Goal: Task Accomplishment & Management: Manage account settings

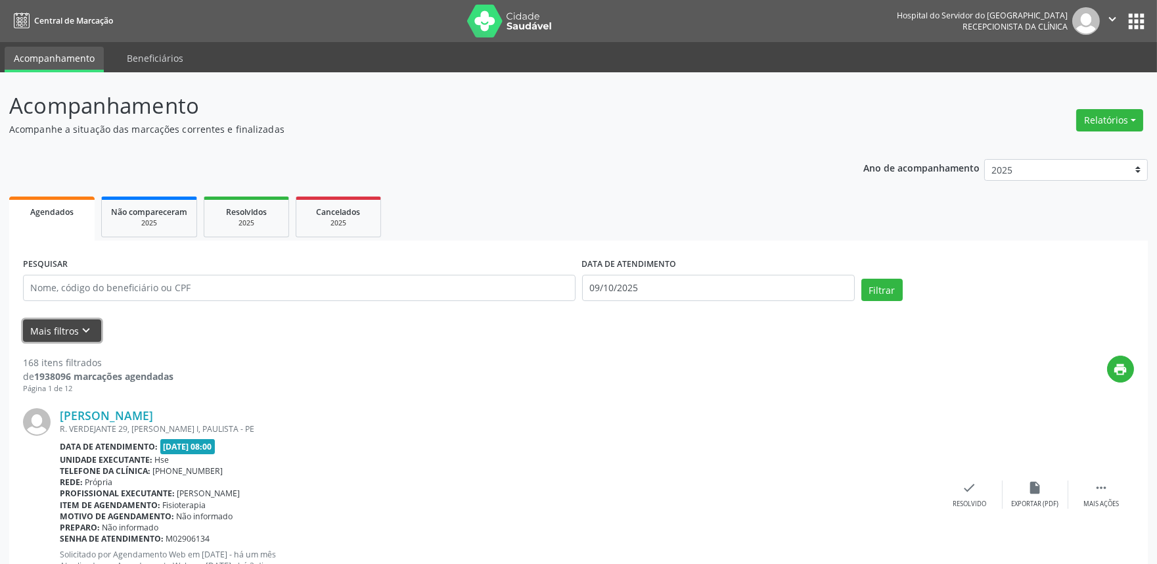
drag, startPoint x: 47, startPoint y: 332, endPoint x: 55, endPoint y: 332, distance: 7.9
click at [51, 332] on button "Mais filtros keyboard_arrow_down" at bounding box center [62, 330] width 78 height 23
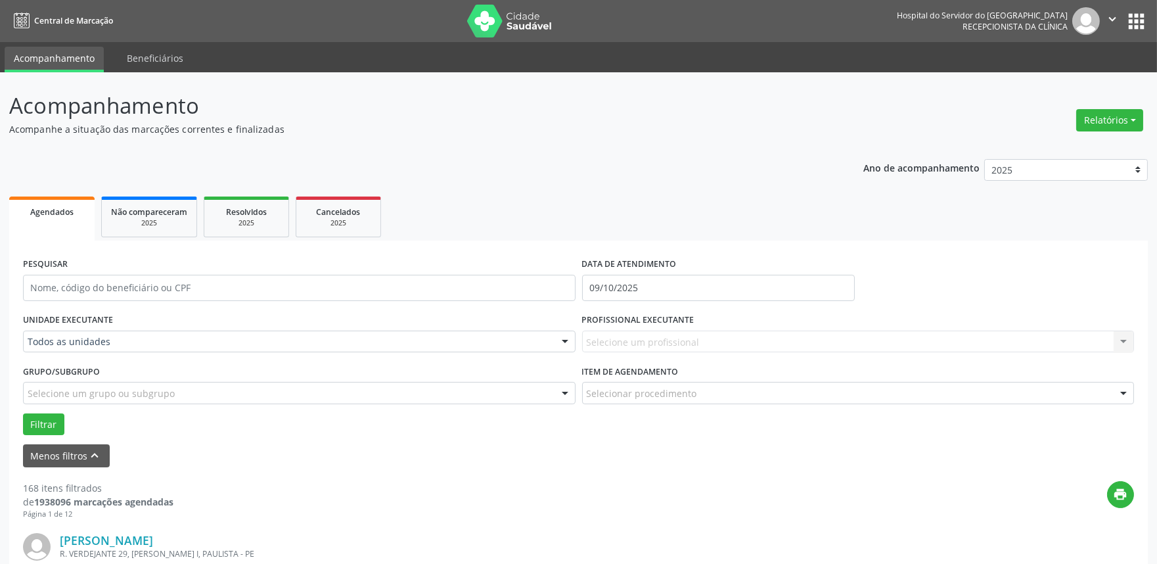
click at [721, 336] on div "Selecione um profissional Nenhum resultado encontrado para: " " Não há nenhuma …" at bounding box center [858, 342] width 553 height 22
click at [1122, 340] on div "Selecione um profissional Nenhum resultado encontrado para: " " Não há nenhuma …" at bounding box center [858, 342] width 553 height 22
click at [1048, 353] on div "PROFISSIONAL EXECUTANTE Selecione um profissional Nenhum resultado encontrado p…" at bounding box center [858, 335] width 559 height 51
drag, startPoint x: 977, startPoint y: 346, endPoint x: 889, endPoint y: 317, distance: 92.1
click at [962, 338] on div "Selecione um profissional Nenhum resultado encontrado para: " " Não há nenhuma …" at bounding box center [858, 342] width 553 height 22
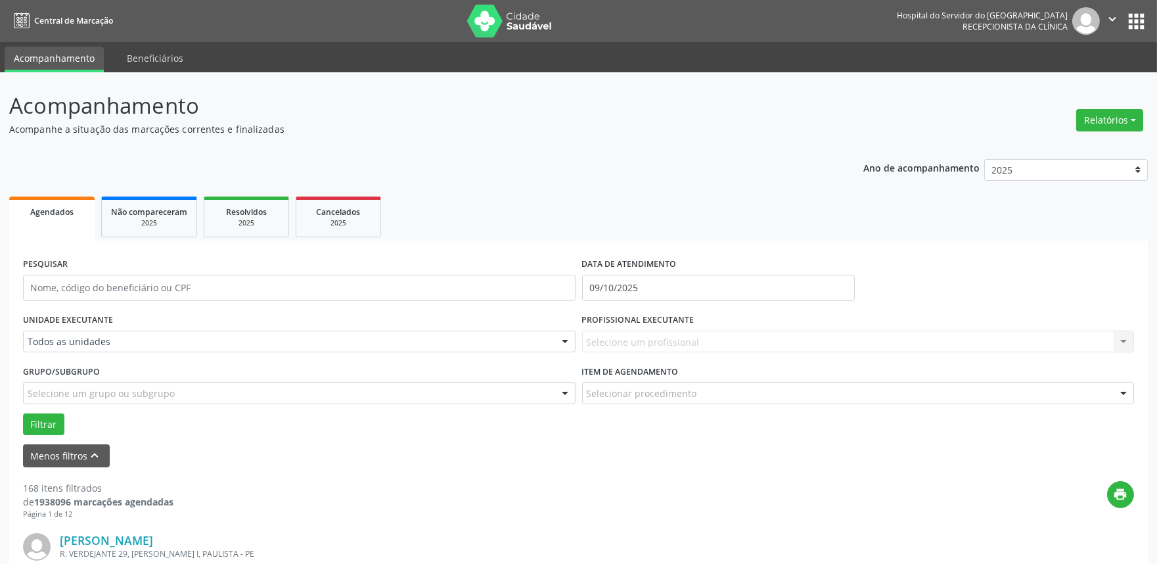
drag, startPoint x: 852, startPoint y: 326, endPoint x: 817, endPoint y: 346, distance: 40.6
click at [820, 346] on div "PROFISSIONAL EXECUTANTE Selecione um profissional Nenhum resultado encontrado p…" at bounding box center [858, 335] width 559 height 51
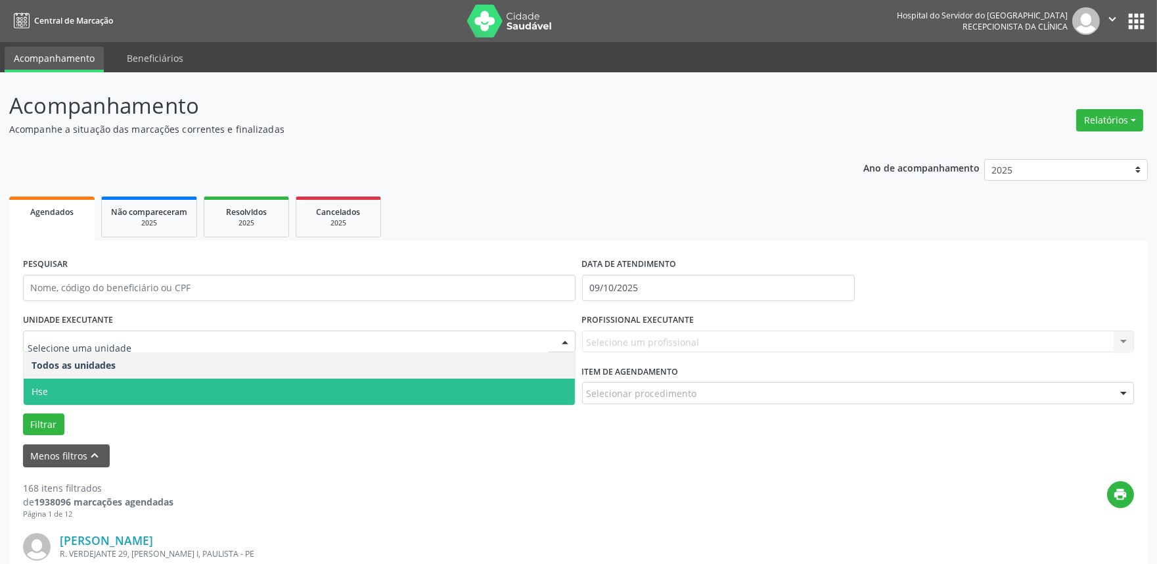
click at [75, 388] on span "Hse" at bounding box center [299, 392] width 551 height 26
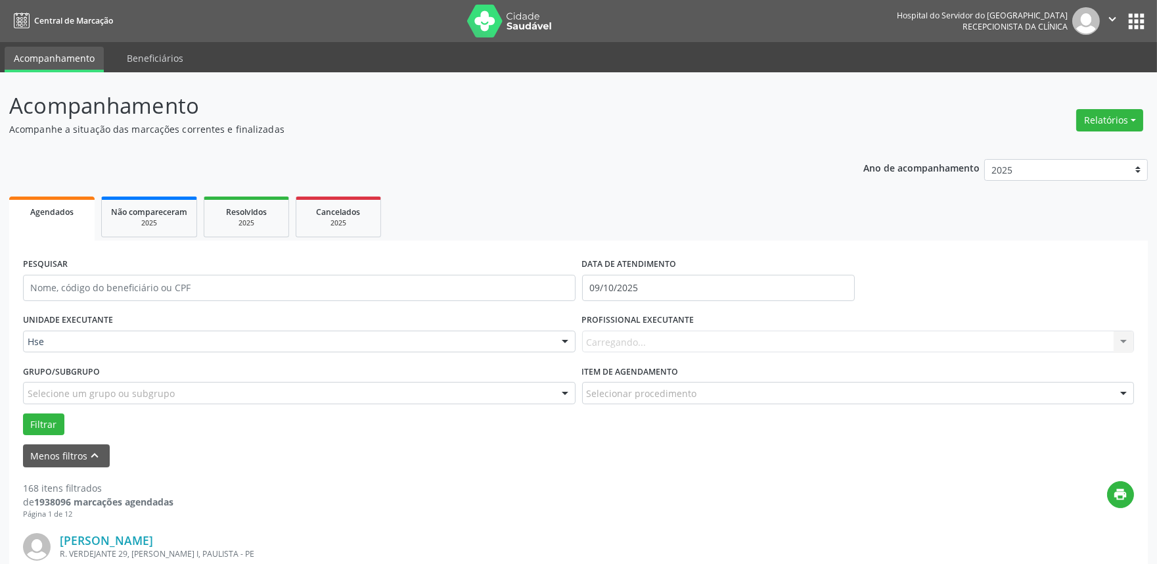
click at [697, 334] on div "Carregando... Nenhum resultado encontrado para: " " Não há nenhuma opção para s…" at bounding box center [858, 342] width 553 height 22
click at [1125, 349] on div "Carregando... Nenhum resultado encontrado para: " " Não há nenhuma opção para s…" at bounding box center [858, 342] width 553 height 22
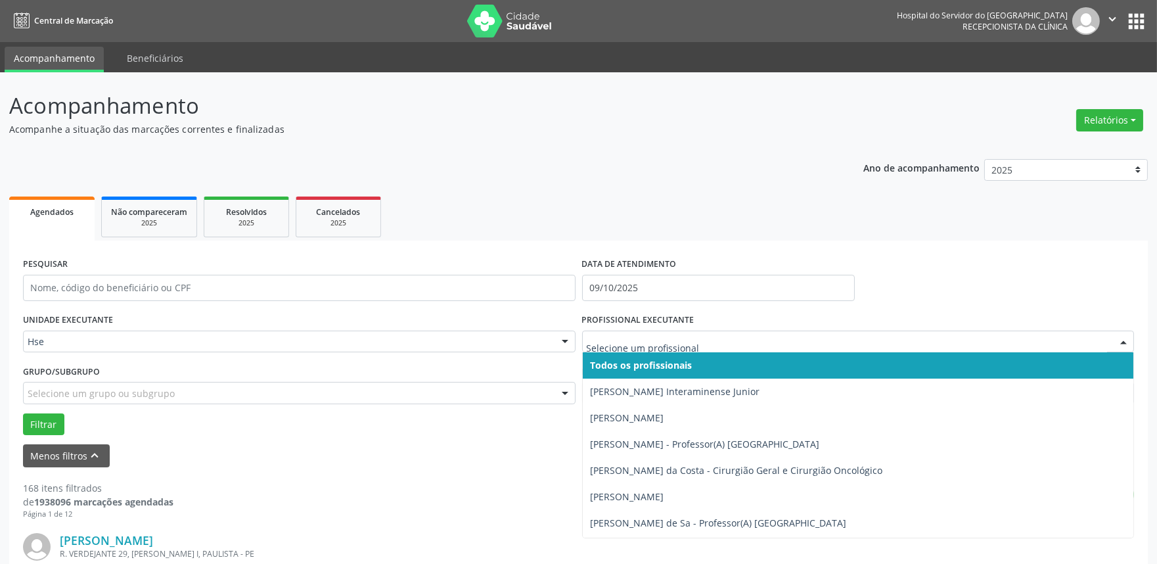
click at [1125, 349] on div at bounding box center [1124, 342] width 20 height 22
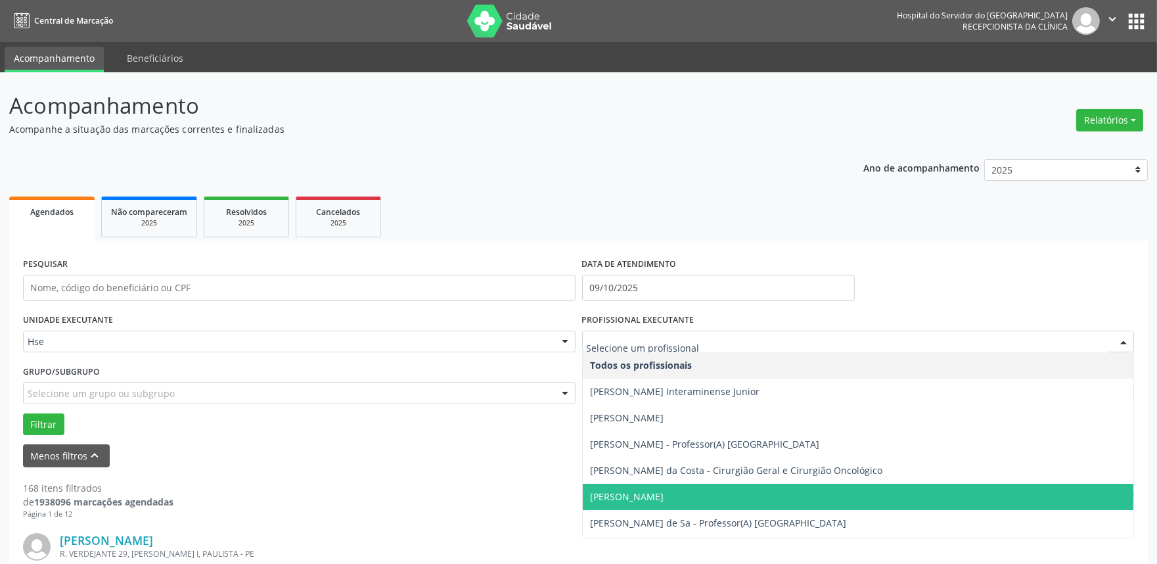
click at [661, 488] on span "[PERSON_NAME]" at bounding box center [858, 497] width 551 height 26
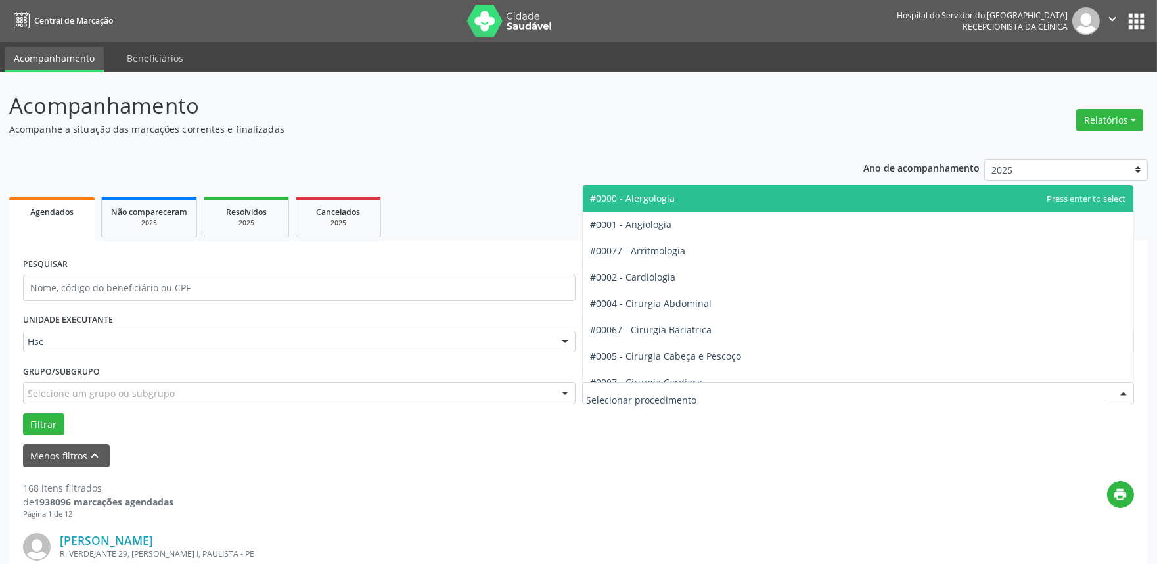
click at [1118, 389] on div at bounding box center [1124, 394] width 20 height 22
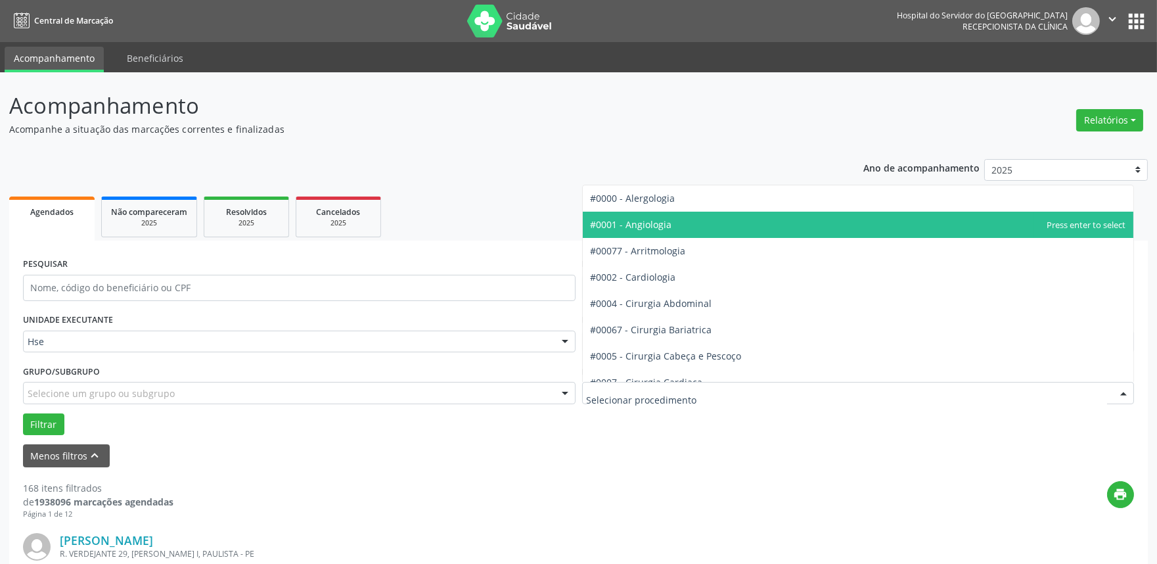
click at [705, 233] on span "#0001 - Angiologia" at bounding box center [858, 225] width 551 height 26
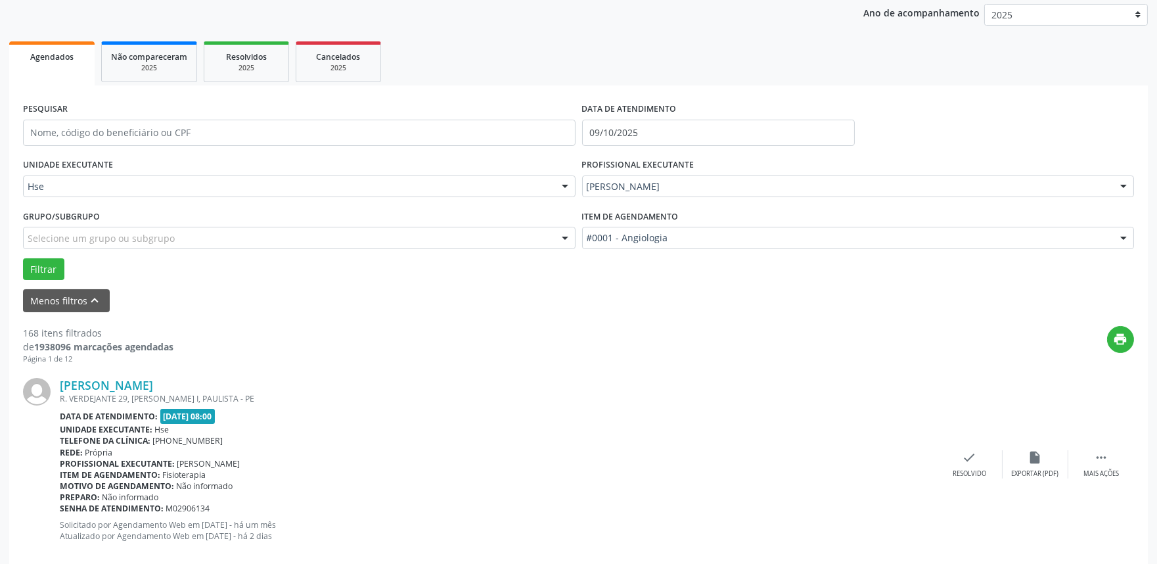
scroll to position [146, 0]
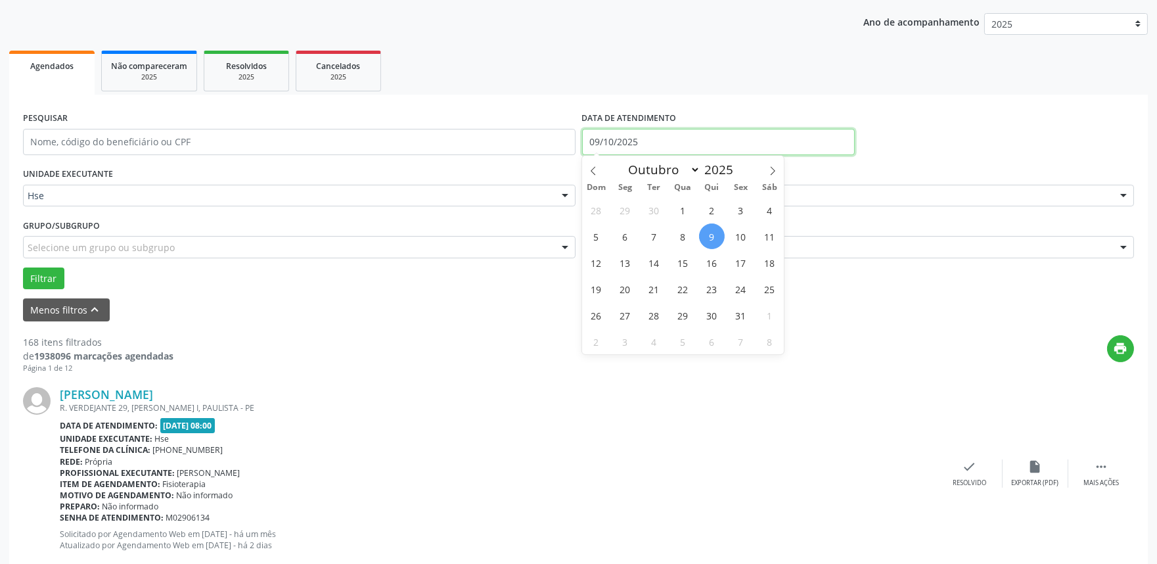
click at [611, 135] on input "09/10/2025" at bounding box center [718, 142] width 273 height 26
click at [717, 239] on span "9" at bounding box center [712, 236] width 26 height 26
type input "09/10/2025"
click at [717, 239] on span "9" at bounding box center [712, 236] width 26 height 26
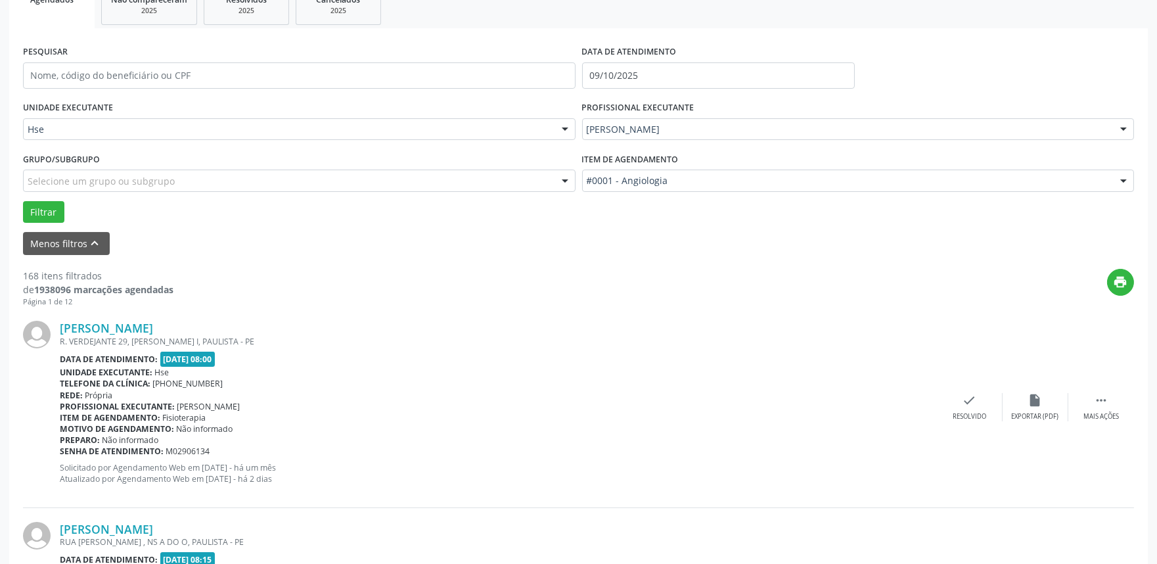
scroll to position [292, 0]
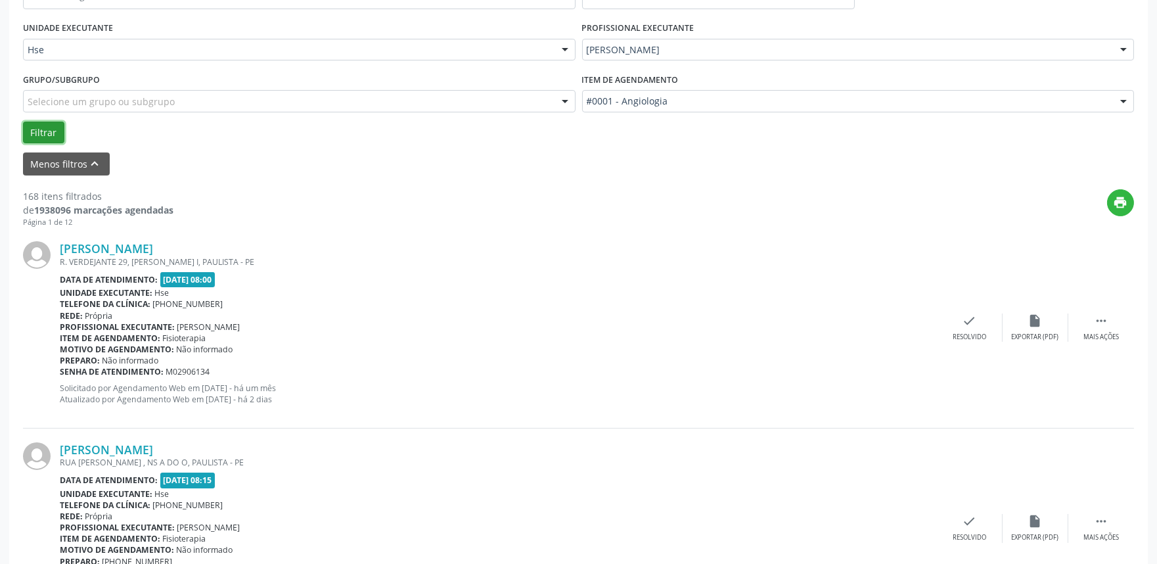
click at [51, 129] on button "Filtrar" at bounding box center [43, 133] width 41 height 22
click at [1117, 326] on div " Mais ações" at bounding box center [1102, 328] width 66 height 28
click at [1036, 326] on icon "alarm_off" at bounding box center [1036, 321] width 14 height 14
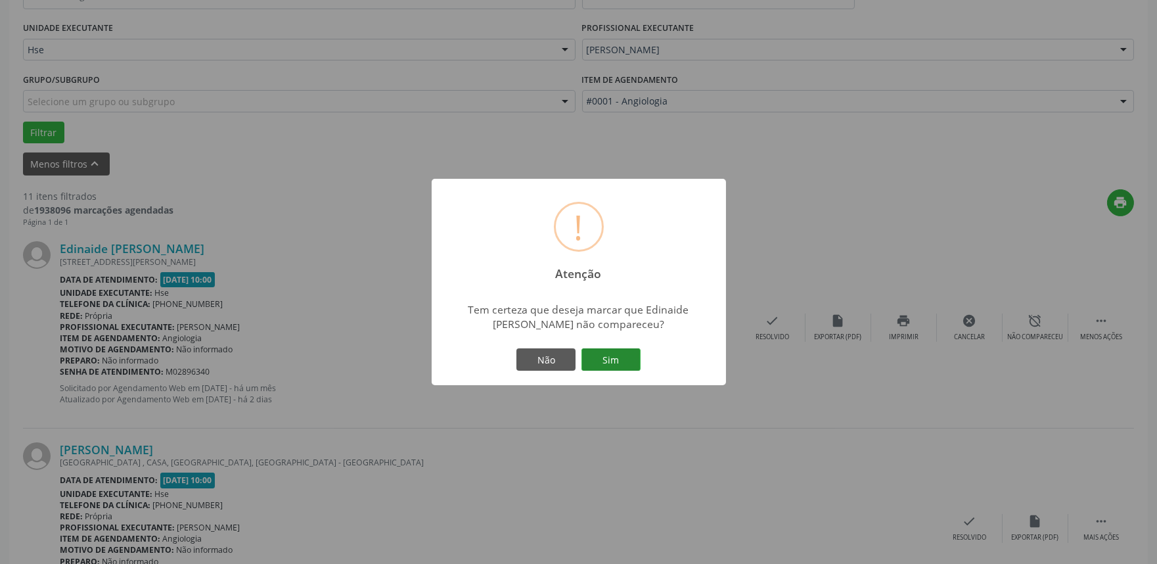
click at [611, 363] on button "Sim" at bounding box center [611, 359] width 59 height 22
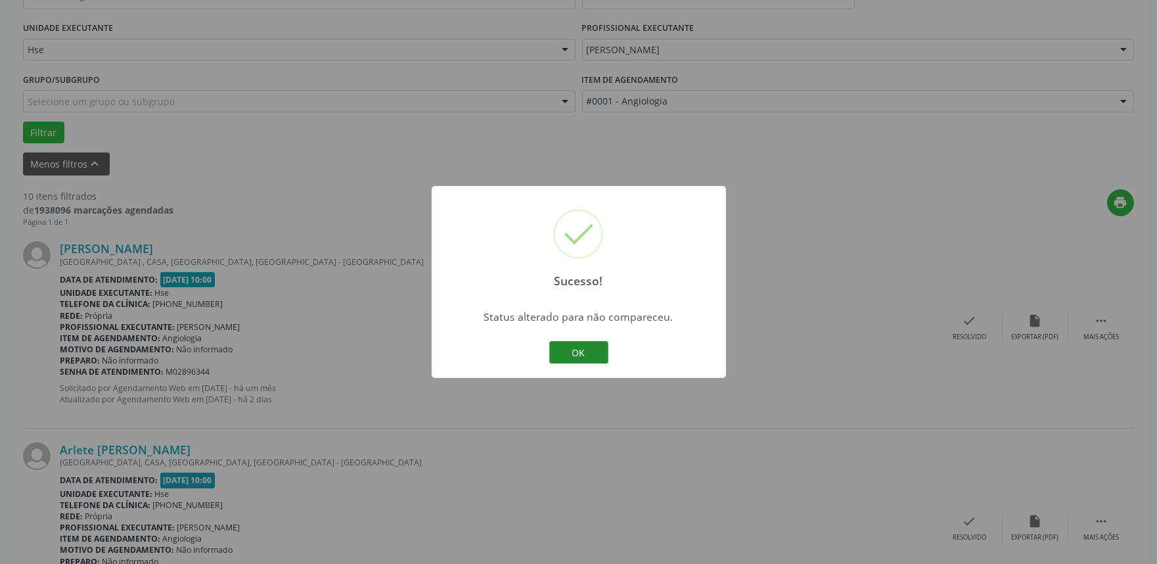
click at [588, 357] on button "OK" at bounding box center [578, 352] width 59 height 22
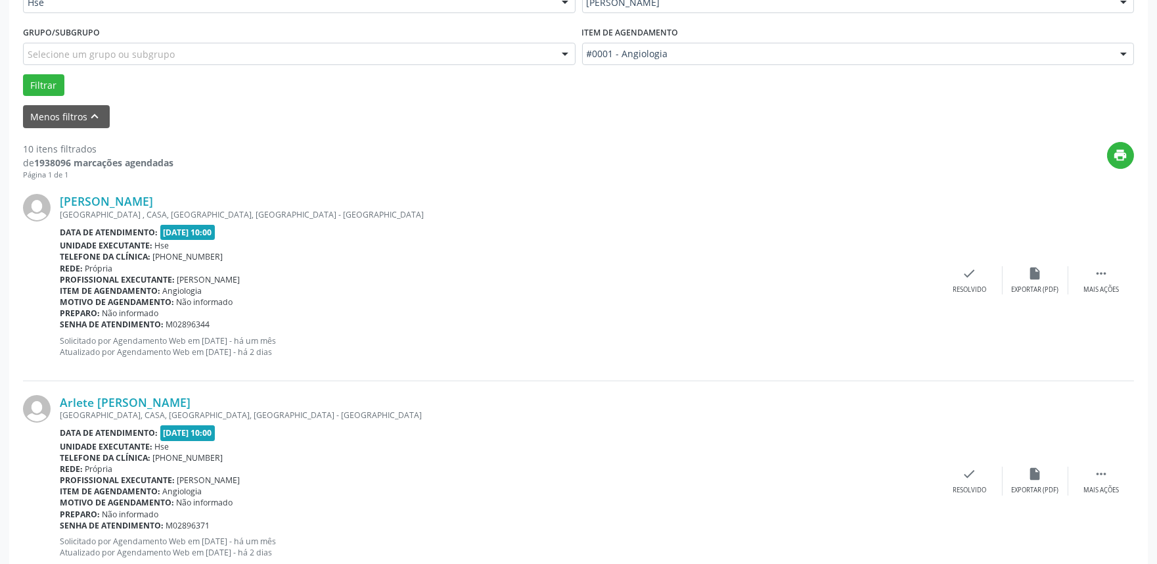
scroll to position [365, 0]
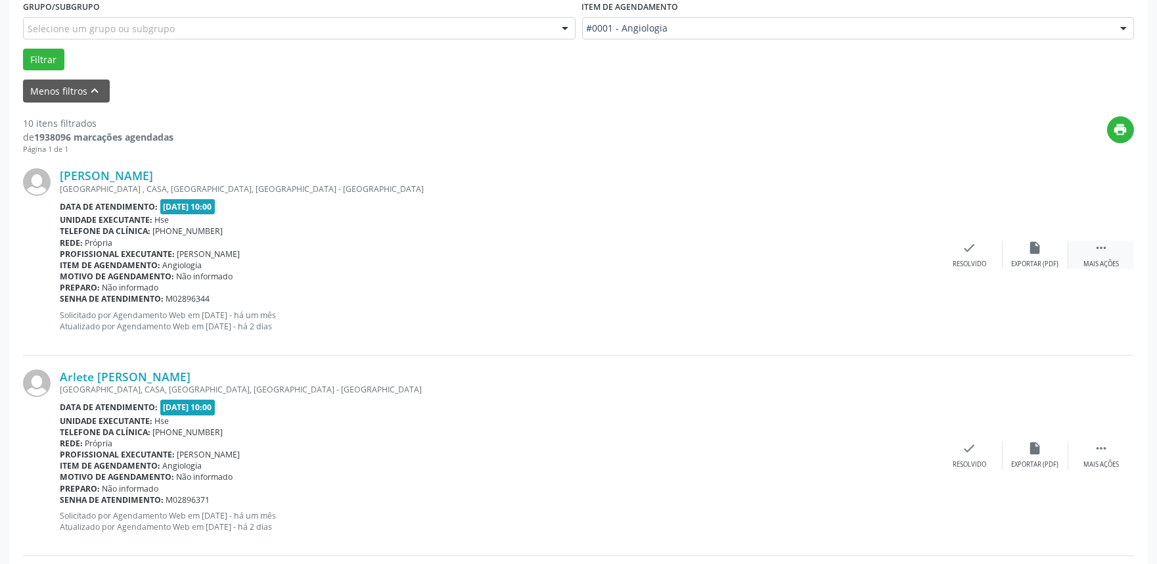
click at [1121, 250] on div " Mais ações" at bounding box center [1102, 255] width 66 height 28
click at [1027, 263] on div "Não compareceu" at bounding box center [1036, 264] width 56 height 9
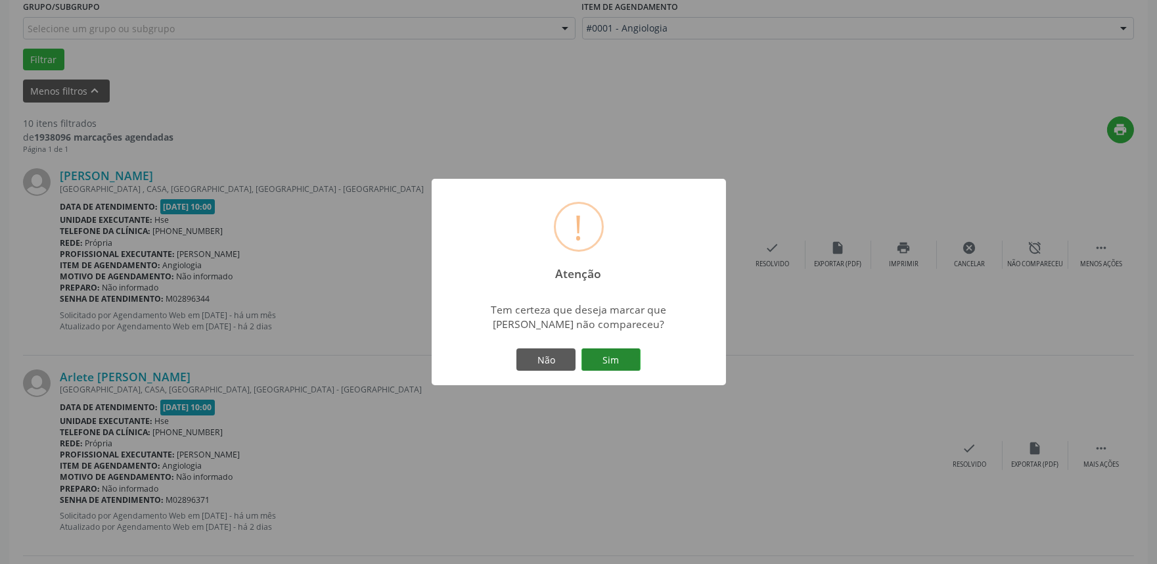
click at [615, 356] on button "Sim" at bounding box center [611, 359] width 59 height 22
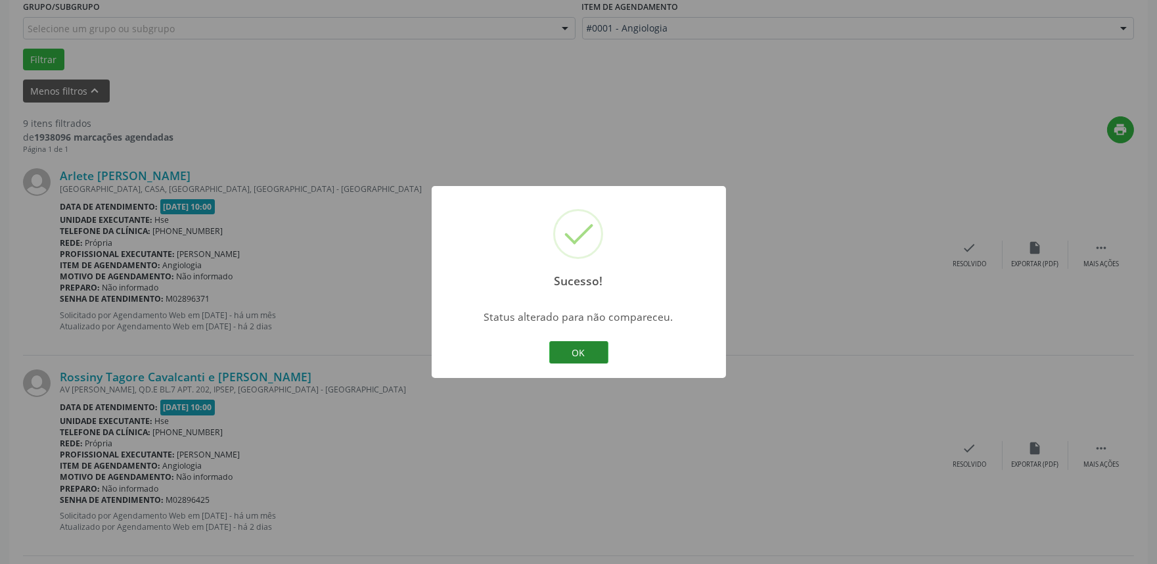
click at [582, 348] on button "OK" at bounding box center [578, 352] width 59 height 22
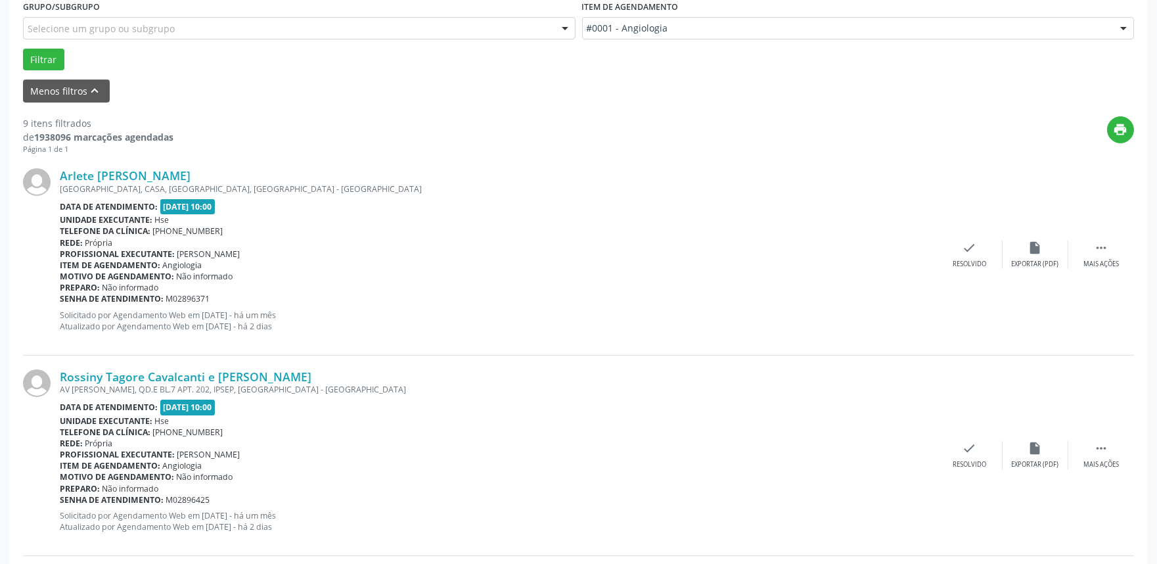
scroll to position [438, 0]
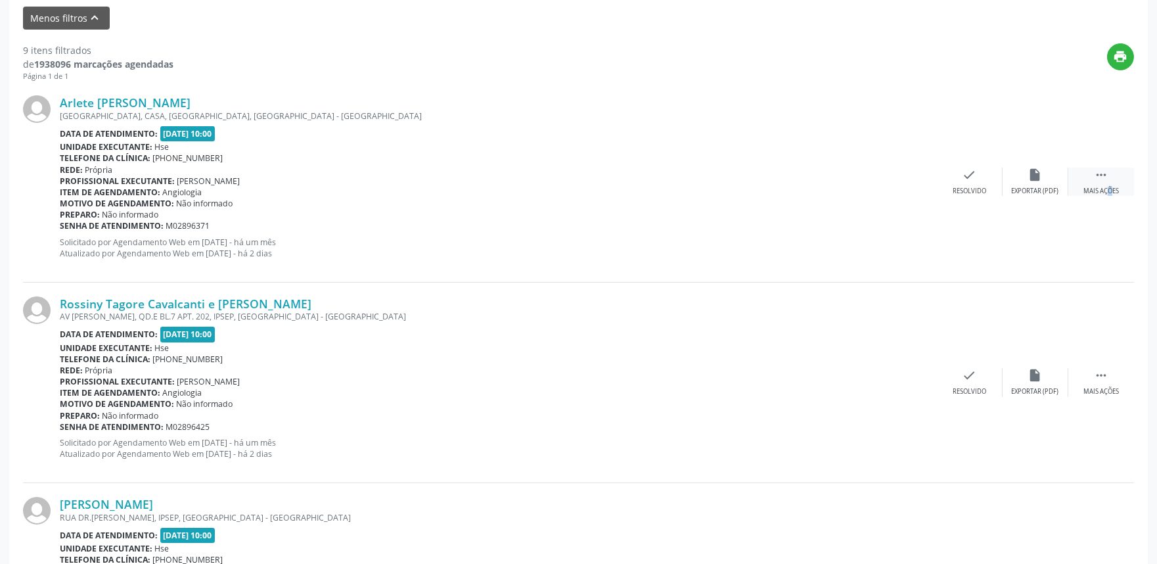
click at [1094, 187] on div "Mais ações" at bounding box center [1101, 191] width 35 height 9
click at [1027, 180] on div "alarm_off Não compareceu" at bounding box center [1036, 182] width 66 height 28
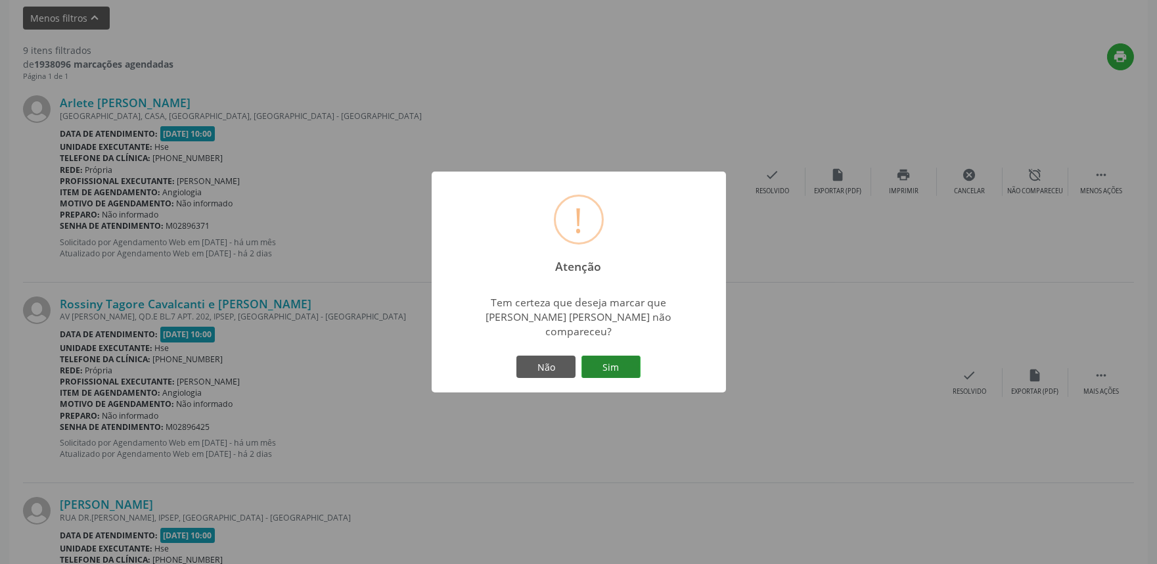
click at [620, 359] on button "Sim" at bounding box center [611, 367] width 59 height 22
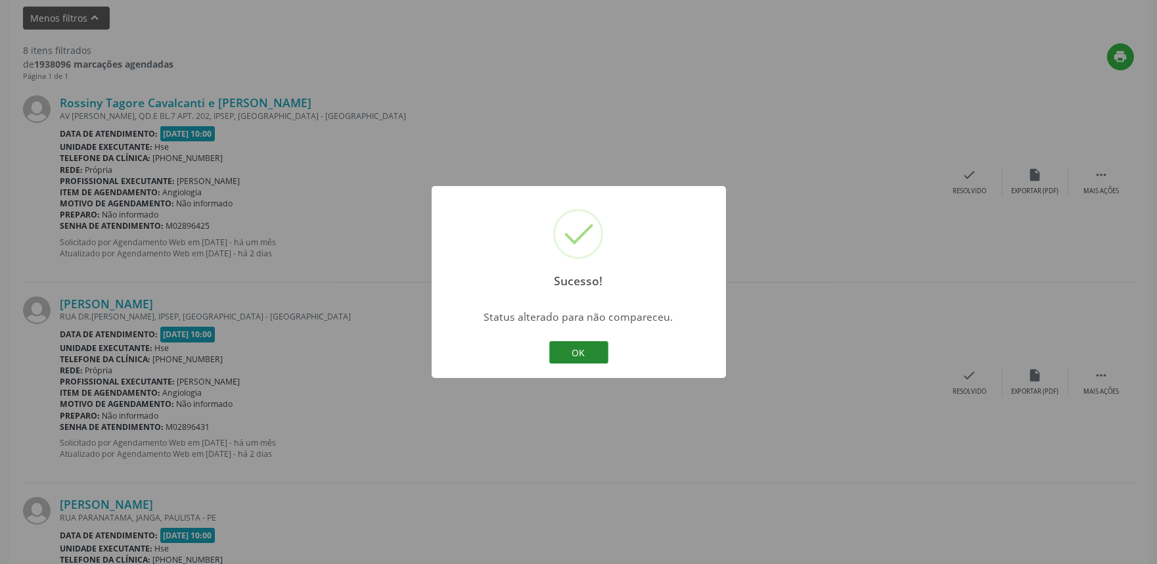
click at [587, 349] on button "OK" at bounding box center [578, 352] width 59 height 22
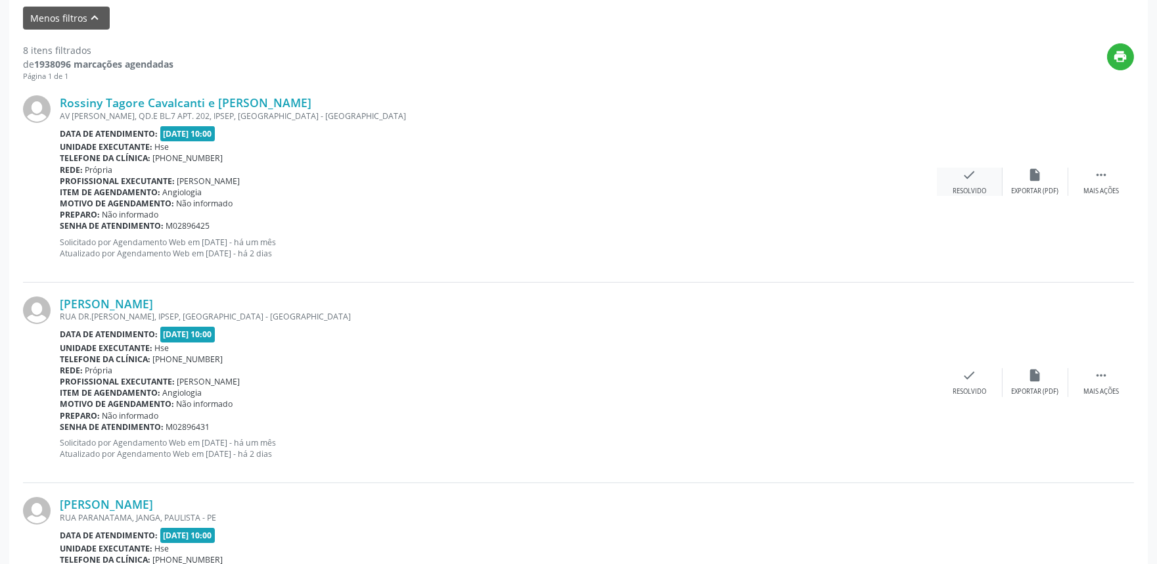
click at [971, 168] on icon "check" at bounding box center [970, 175] width 14 height 14
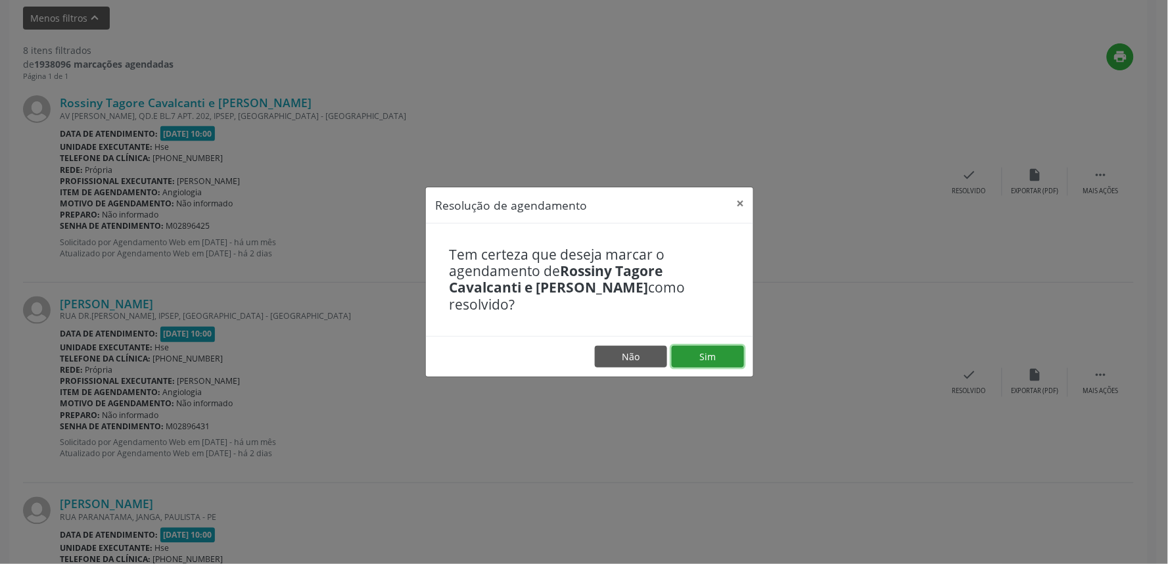
click at [695, 346] on button "Sim" at bounding box center [708, 357] width 72 height 22
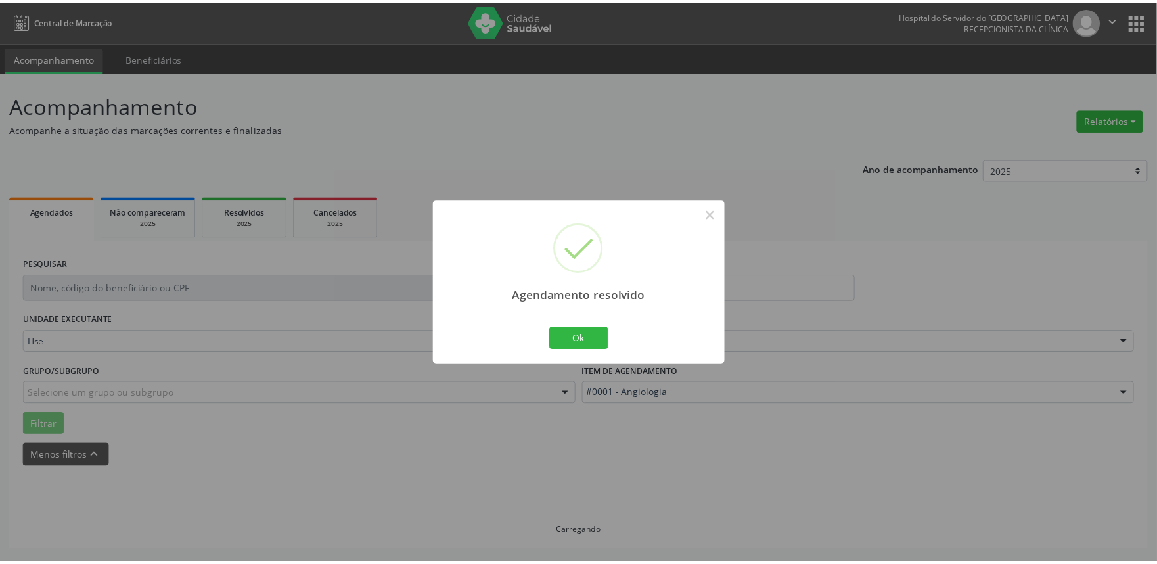
scroll to position [0, 0]
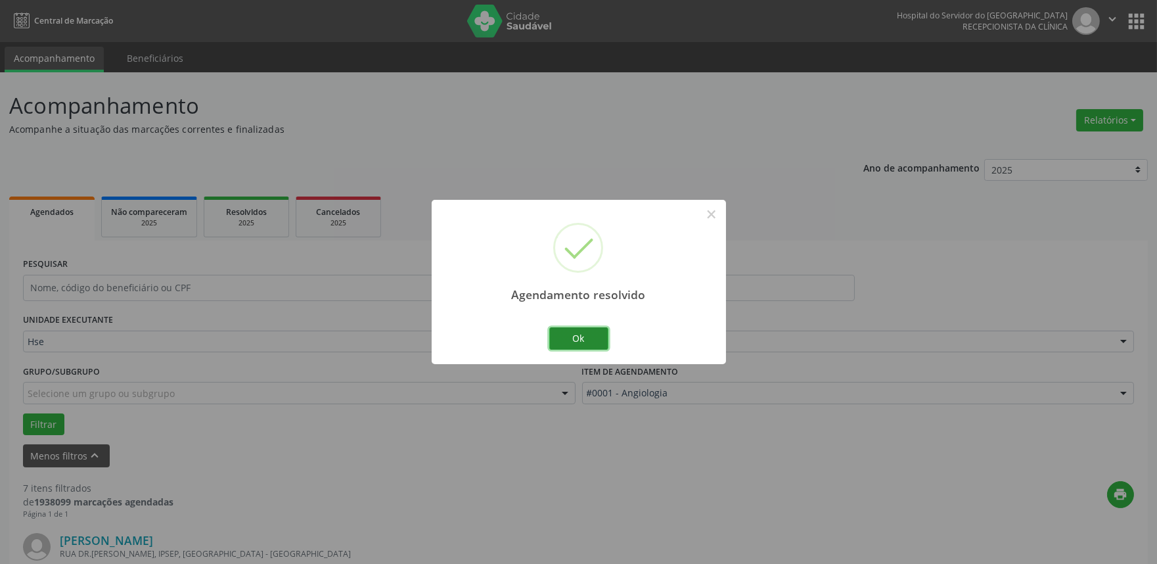
click at [569, 338] on button "Ok" at bounding box center [578, 338] width 59 height 22
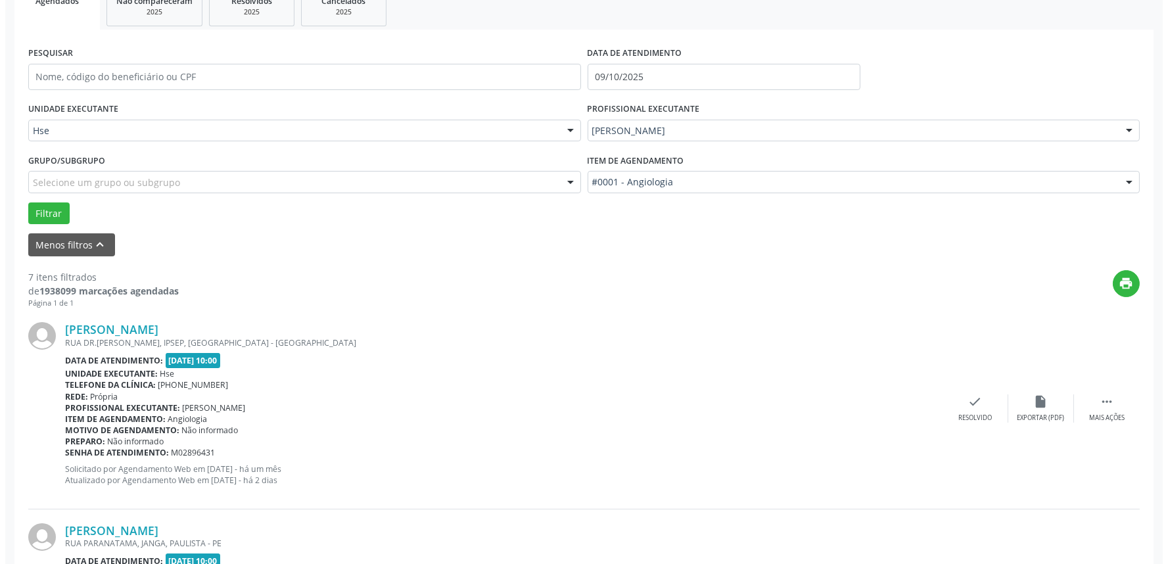
scroll to position [219, 0]
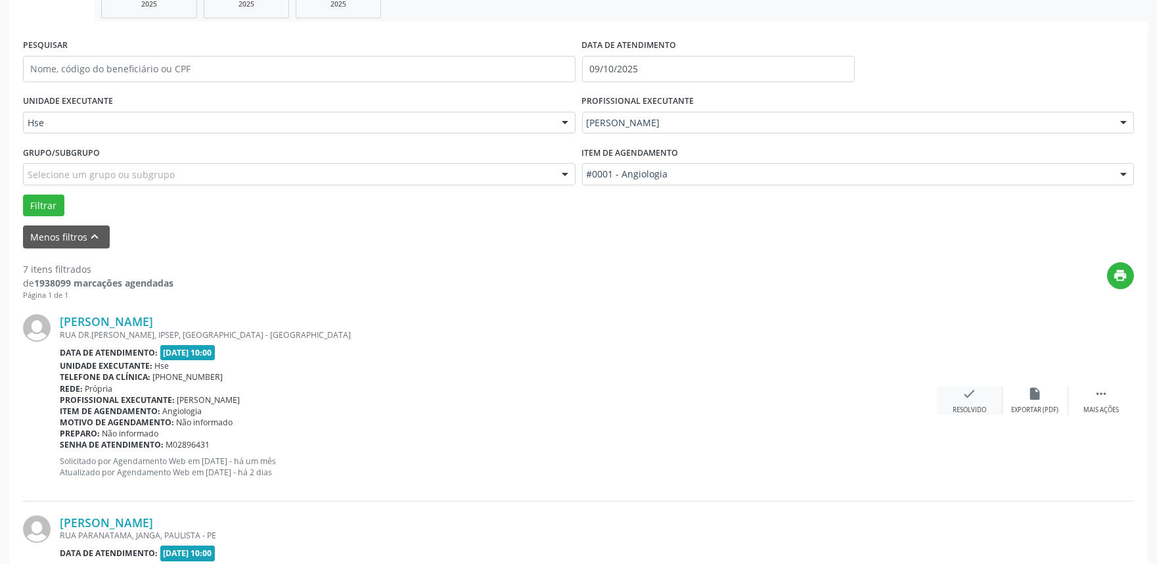
click at [975, 398] on icon "check" at bounding box center [970, 393] width 14 height 14
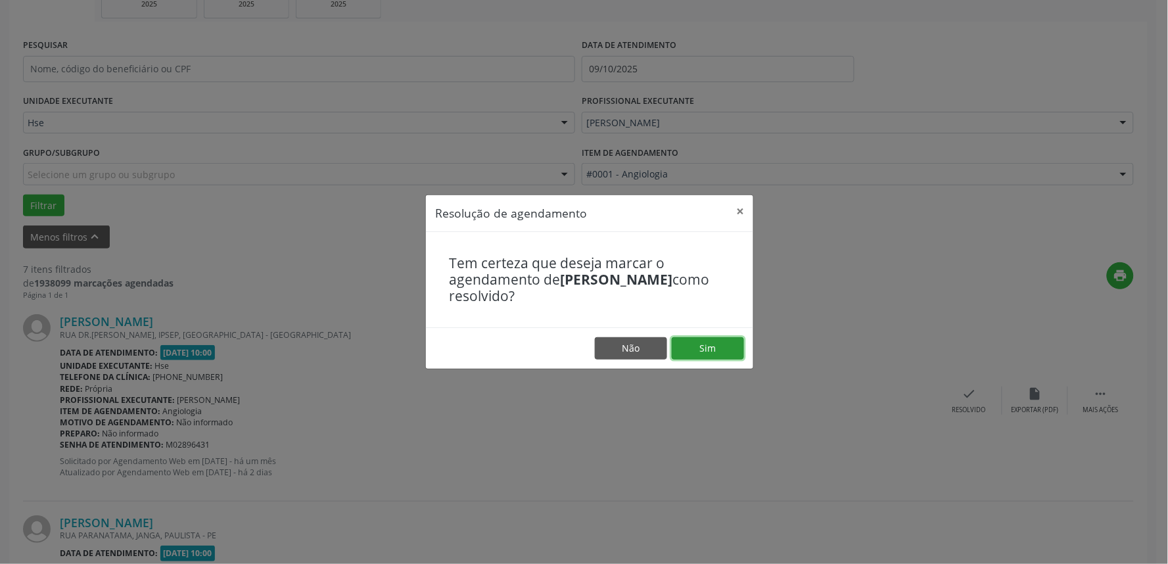
click at [707, 350] on button "Sim" at bounding box center [708, 348] width 72 height 22
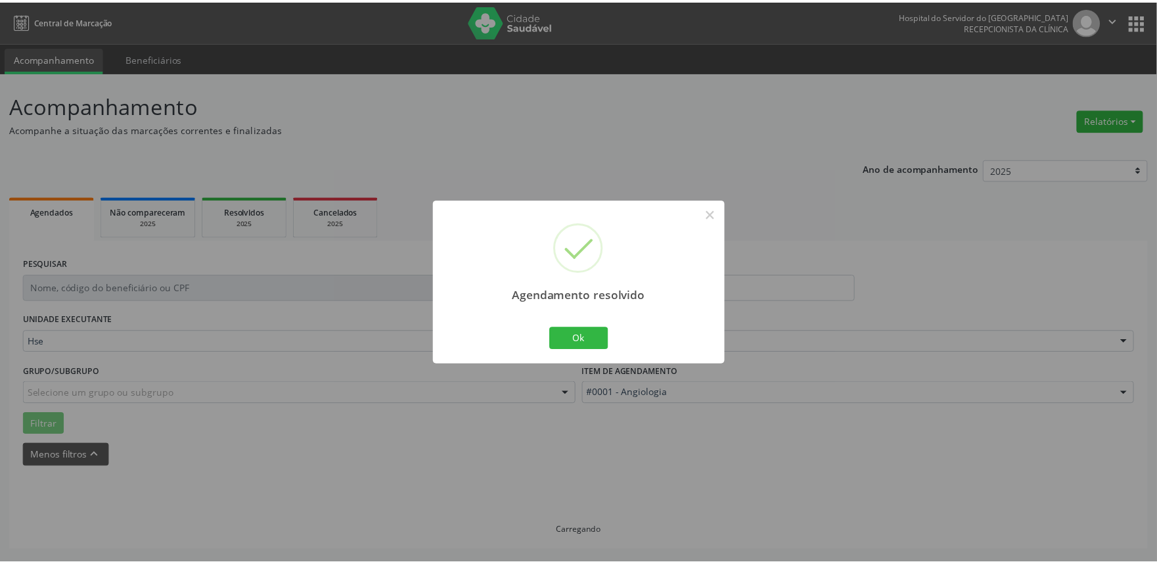
scroll to position [0, 0]
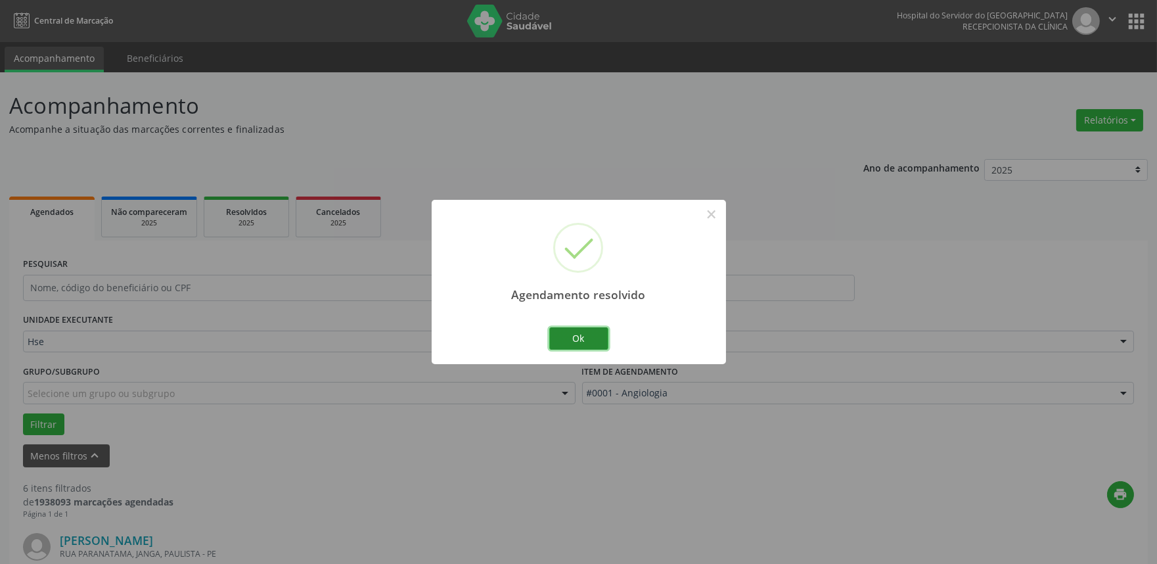
click at [592, 337] on button "Ok" at bounding box center [578, 338] width 59 height 22
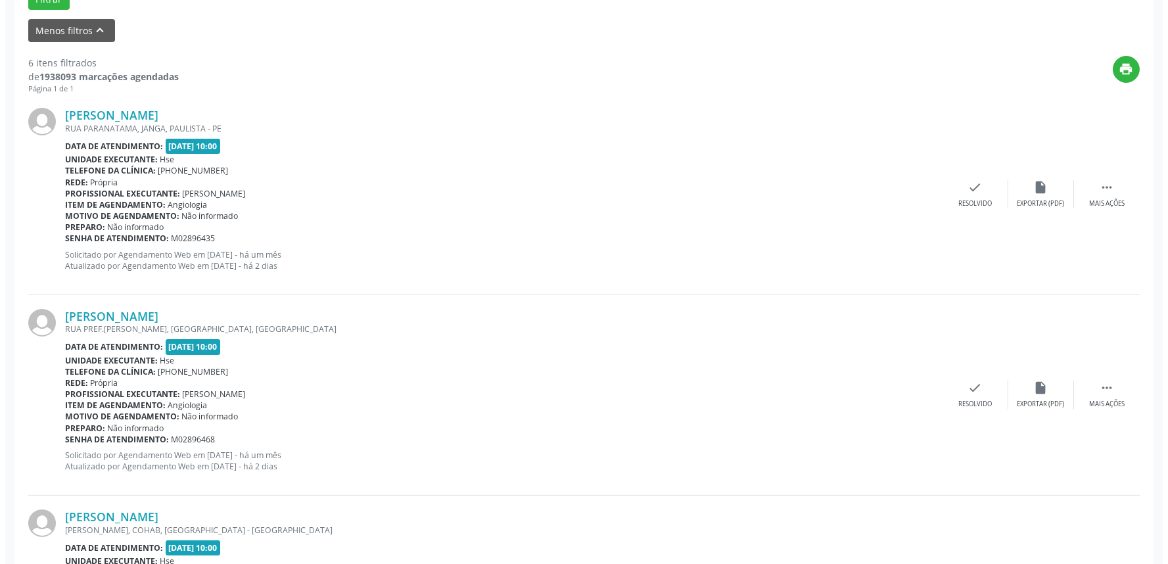
scroll to position [438, 0]
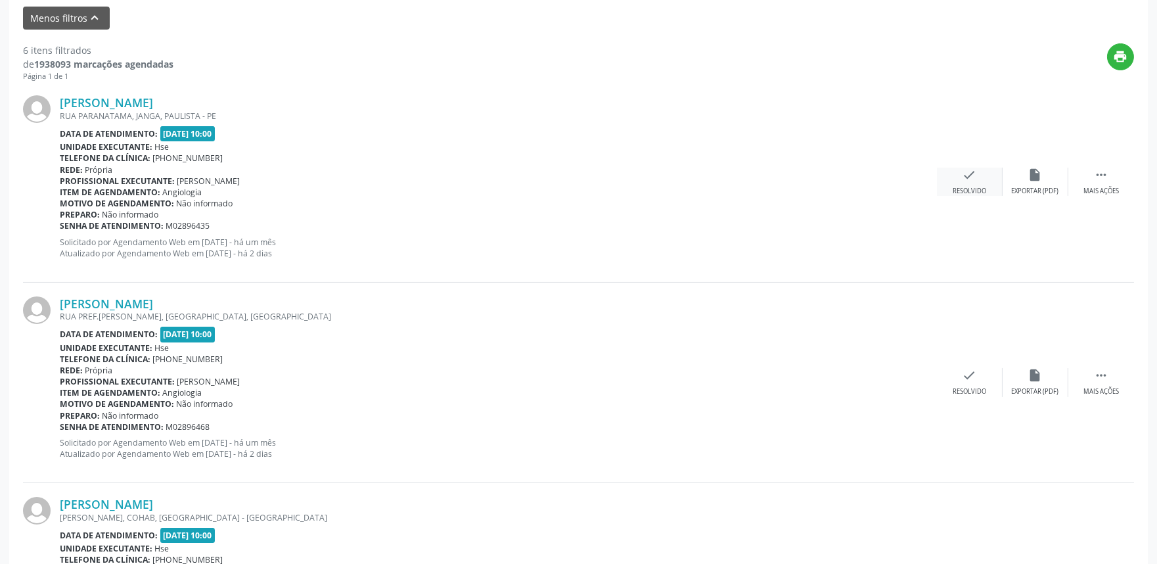
click at [964, 174] on icon "check" at bounding box center [970, 175] width 14 height 14
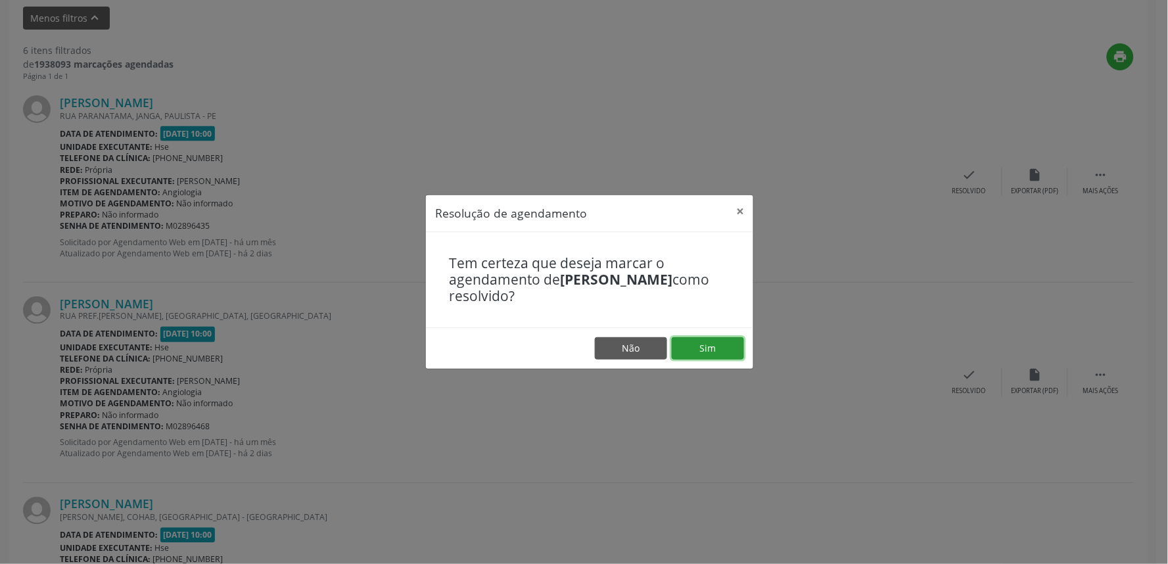
click at [706, 350] on button "Sim" at bounding box center [708, 348] width 72 height 22
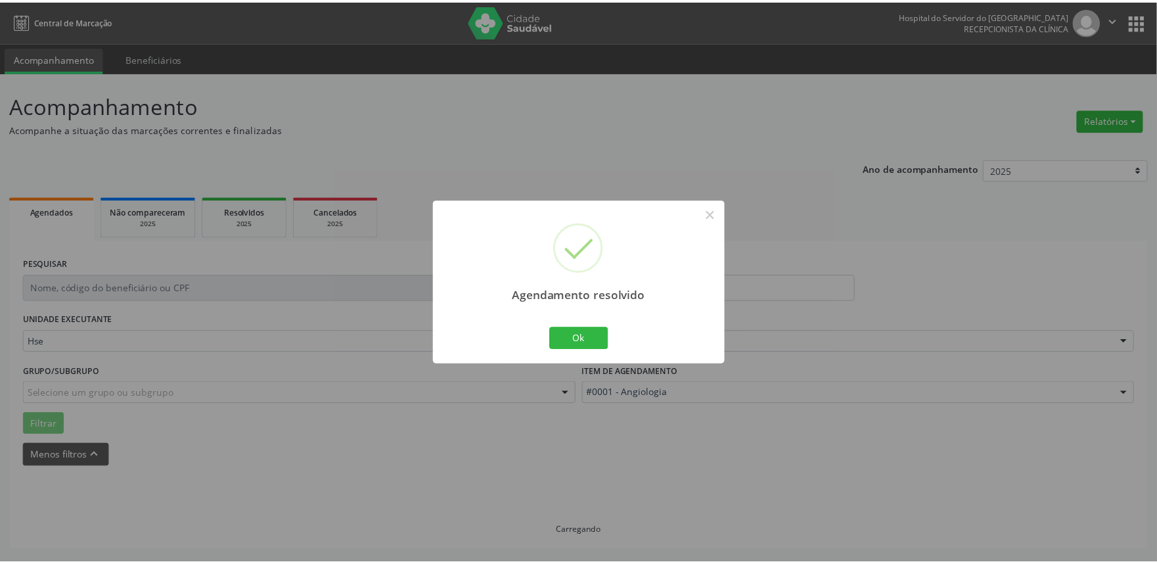
scroll to position [0, 0]
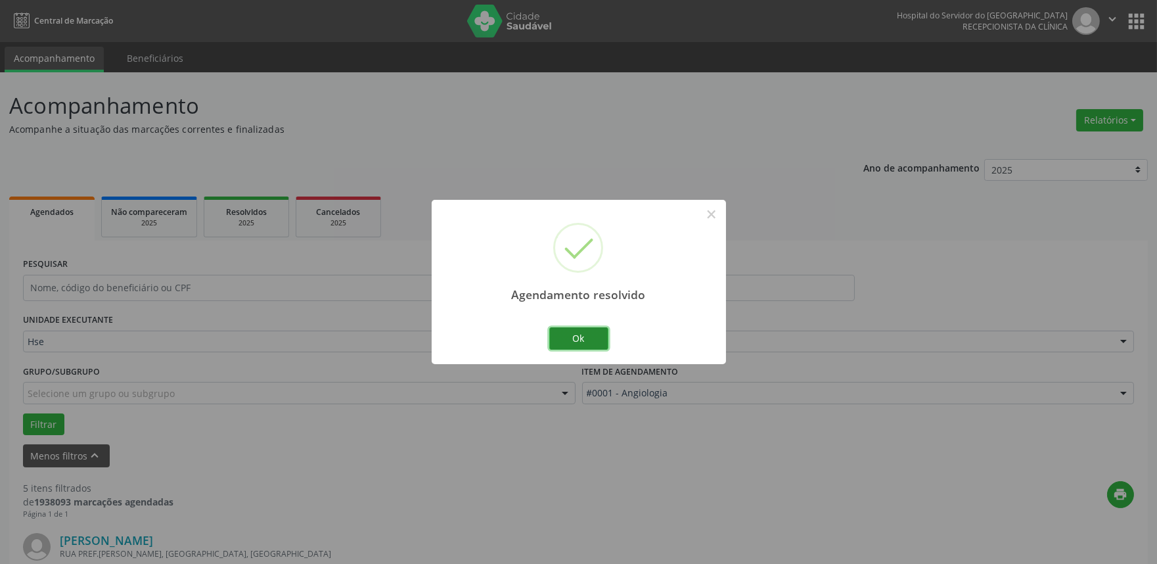
click at [582, 340] on button "Ok" at bounding box center [578, 338] width 59 height 22
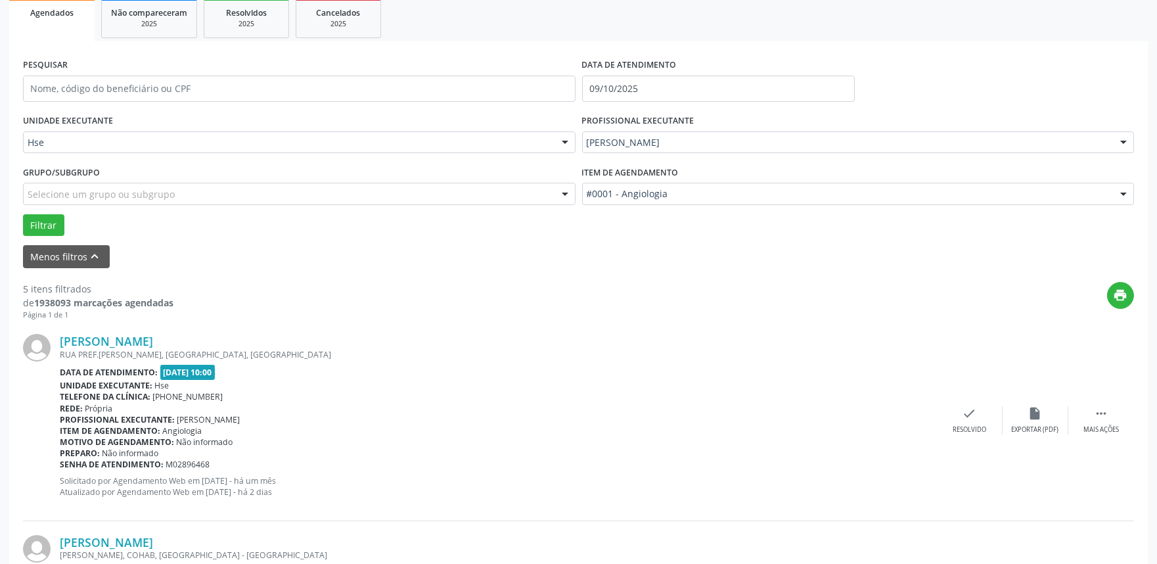
scroll to position [365, 0]
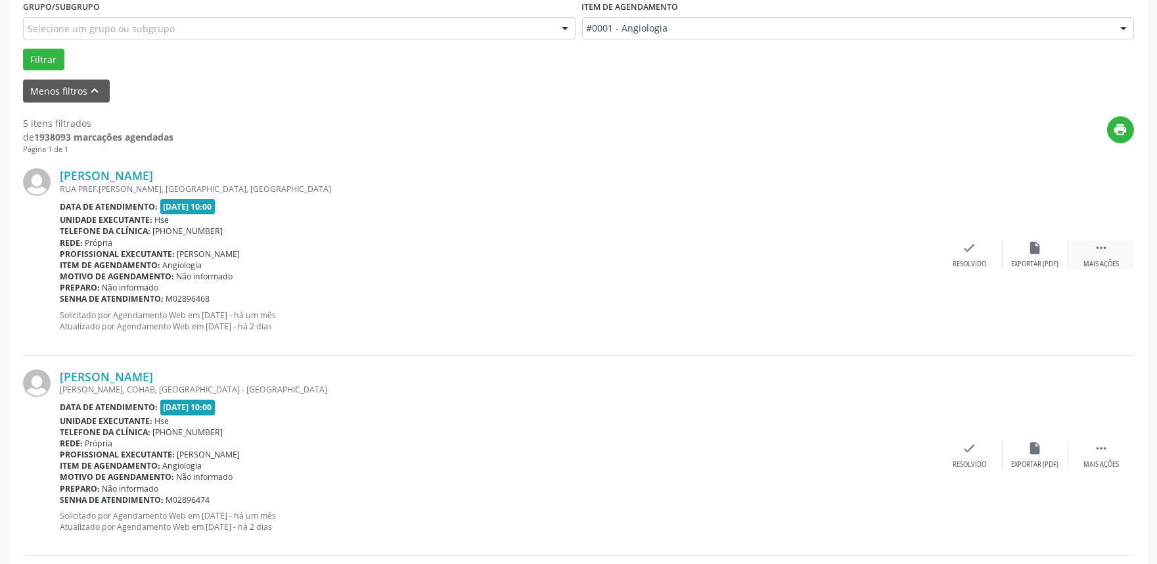
click at [1101, 245] on icon "" at bounding box center [1101, 248] width 14 height 14
click at [1029, 258] on div "alarm_off Não compareceu" at bounding box center [1036, 255] width 66 height 28
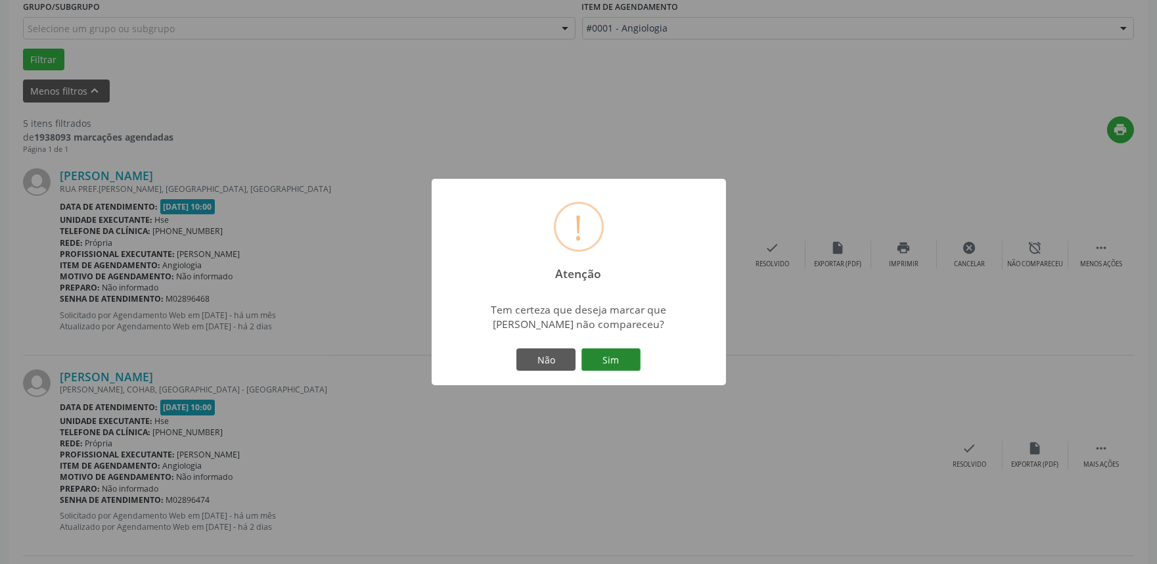
click at [622, 356] on button "Sim" at bounding box center [611, 359] width 59 height 22
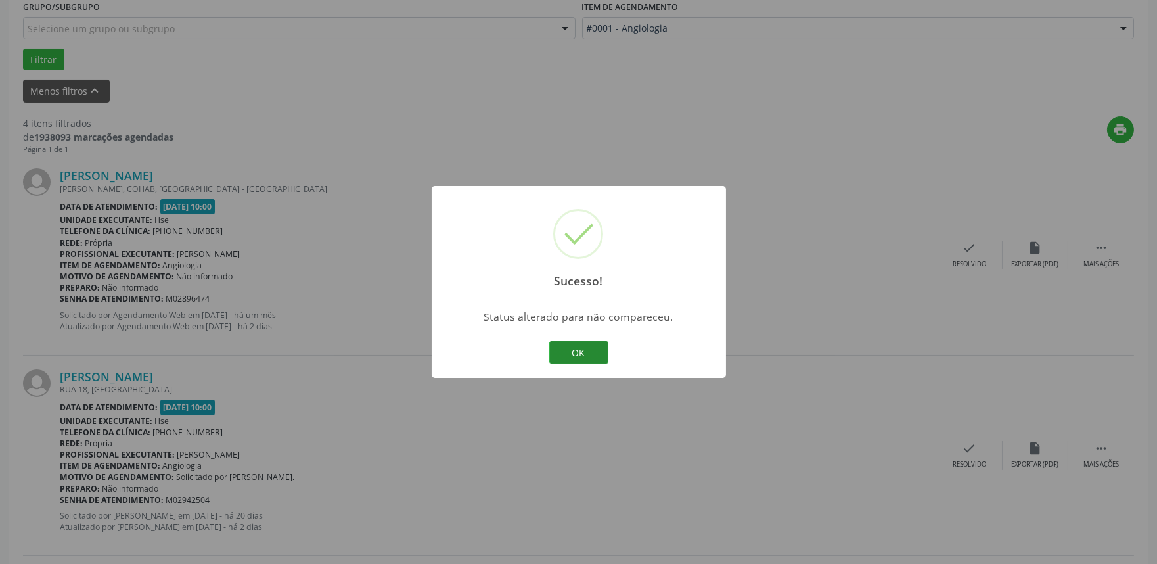
click at [583, 348] on button "OK" at bounding box center [578, 352] width 59 height 22
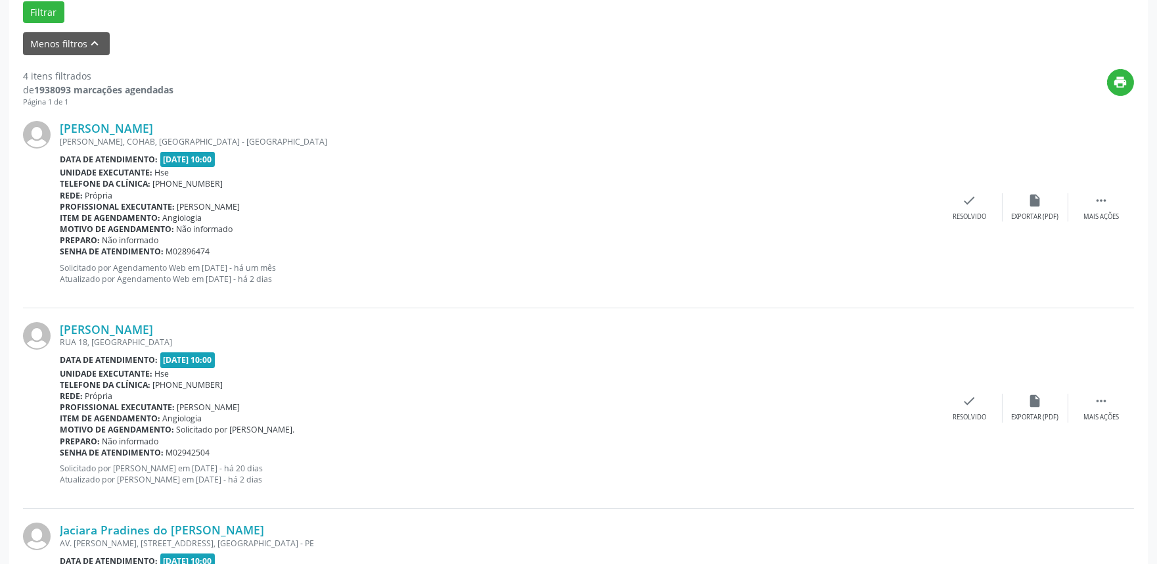
scroll to position [438, 0]
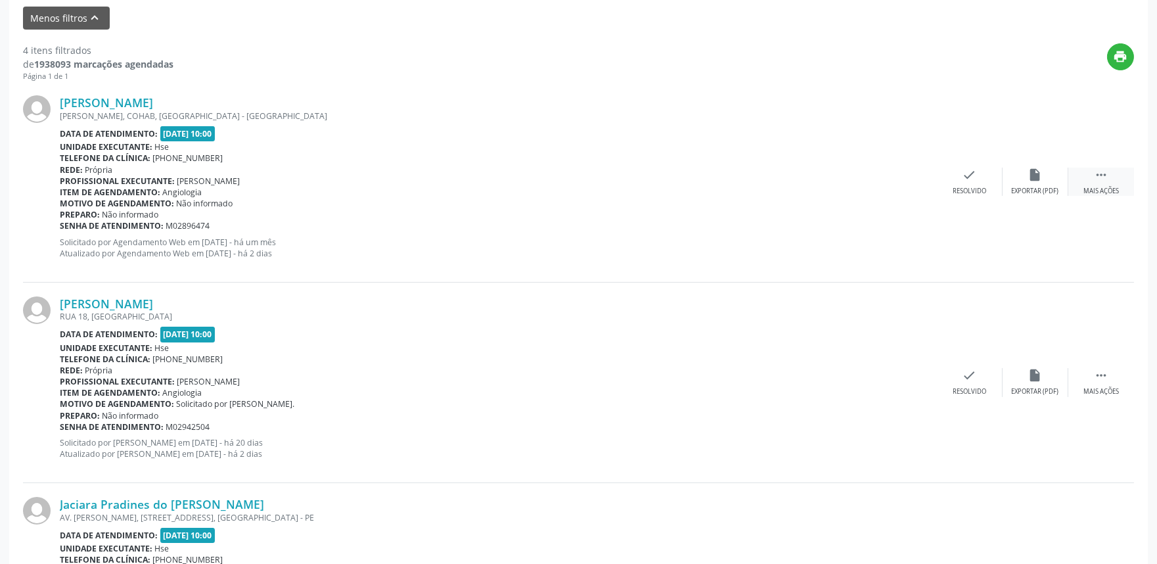
click at [1098, 172] on icon "" at bounding box center [1101, 175] width 14 height 14
click at [1027, 181] on div "alarm_off Não compareceu" at bounding box center [1036, 182] width 66 height 28
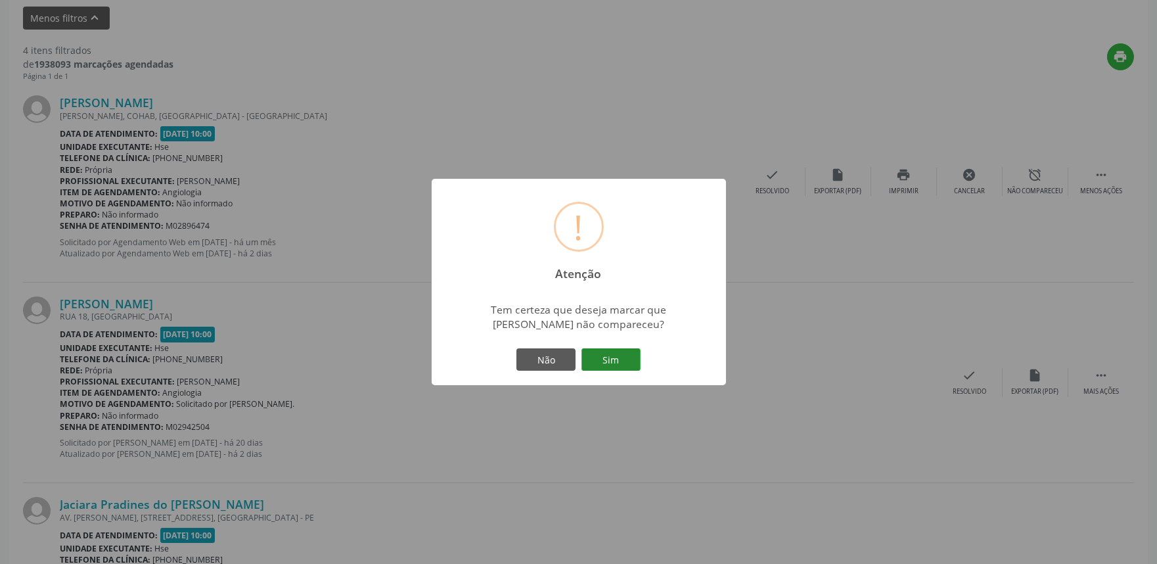
click at [590, 356] on button "Sim" at bounding box center [611, 359] width 59 height 22
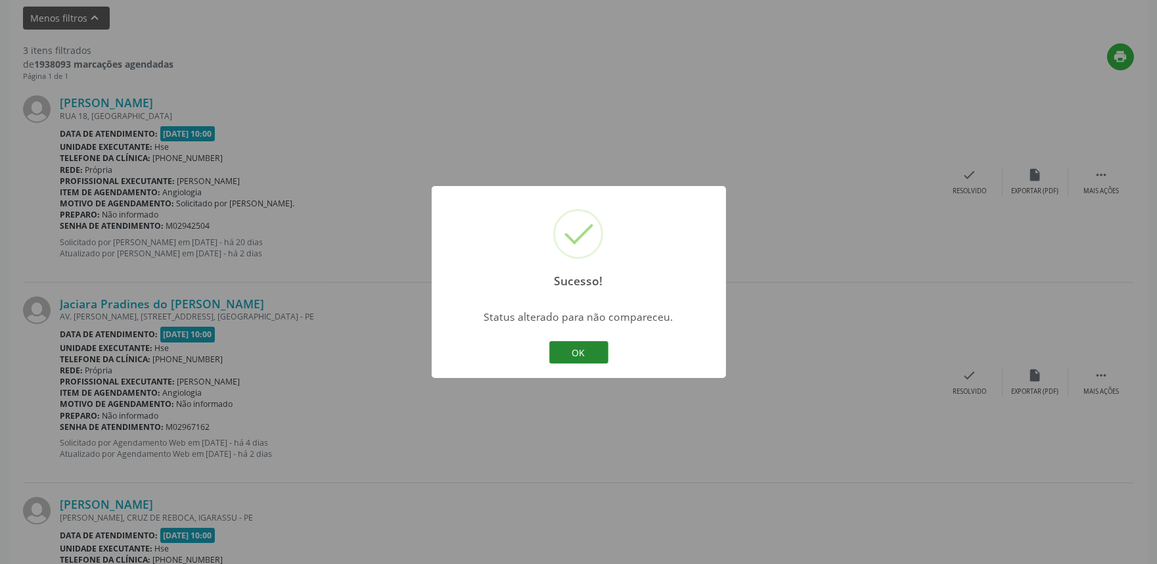
click at [588, 350] on button "OK" at bounding box center [578, 352] width 59 height 22
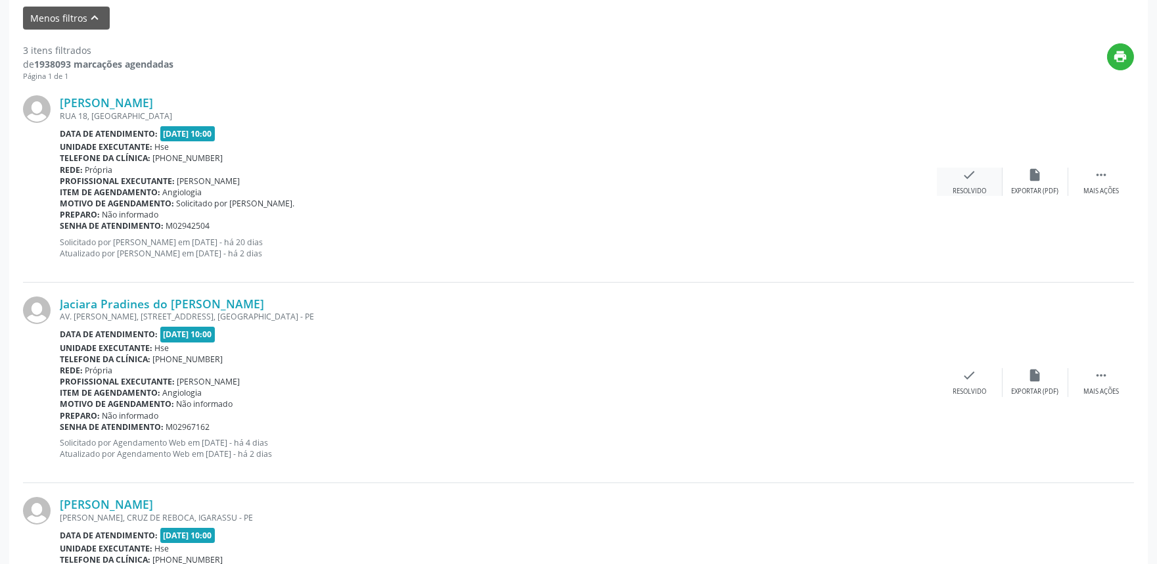
click at [977, 168] on div "check Resolvido" at bounding box center [970, 182] width 66 height 28
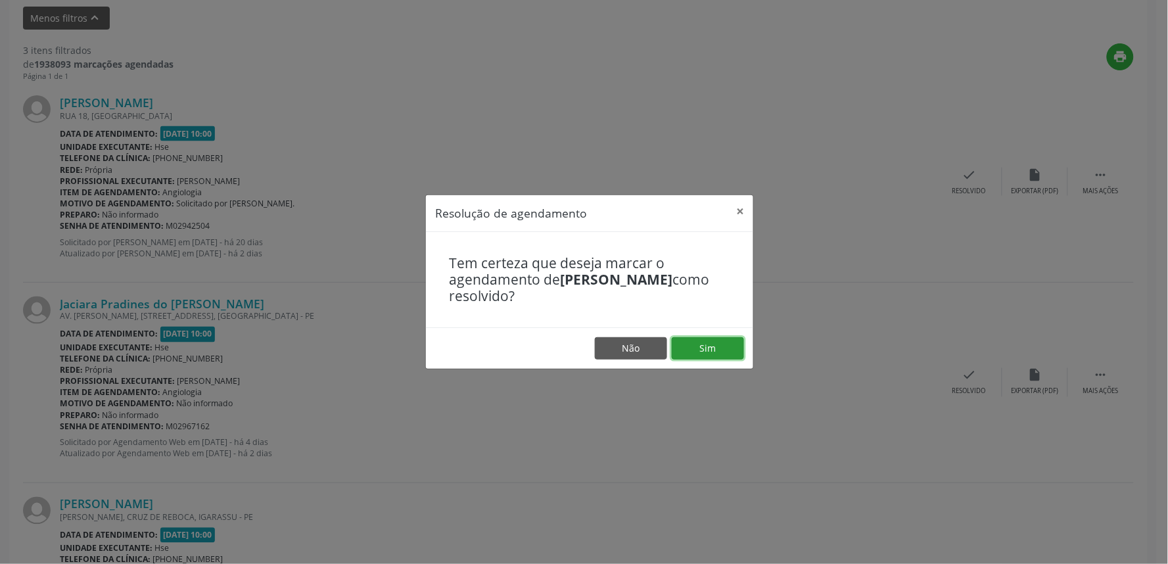
click at [699, 350] on button "Sim" at bounding box center [708, 348] width 72 height 22
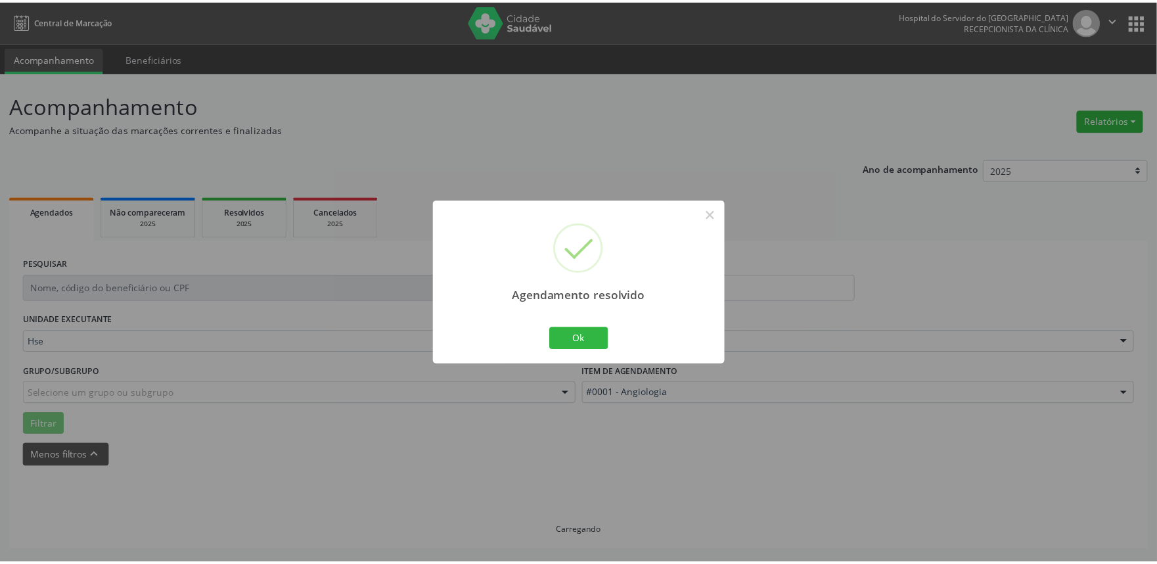
scroll to position [0, 0]
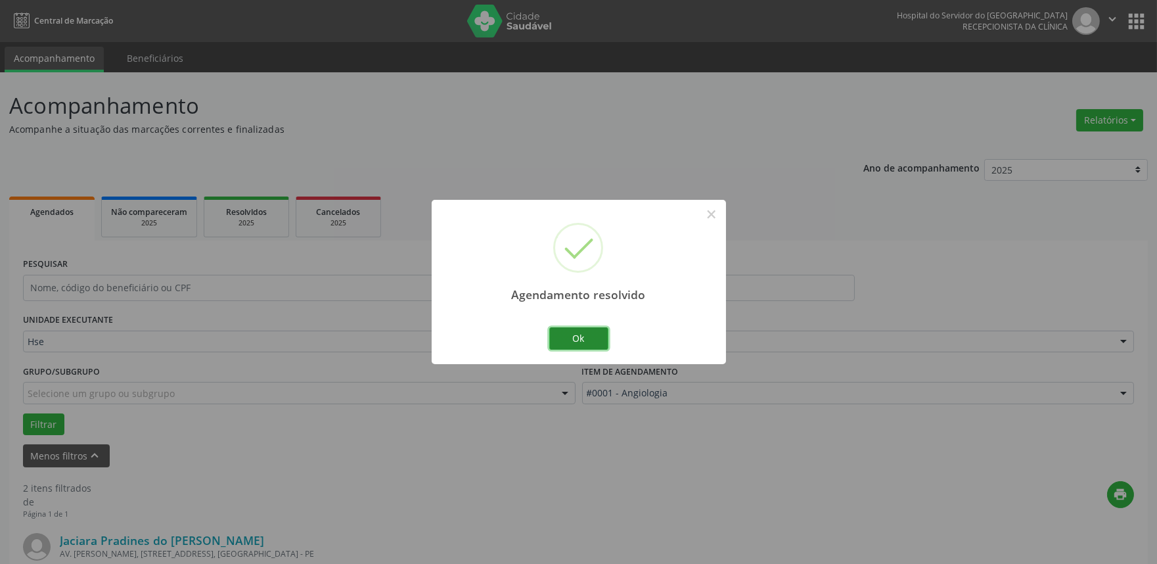
click at [590, 334] on button "Ok" at bounding box center [578, 338] width 59 height 22
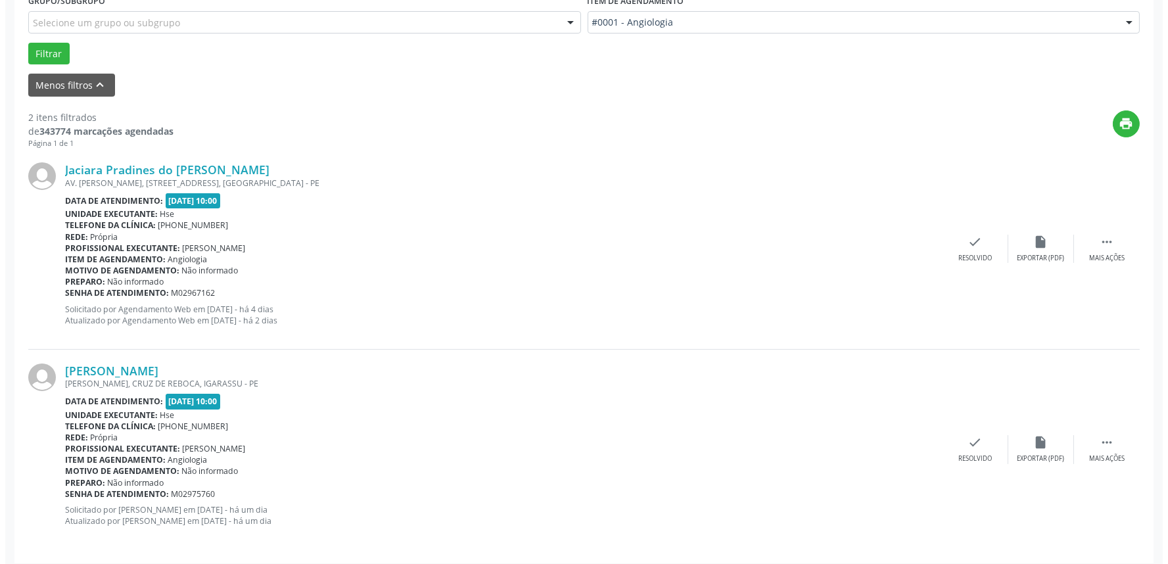
scroll to position [378, 0]
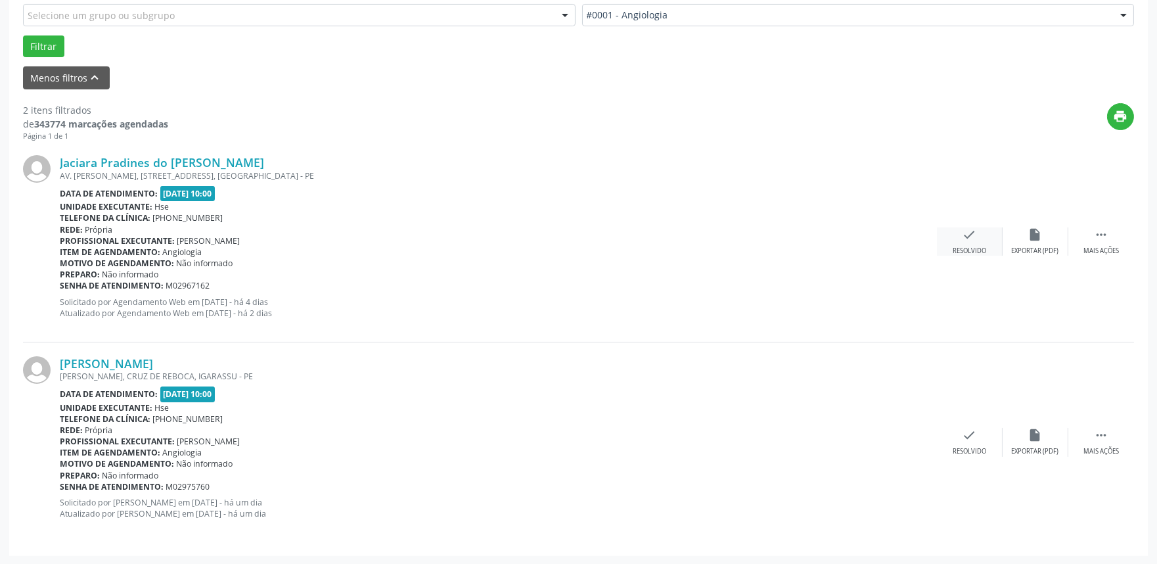
click at [978, 233] on div "check Resolvido" at bounding box center [970, 241] width 66 height 28
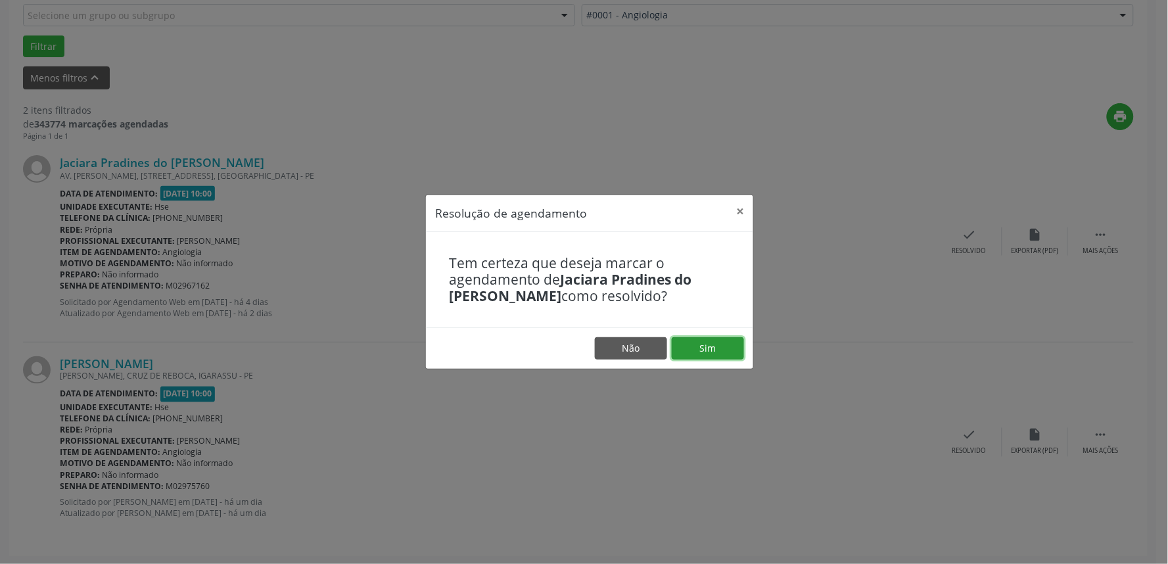
click at [714, 350] on button "Sim" at bounding box center [708, 348] width 72 height 22
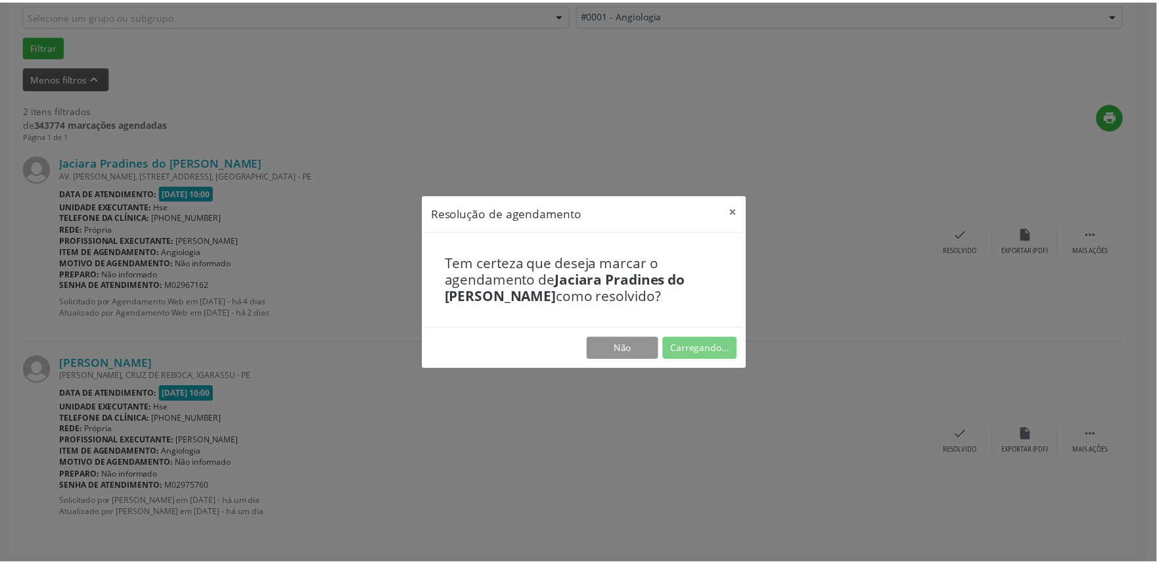
scroll to position [0, 0]
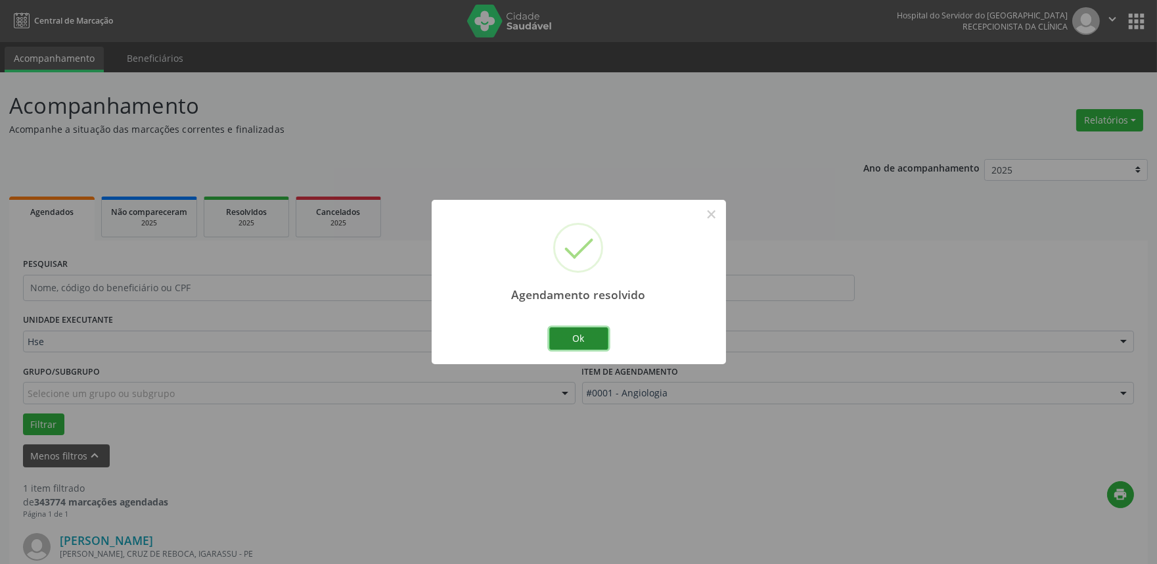
click at [582, 334] on button "Ok" at bounding box center [578, 338] width 59 height 22
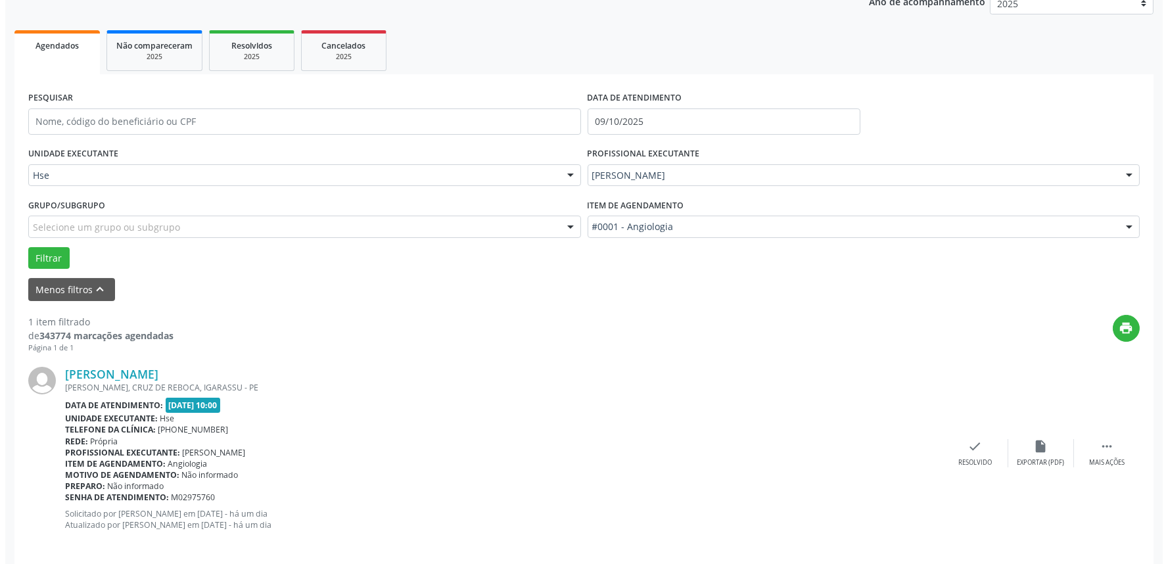
scroll to position [177, 0]
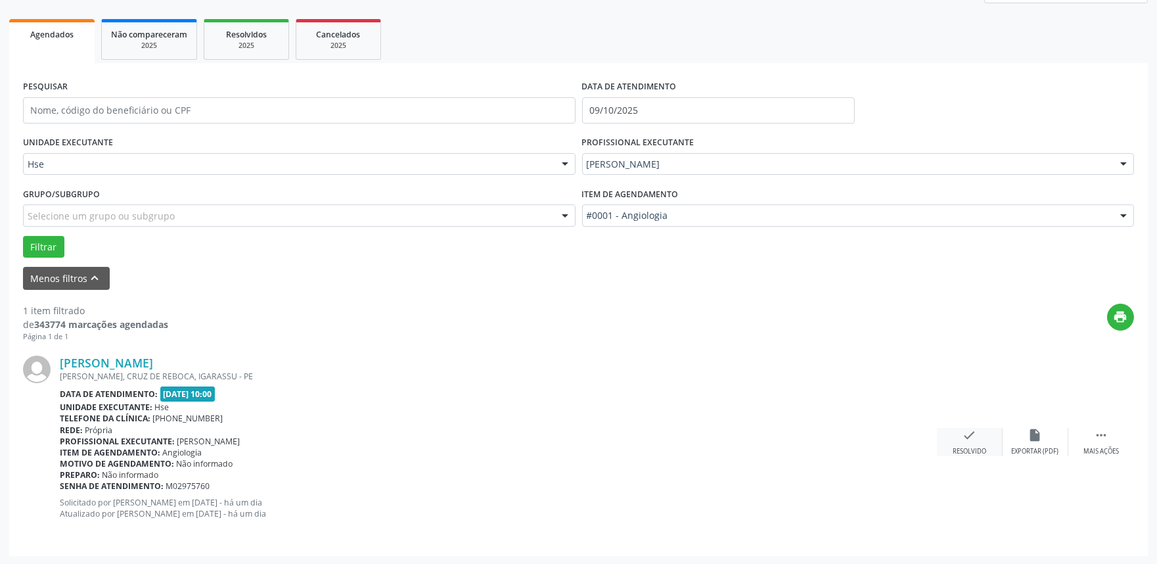
click at [961, 438] on div "check Resolvido" at bounding box center [970, 442] width 66 height 28
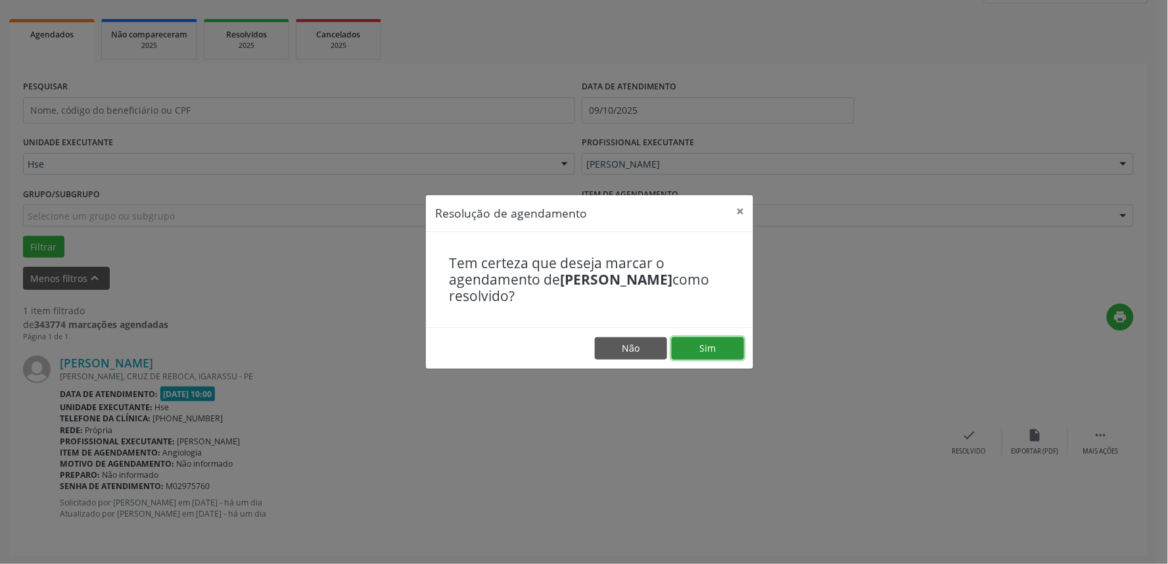
click at [692, 342] on button "Sim" at bounding box center [708, 348] width 72 height 22
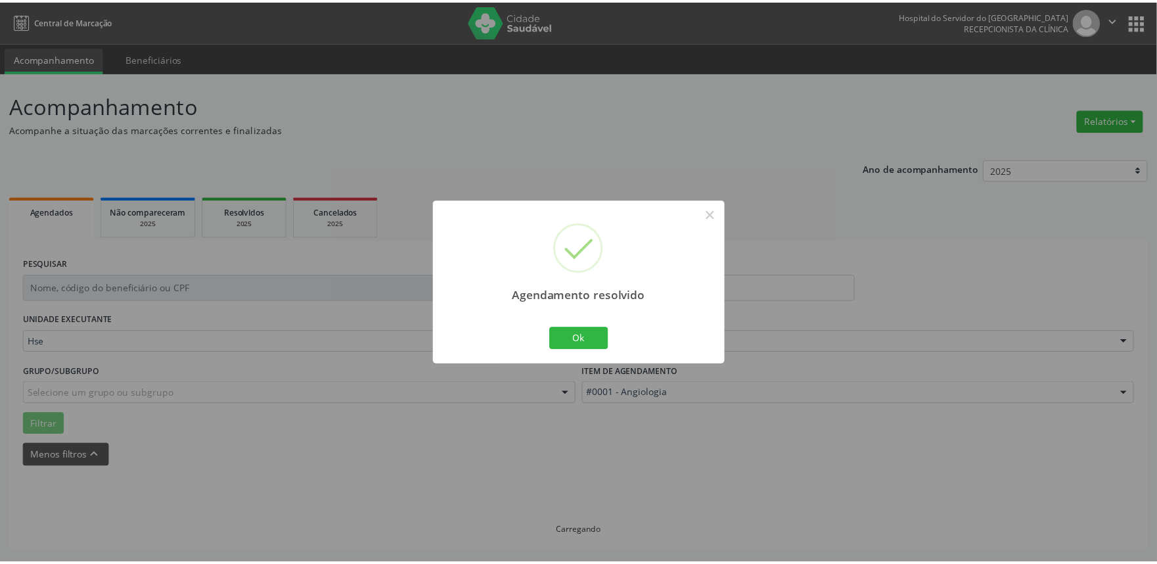
scroll to position [0, 0]
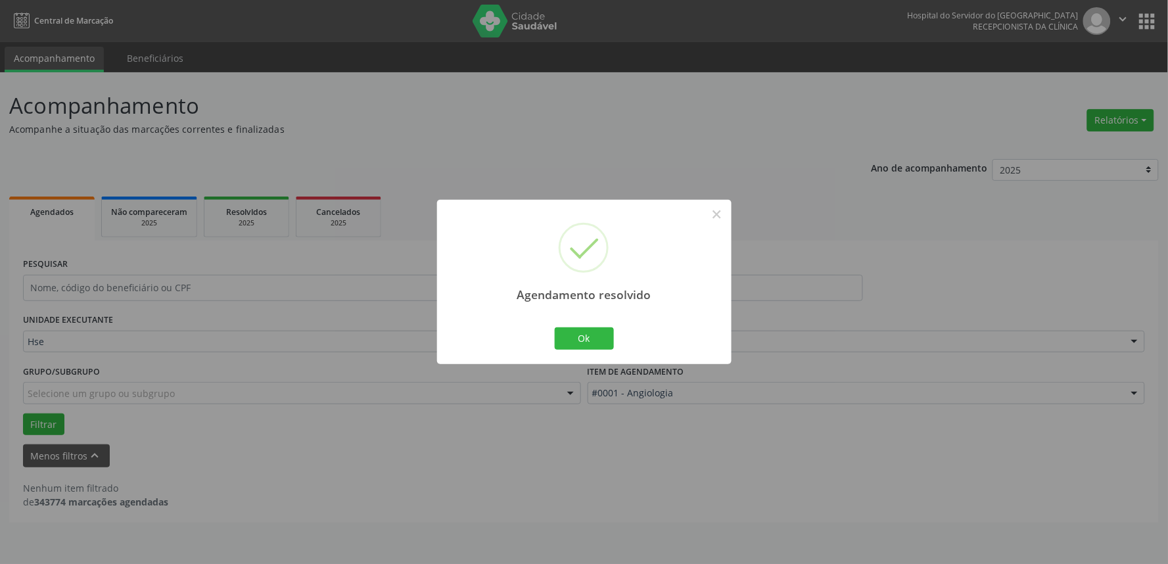
click at [587, 326] on div "Ok Cancel" at bounding box center [583, 339] width 65 height 28
click at [587, 337] on button "Ok" at bounding box center [584, 338] width 59 height 22
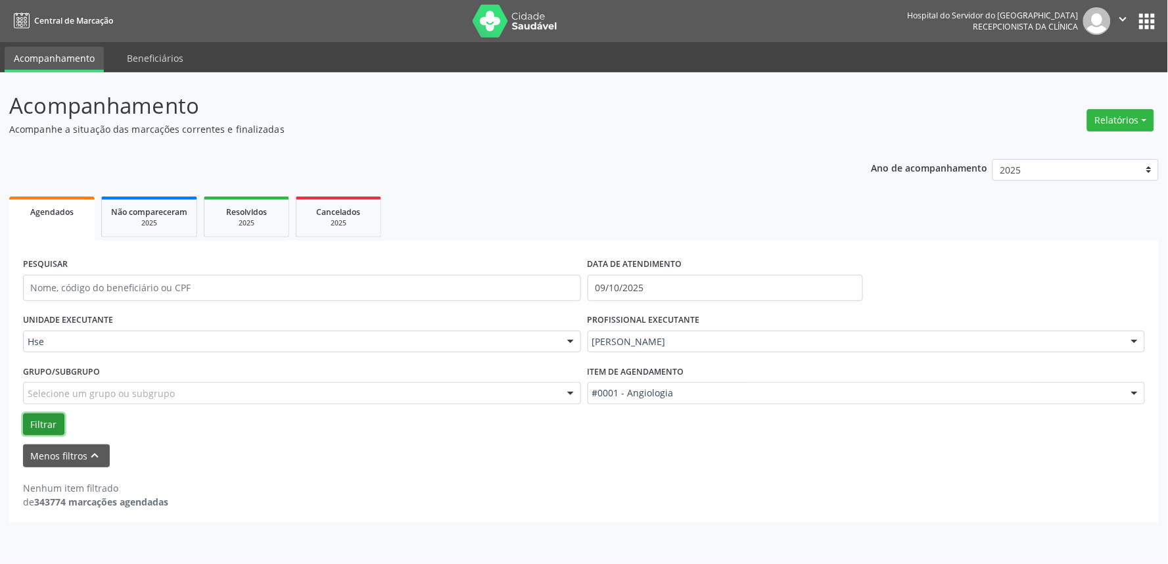
click at [39, 421] on button "Filtrar" at bounding box center [43, 424] width 41 height 22
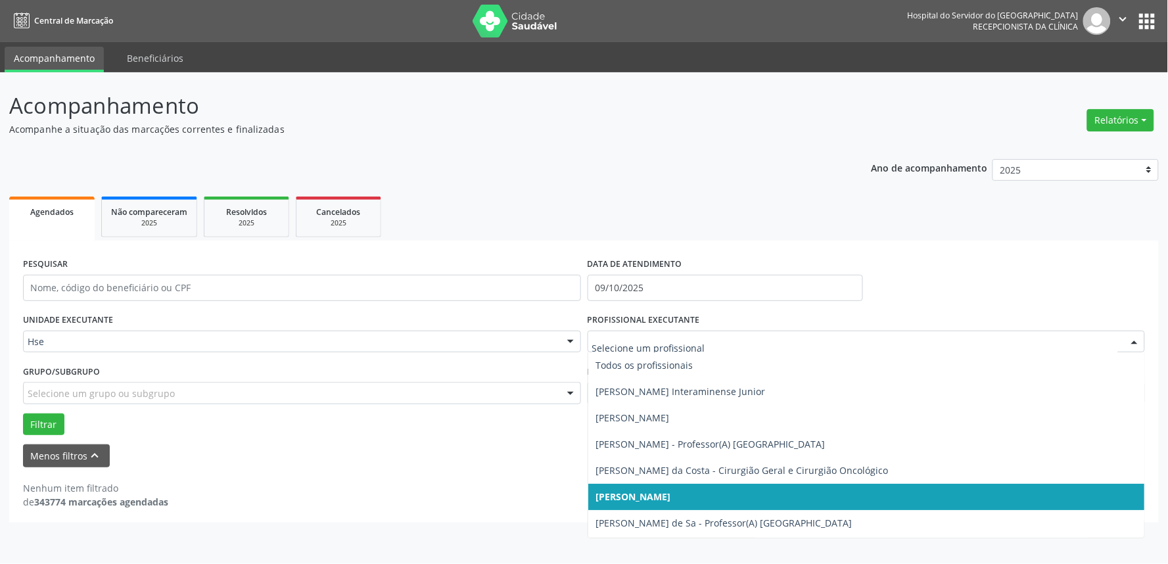
click at [1131, 342] on div at bounding box center [1135, 342] width 20 height 22
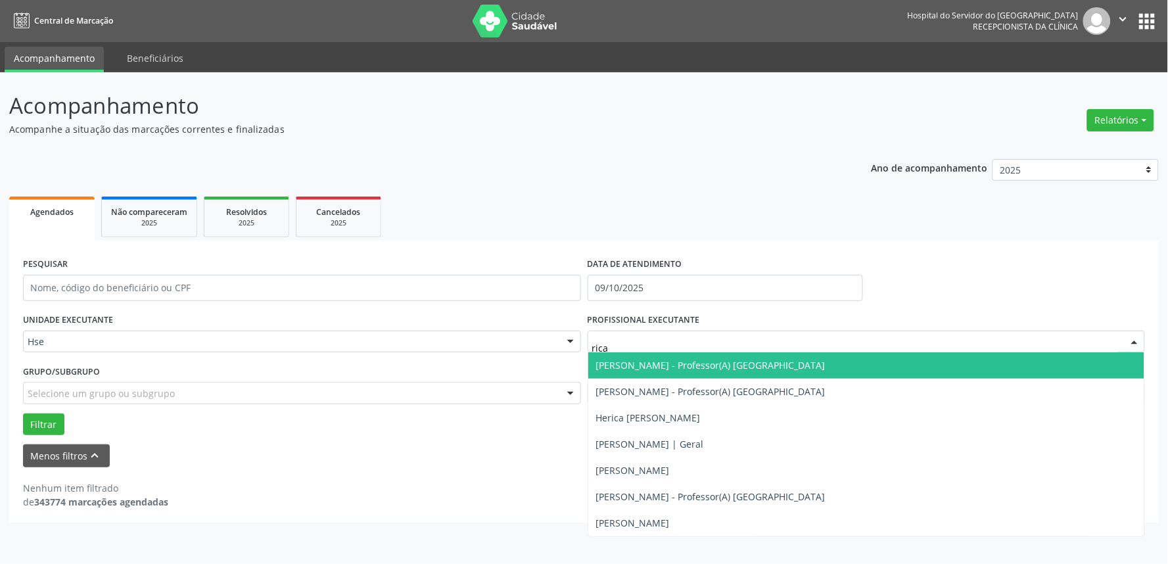
type input "ricar"
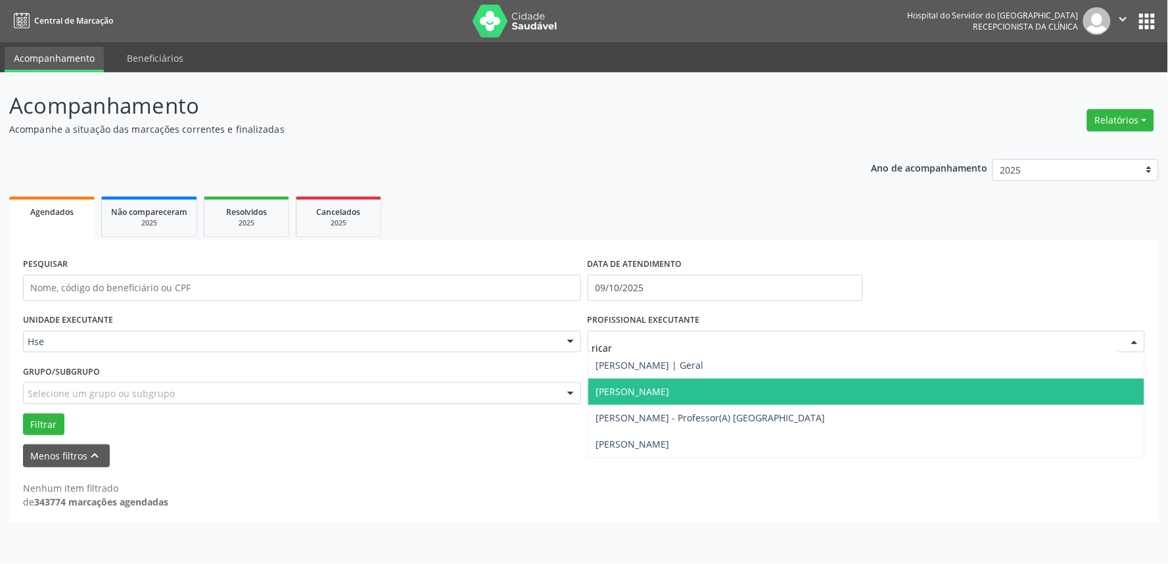
click at [1080, 396] on span "[PERSON_NAME]" at bounding box center [866, 392] width 557 height 26
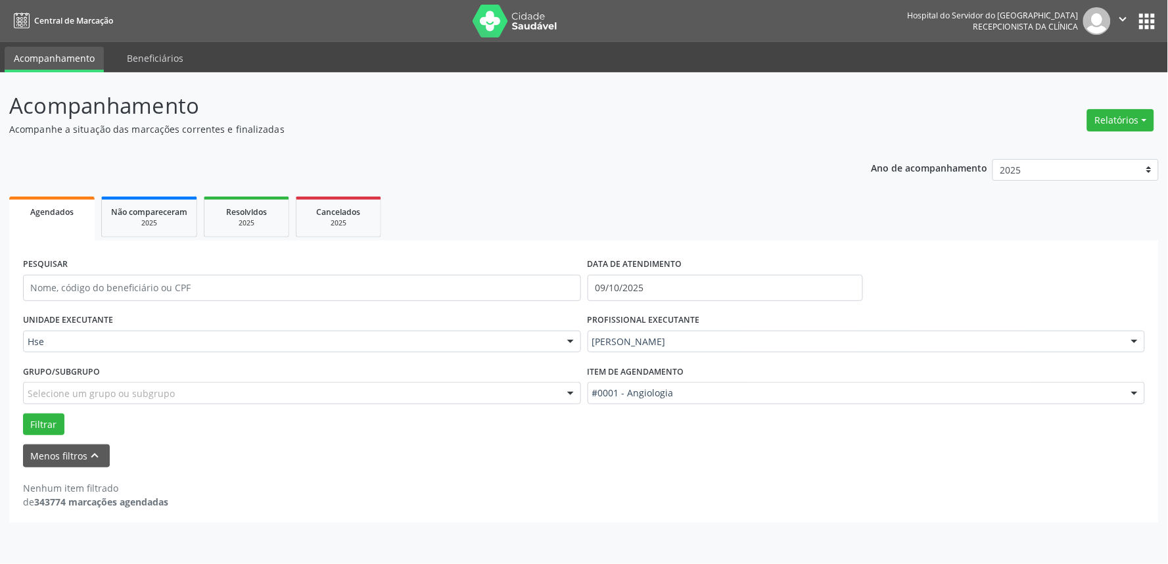
click at [1134, 392] on div at bounding box center [1135, 394] width 20 height 22
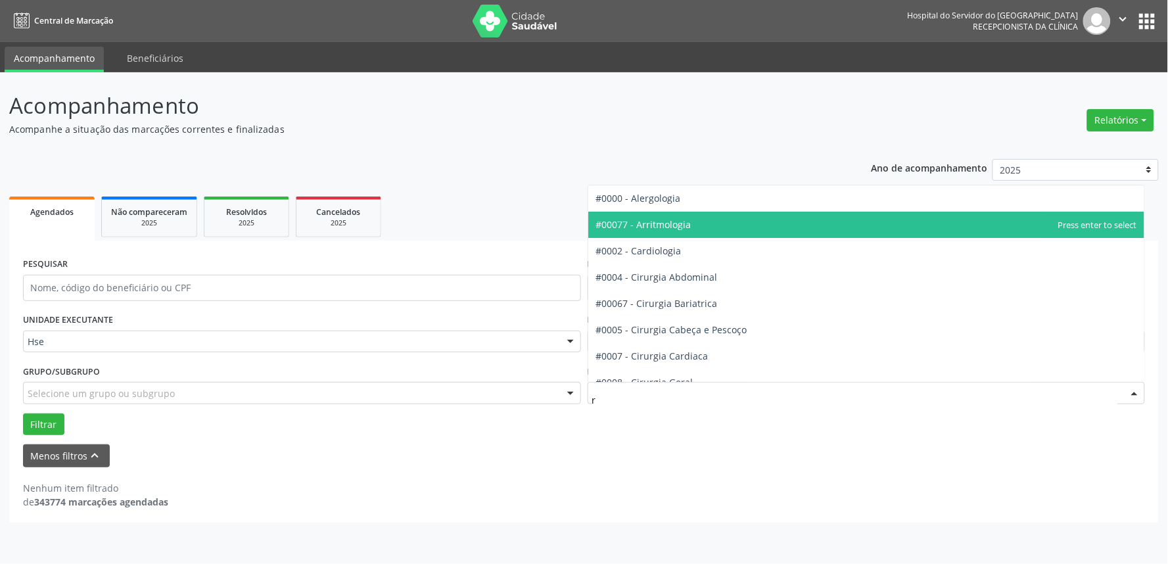
type input "re"
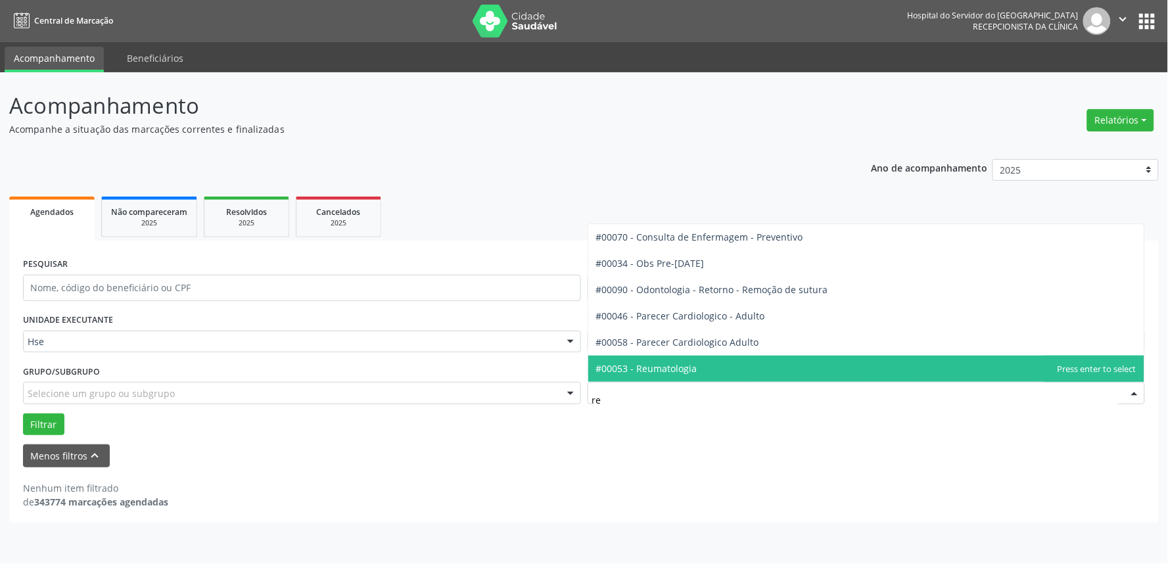
click at [707, 371] on span "#00053 - Reumatologia" at bounding box center [866, 369] width 557 height 26
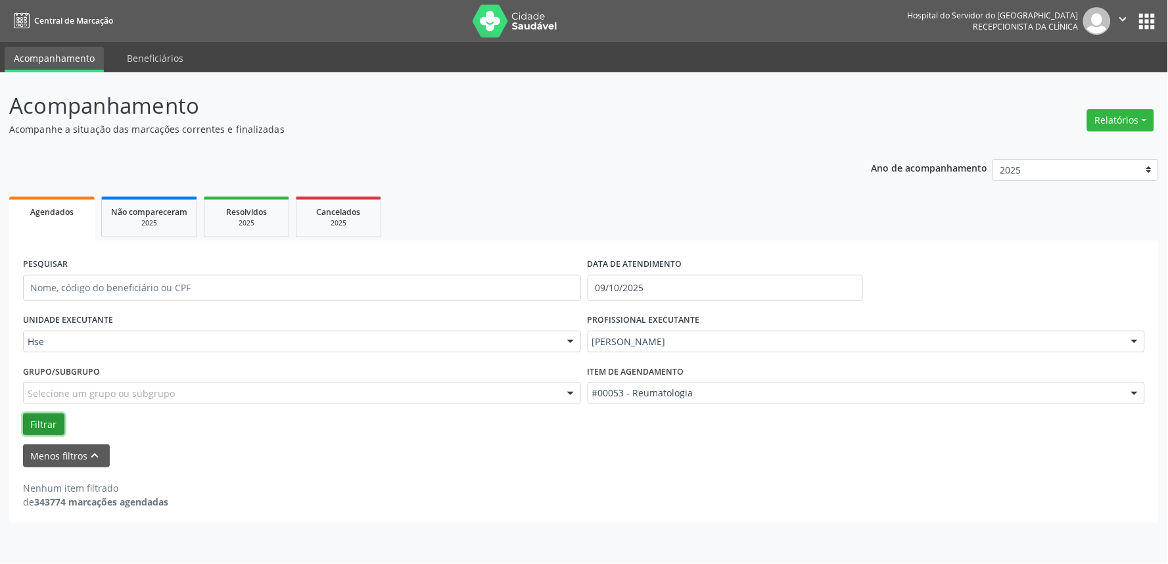
click at [40, 423] on button "Filtrar" at bounding box center [43, 424] width 41 height 22
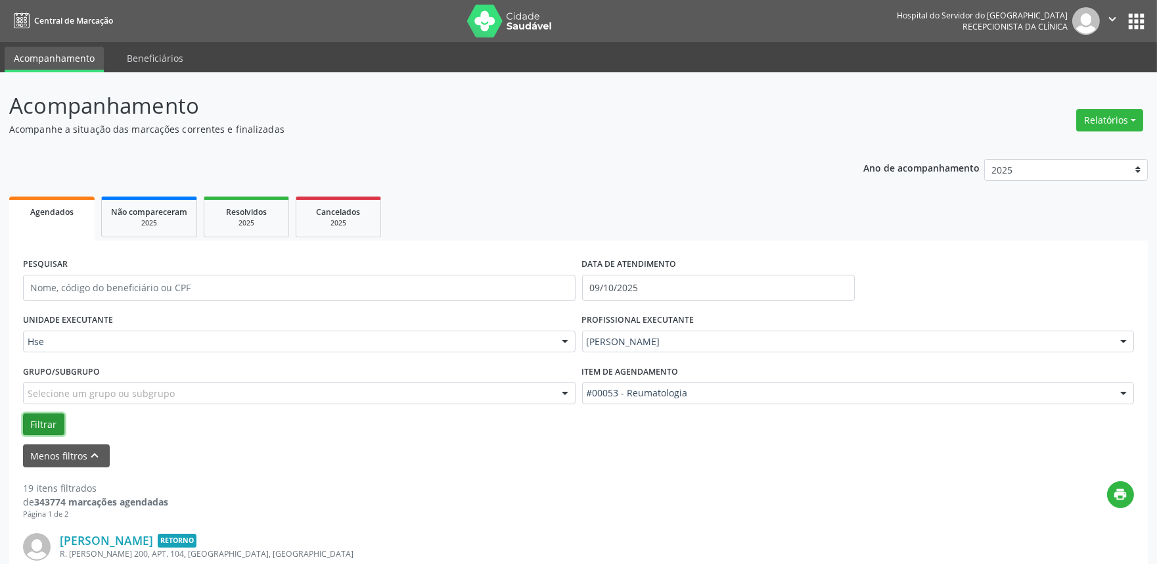
click at [40, 423] on button "Filtrar" at bounding box center [43, 424] width 41 height 22
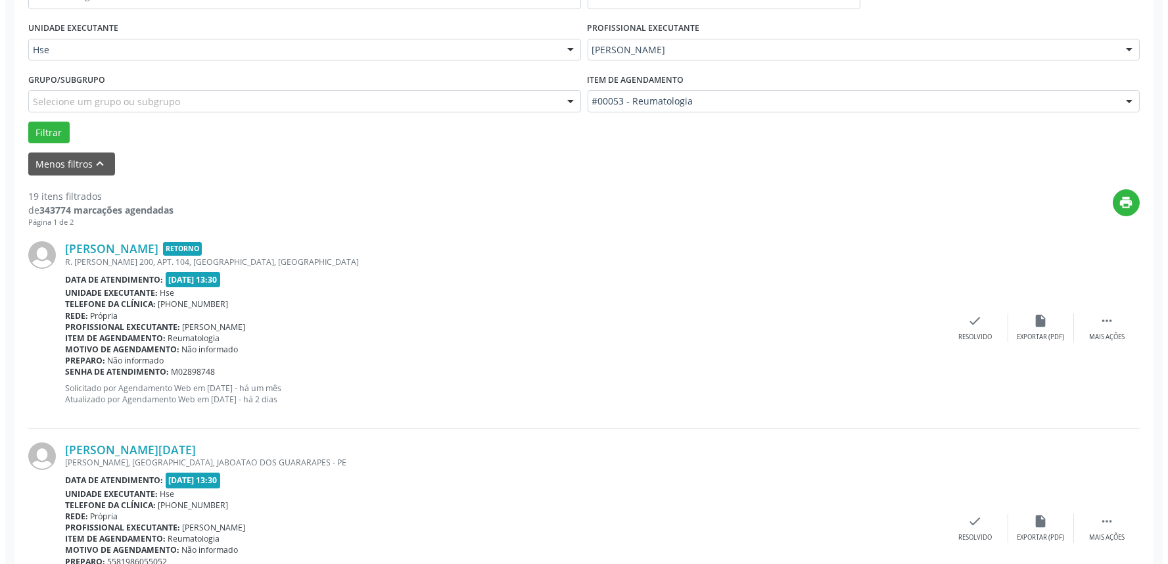
scroll to position [365, 0]
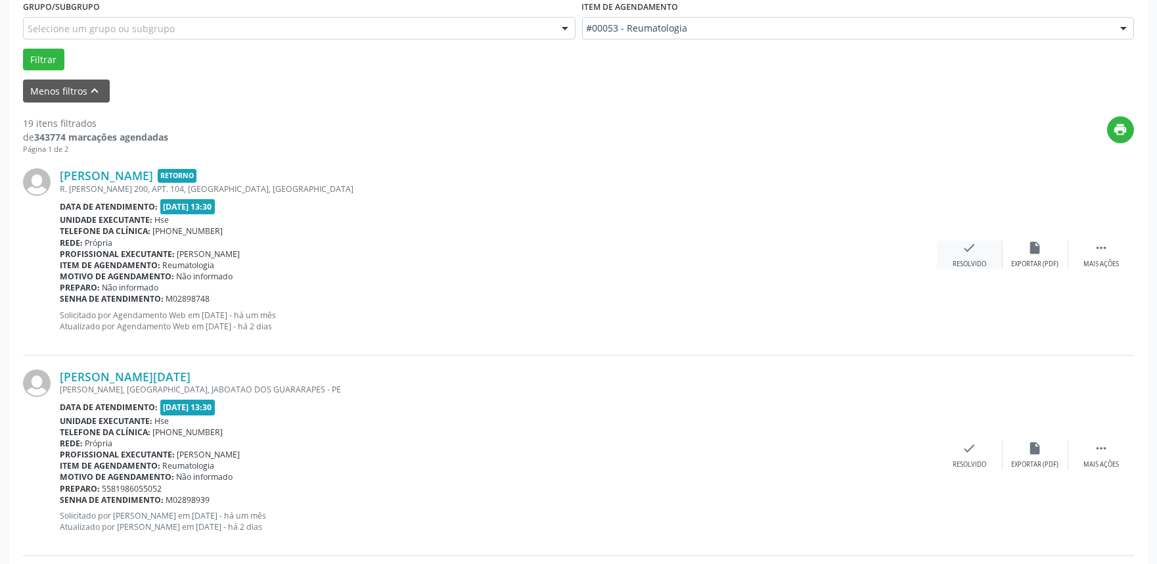
click at [967, 264] on div "Resolvido" at bounding box center [970, 264] width 34 height 9
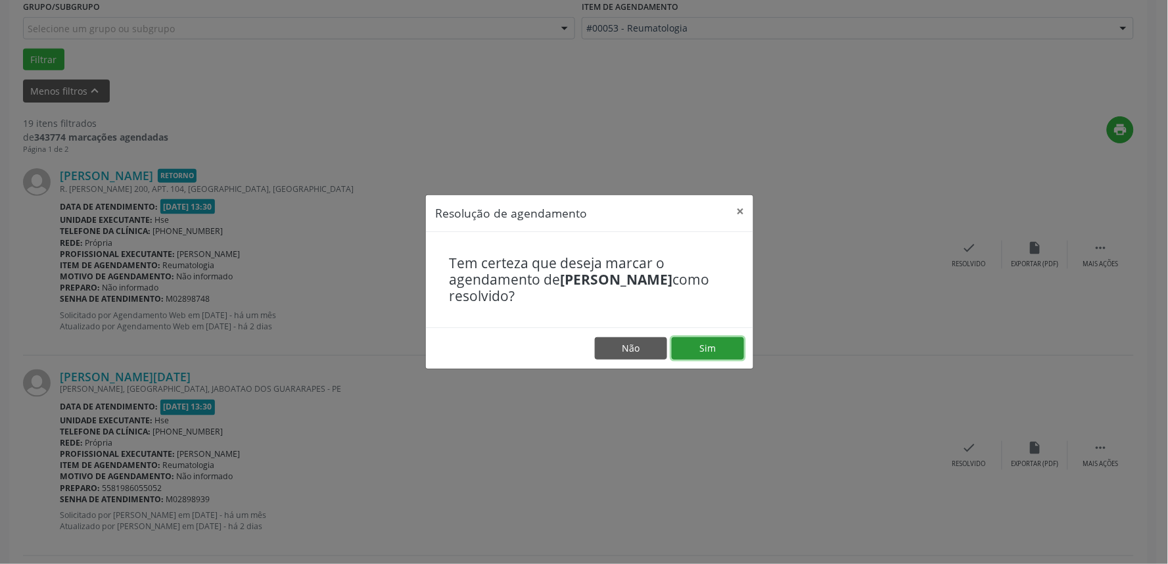
click at [703, 355] on button "Sim" at bounding box center [708, 348] width 72 height 22
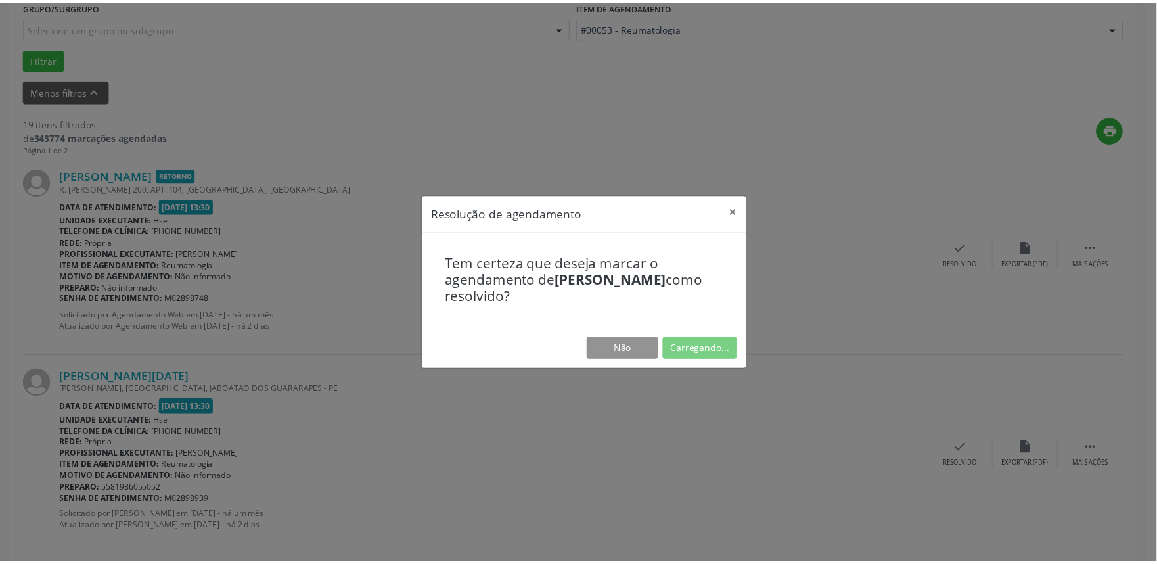
scroll to position [0, 0]
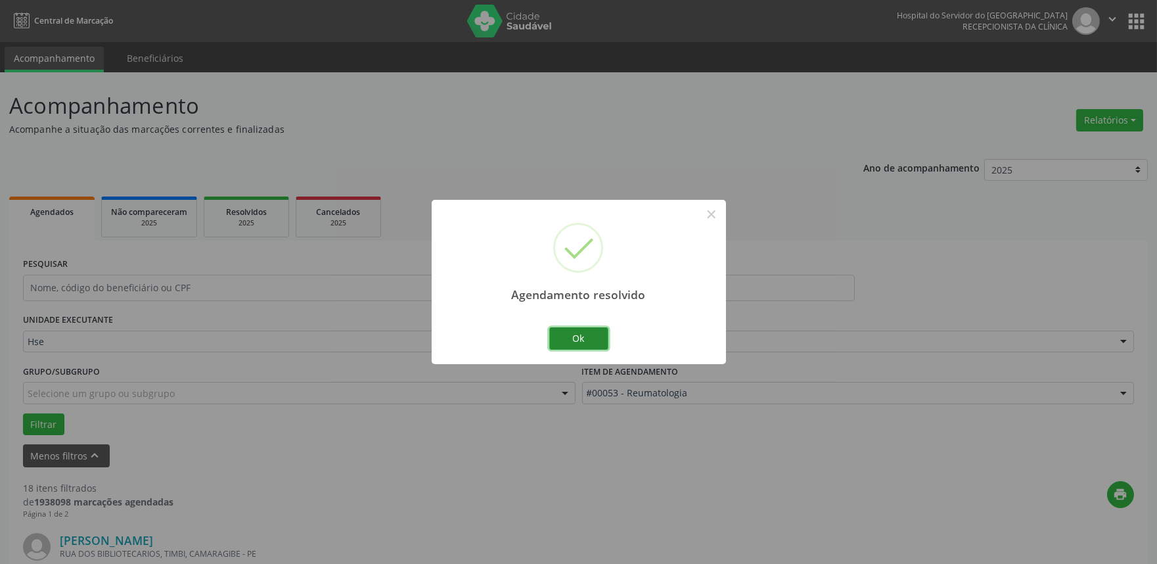
click at [587, 338] on button "Ok" at bounding box center [578, 338] width 59 height 22
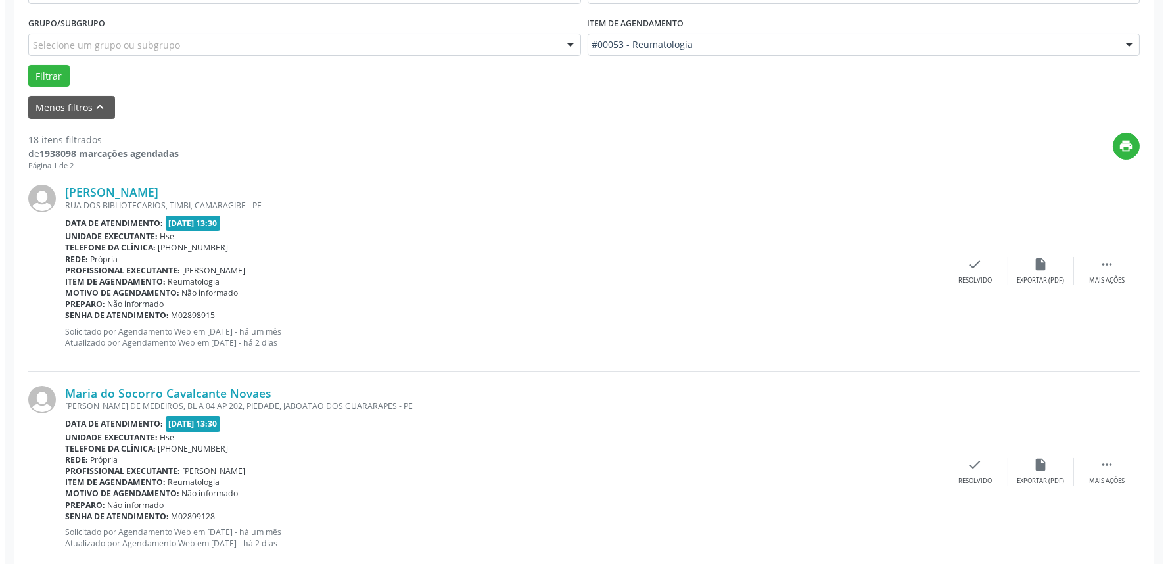
scroll to position [438, 0]
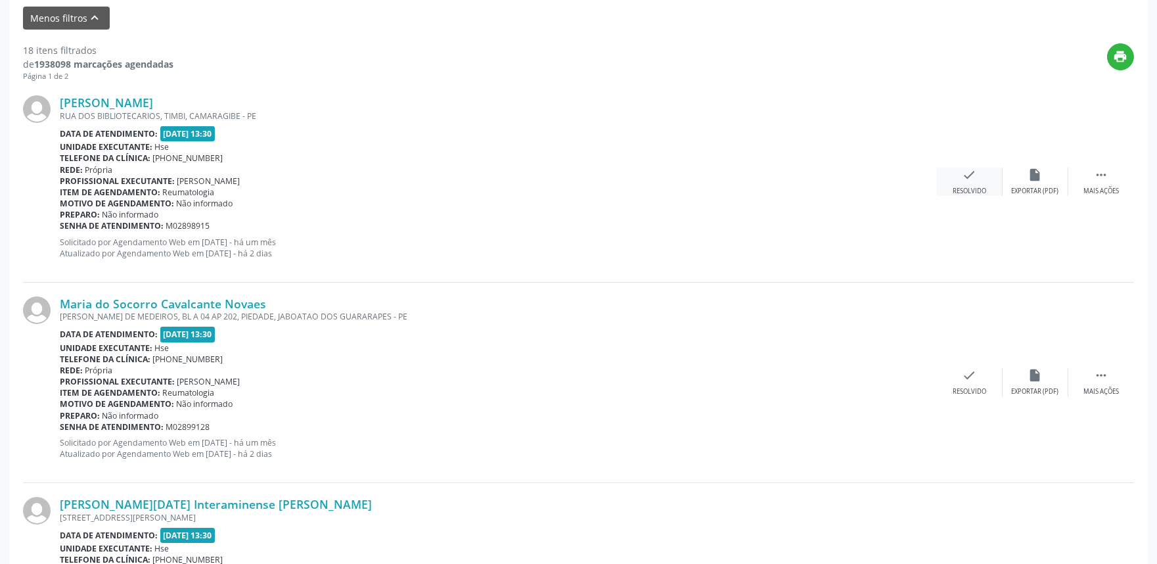
click at [966, 180] on icon "check" at bounding box center [970, 175] width 14 height 14
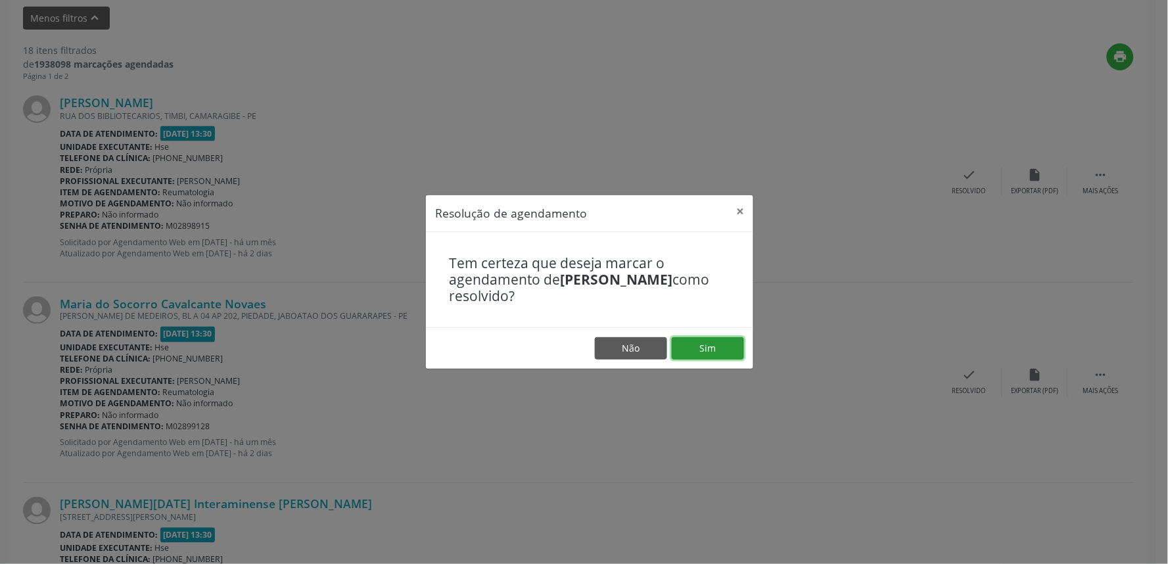
click at [706, 350] on button "Sim" at bounding box center [708, 348] width 72 height 22
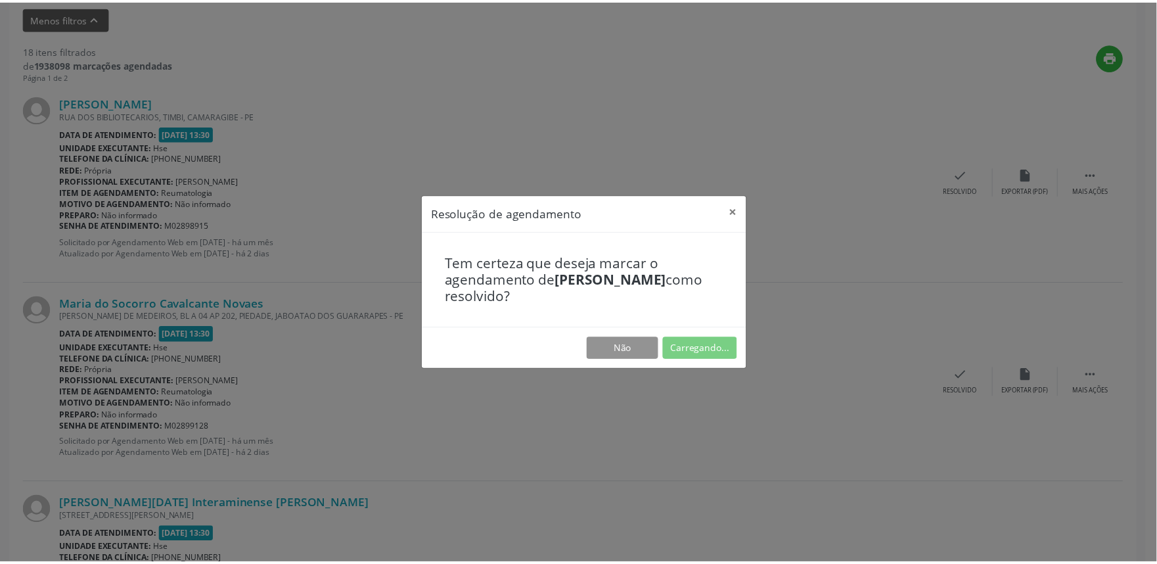
scroll to position [0, 0]
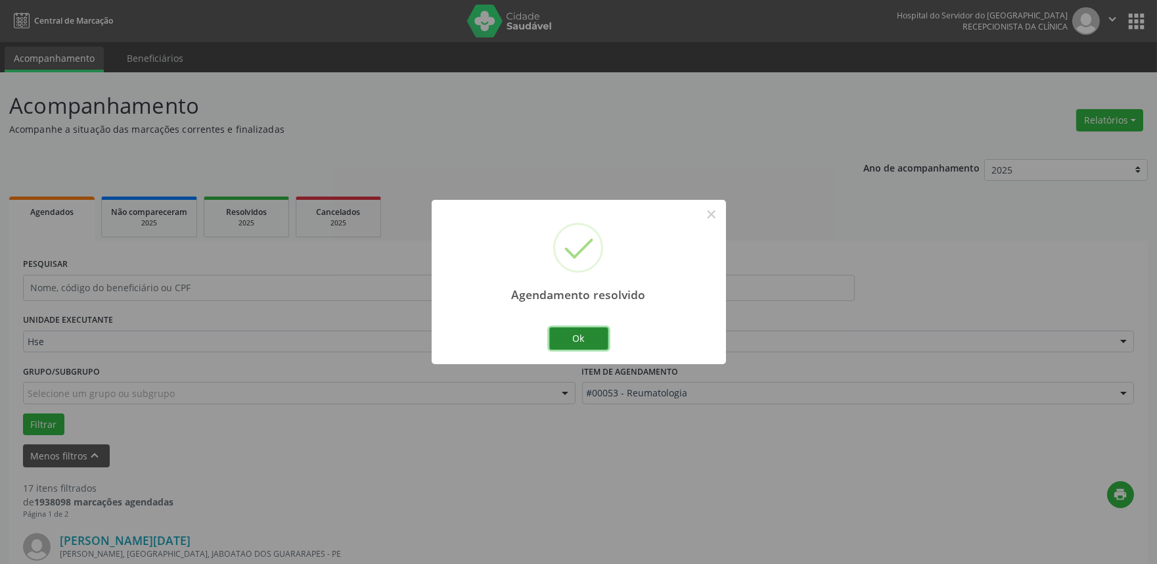
click at [565, 338] on button "Ok" at bounding box center [578, 338] width 59 height 22
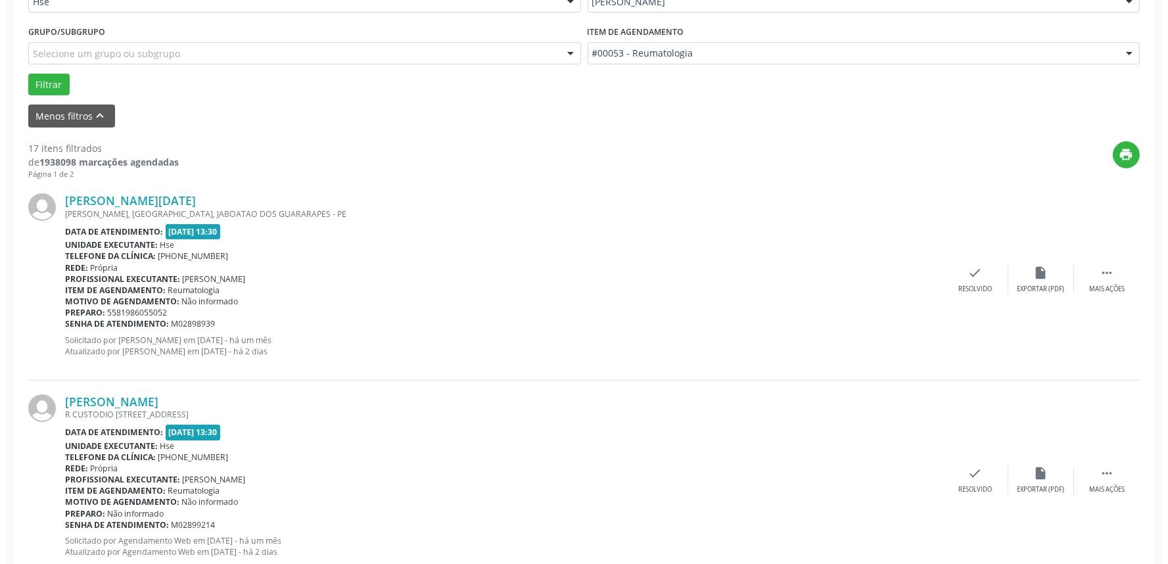
scroll to position [365, 0]
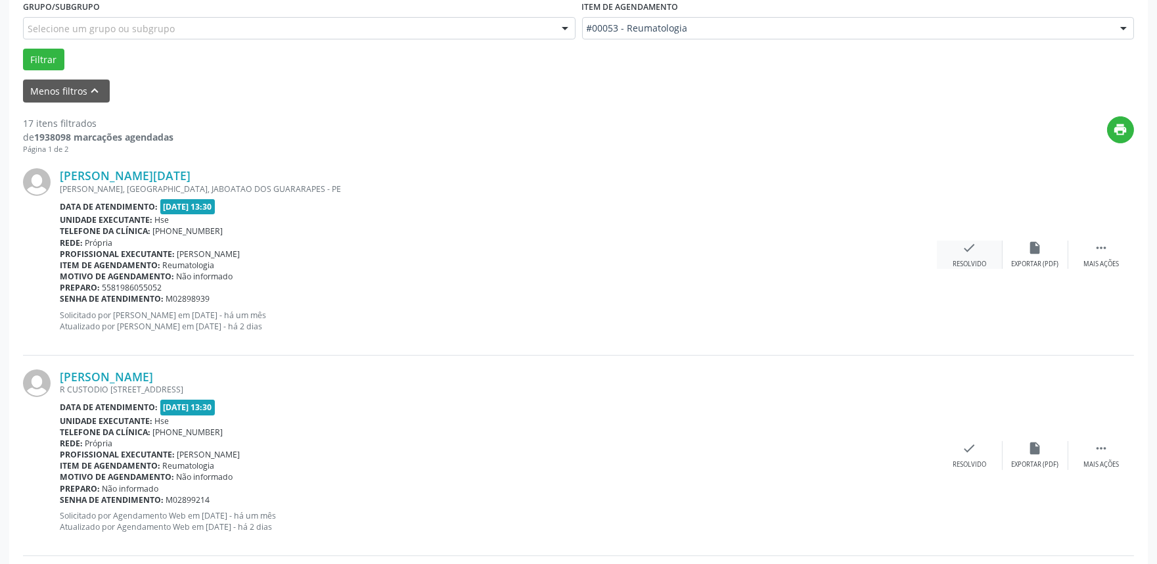
click at [983, 251] on div "check Resolvido" at bounding box center [970, 255] width 66 height 28
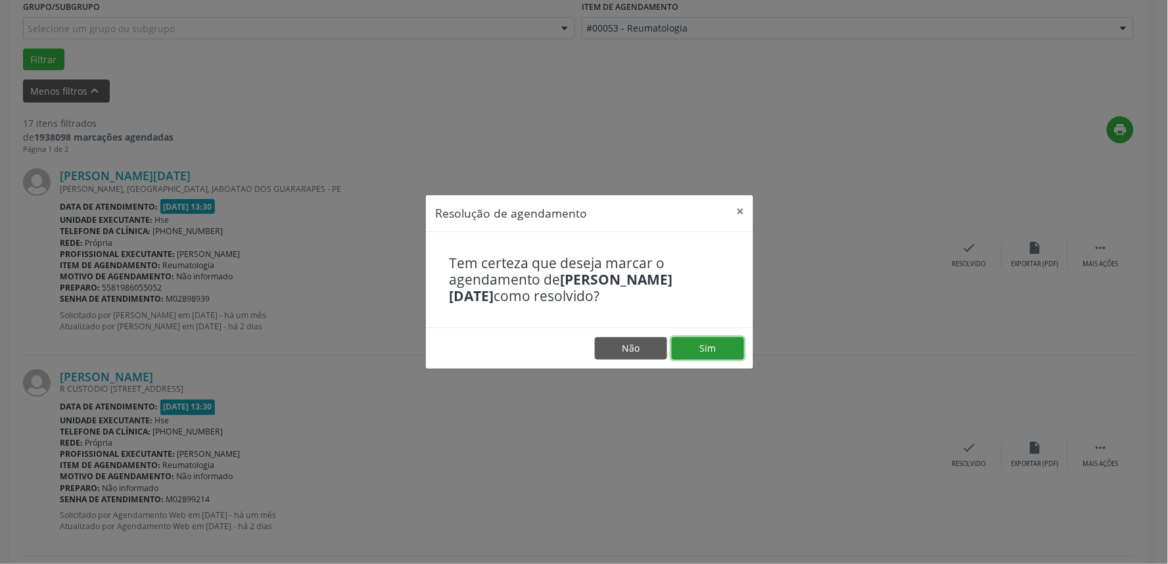
click at [732, 347] on button "Sim" at bounding box center [708, 348] width 72 height 22
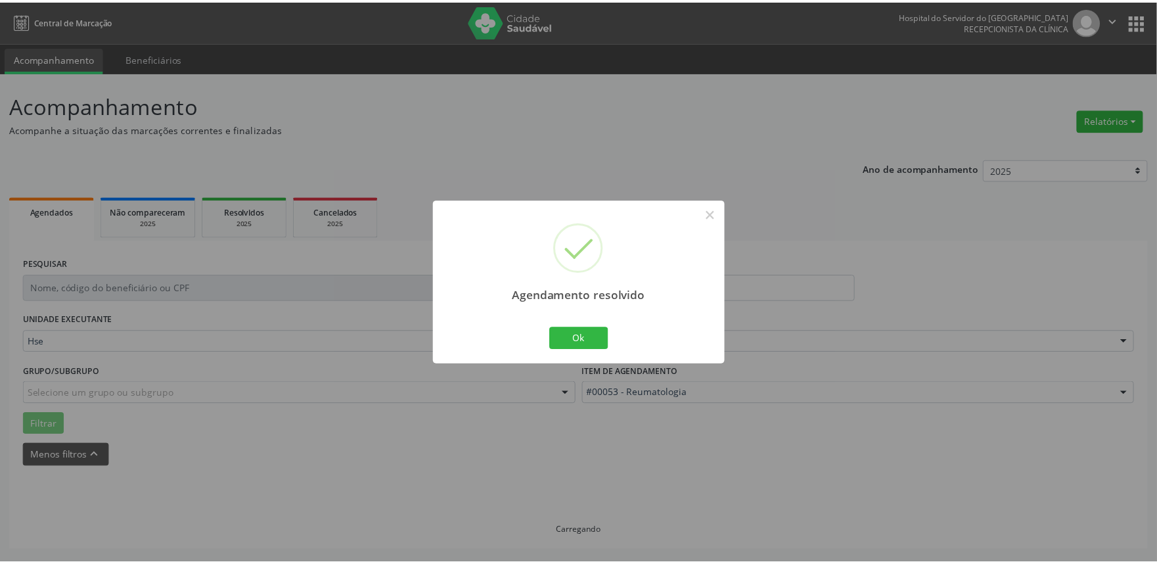
scroll to position [0, 0]
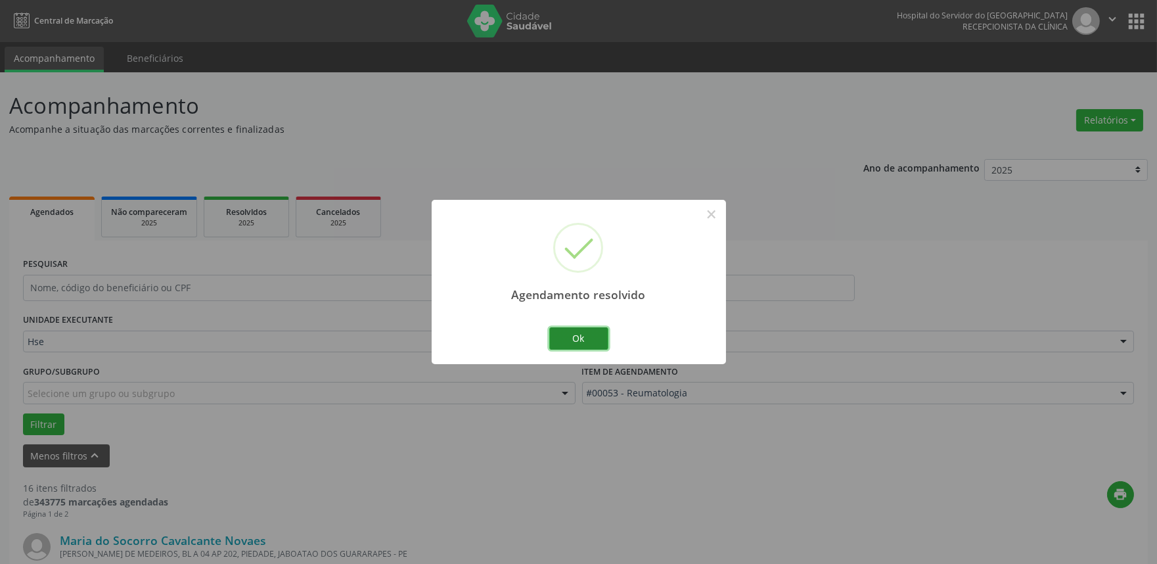
click at [590, 337] on button "Ok" at bounding box center [578, 338] width 59 height 22
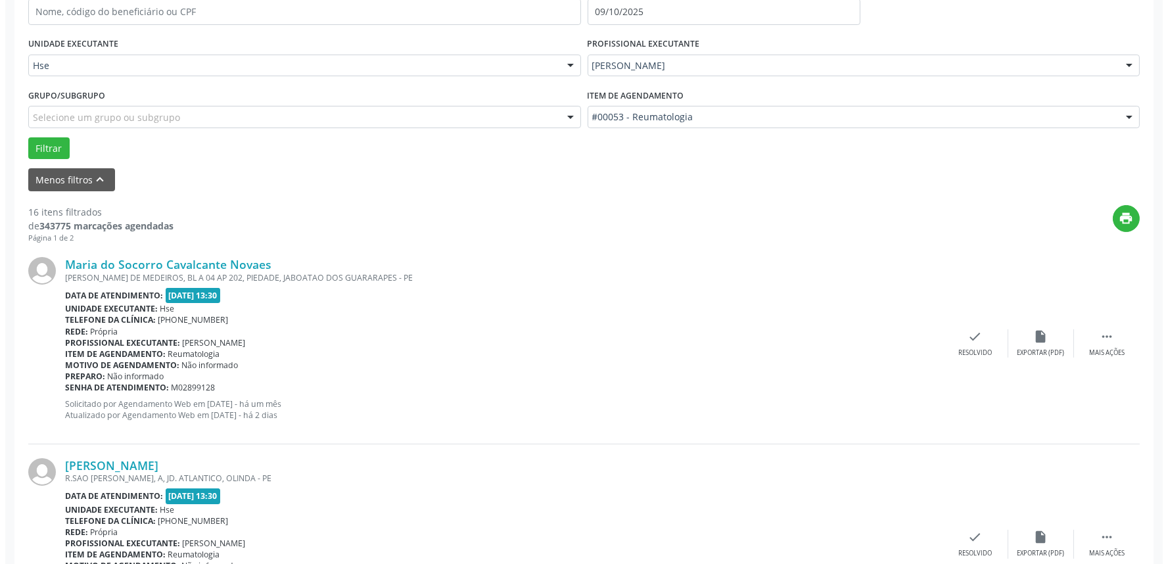
scroll to position [292, 0]
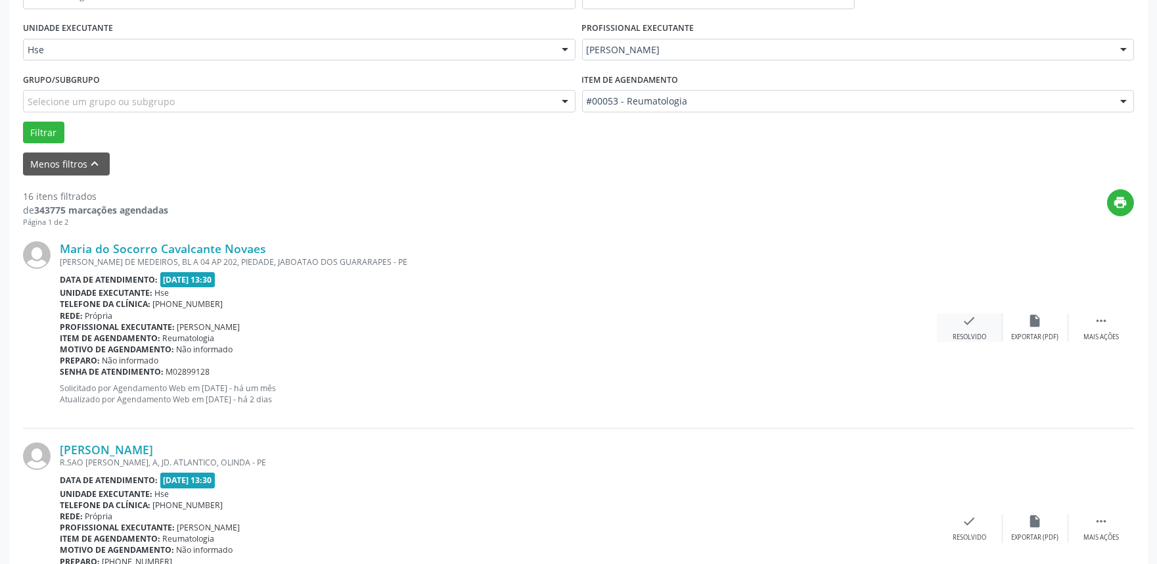
click at [984, 327] on div "check Resolvido" at bounding box center [970, 328] width 66 height 28
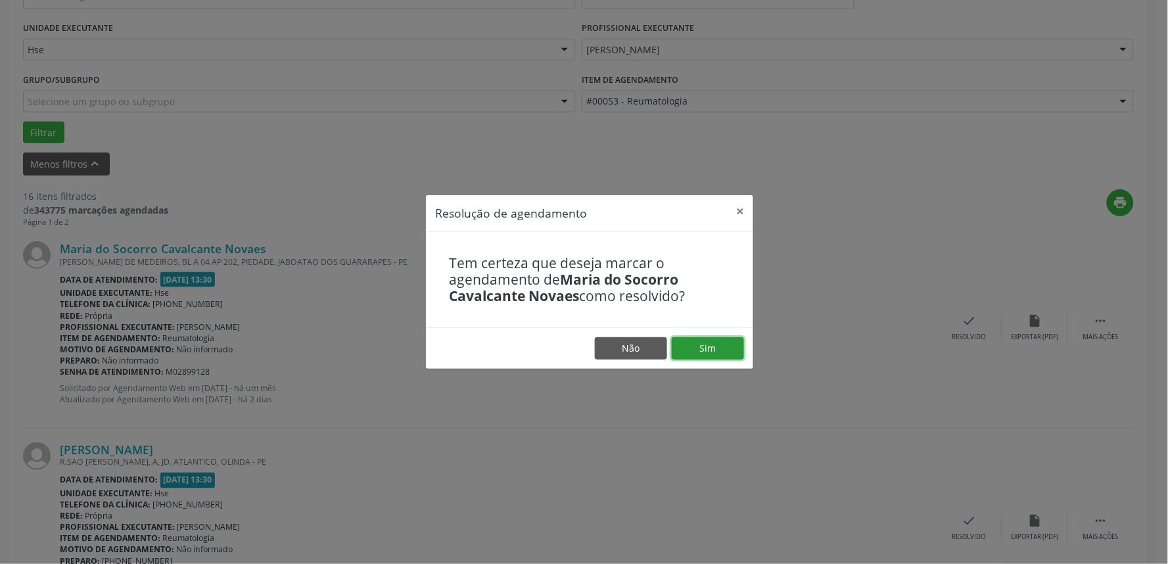
click at [725, 344] on button "Sim" at bounding box center [708, 348] width 72 height 22
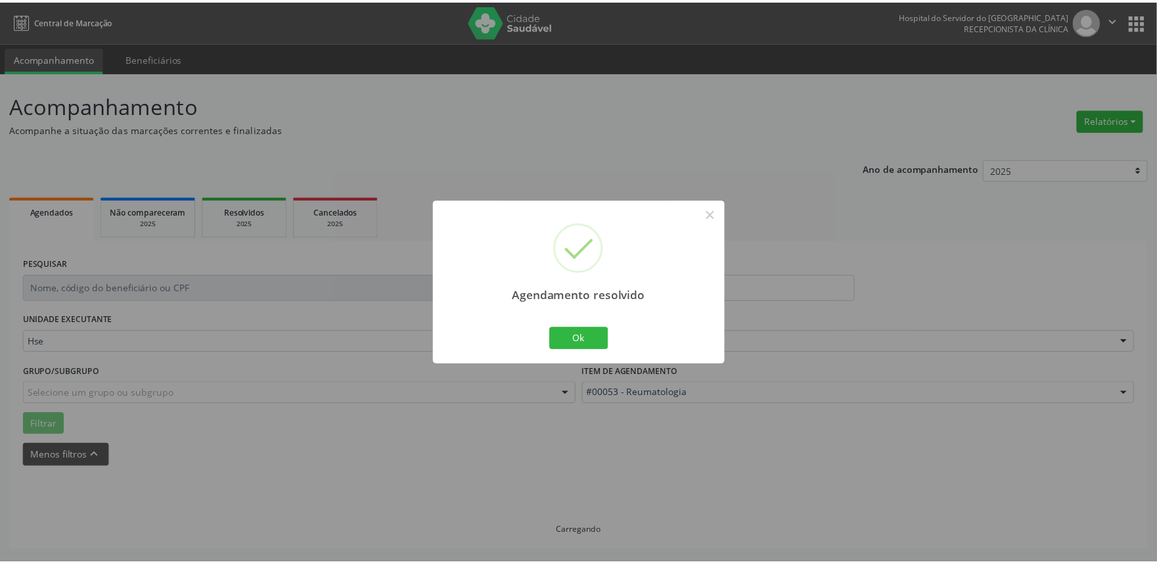
scroll to position [0, 0]
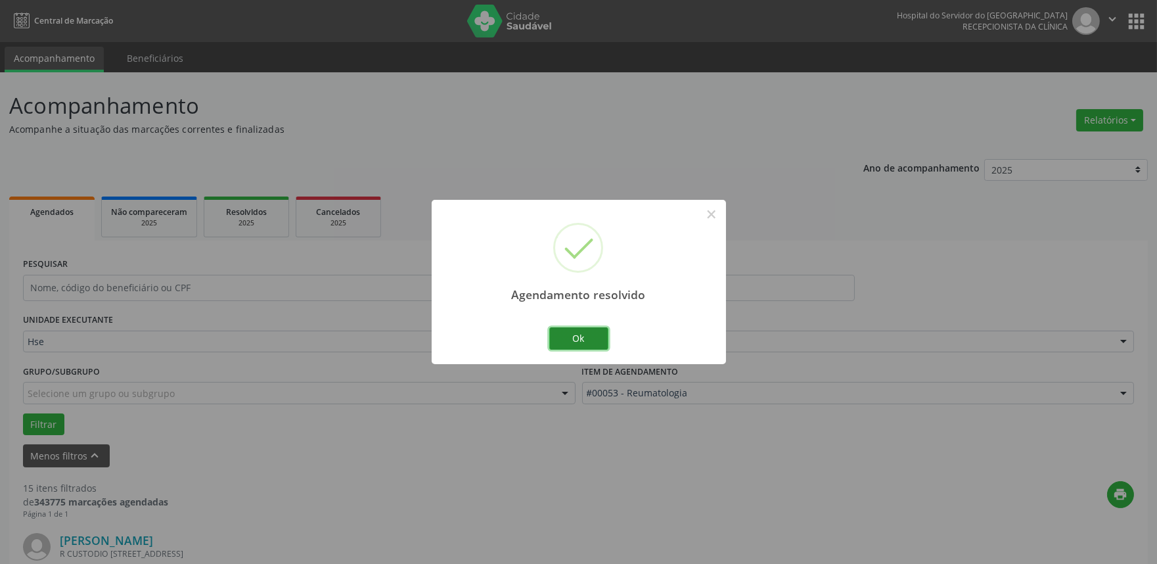
click at [573, 333] on button "Ok" at bounding box center [578, 338] width 59 height 22
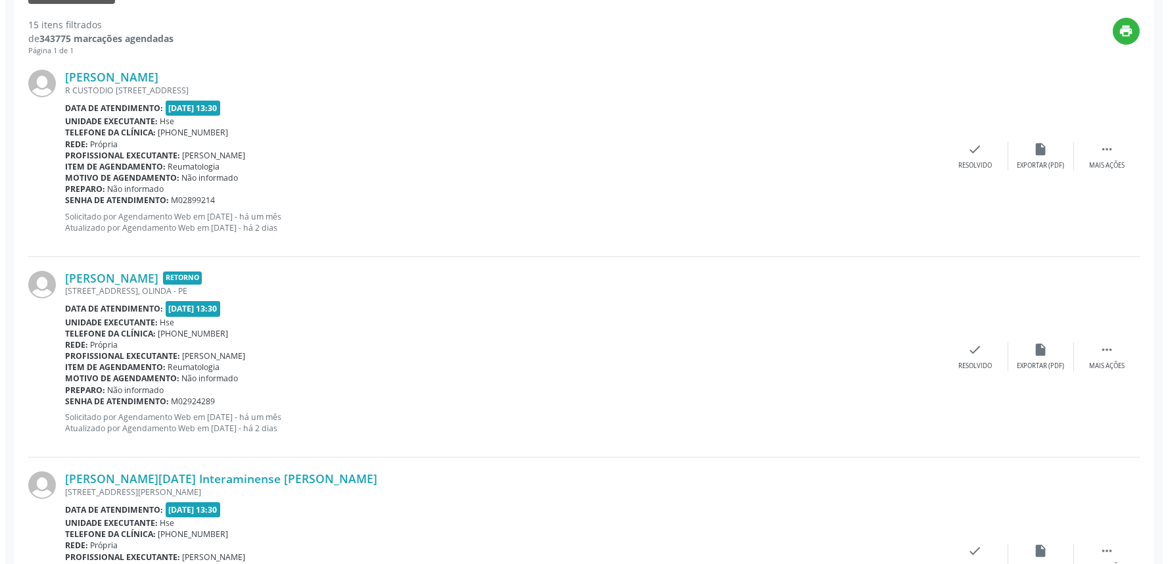
scroll to position [438, 0]
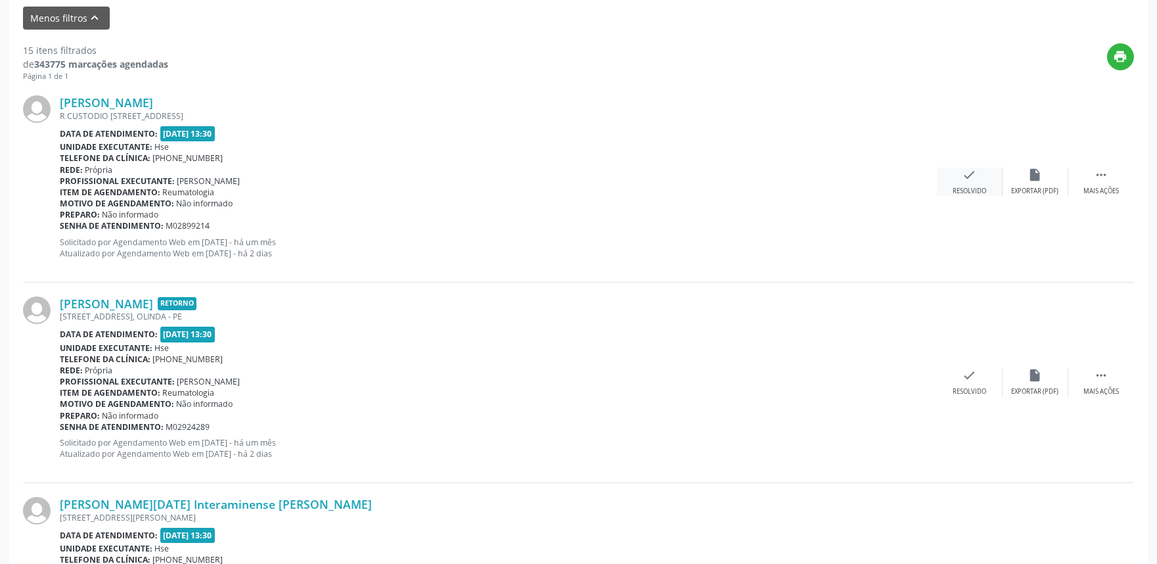
click at [977, 176] on div "check Resolvido" at bounding box center [970, 182] width 66 height 28
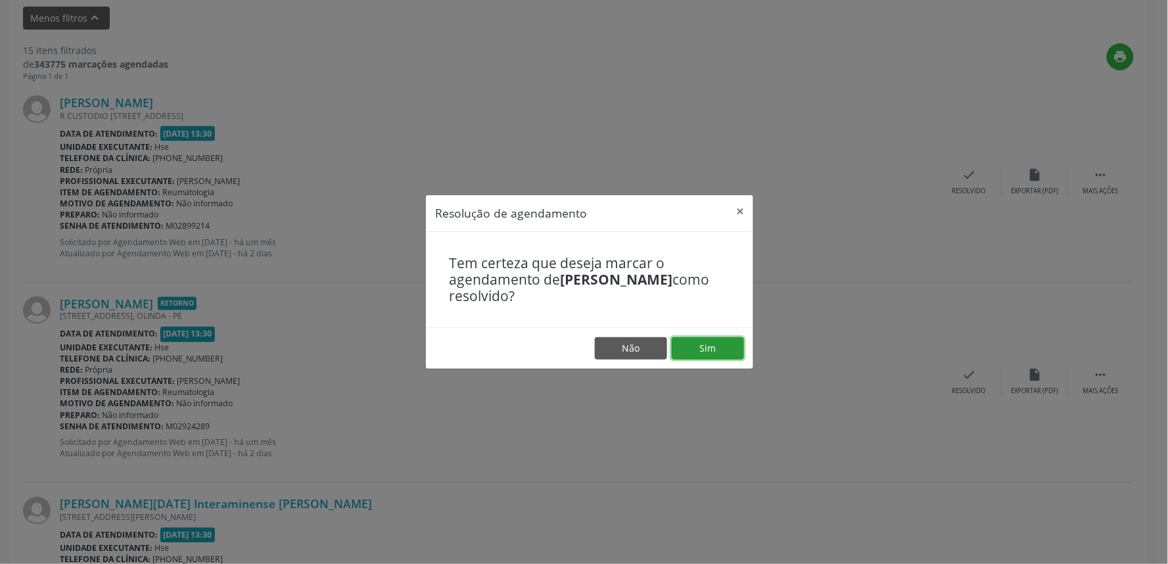
click at [705, 348] on button "Sim" at bounding box center [708, 348] width 72 height 22
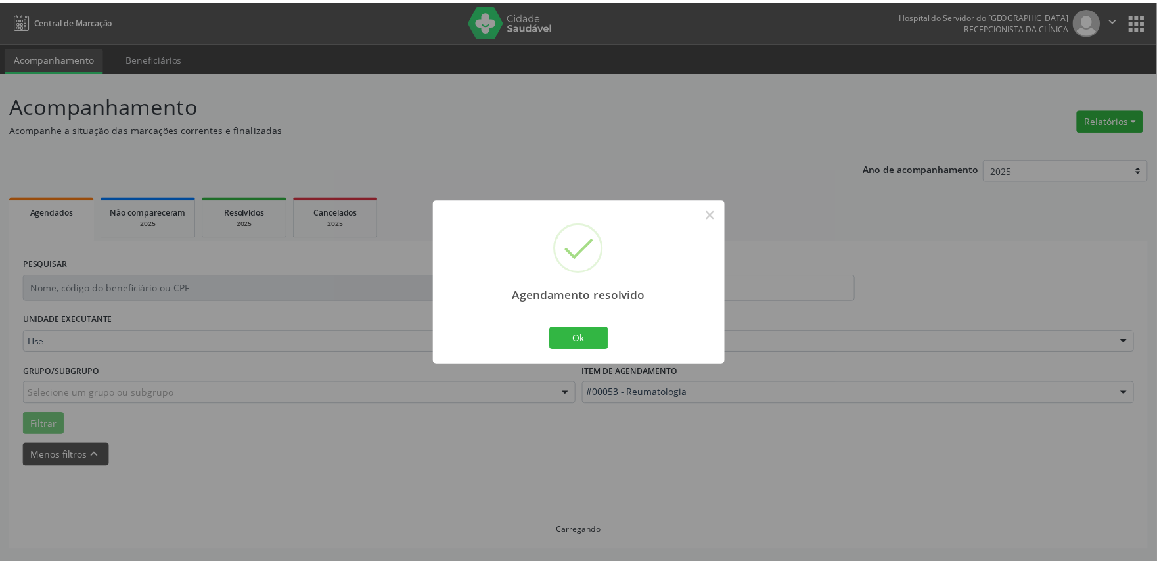
scroll to position [0, 0]
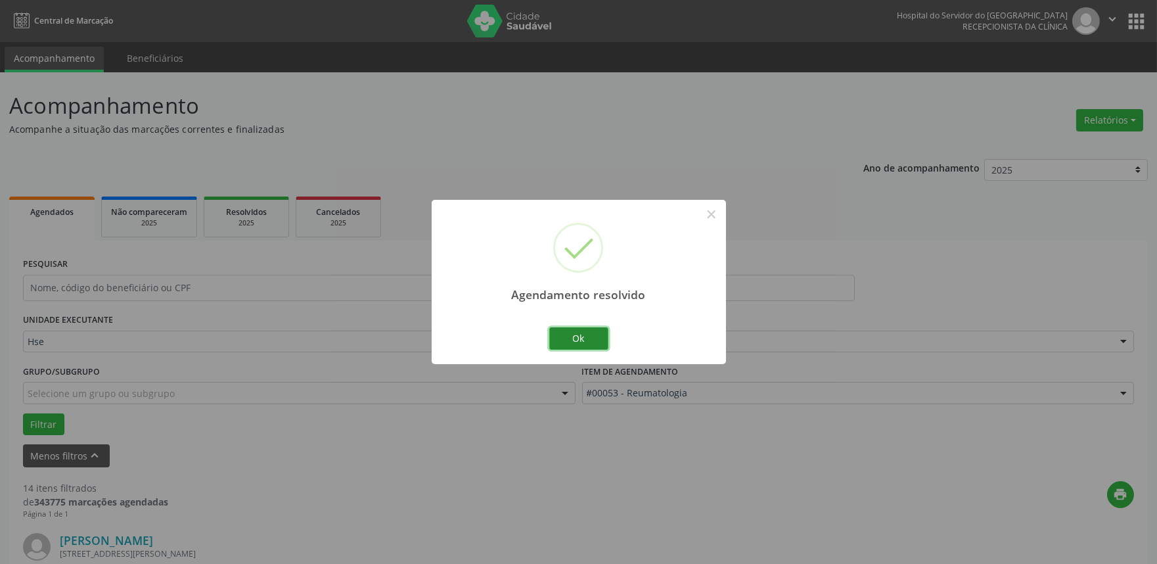
click at [579, 338] on button "Ok" at bounding box center [578, 338] width 59 height 22
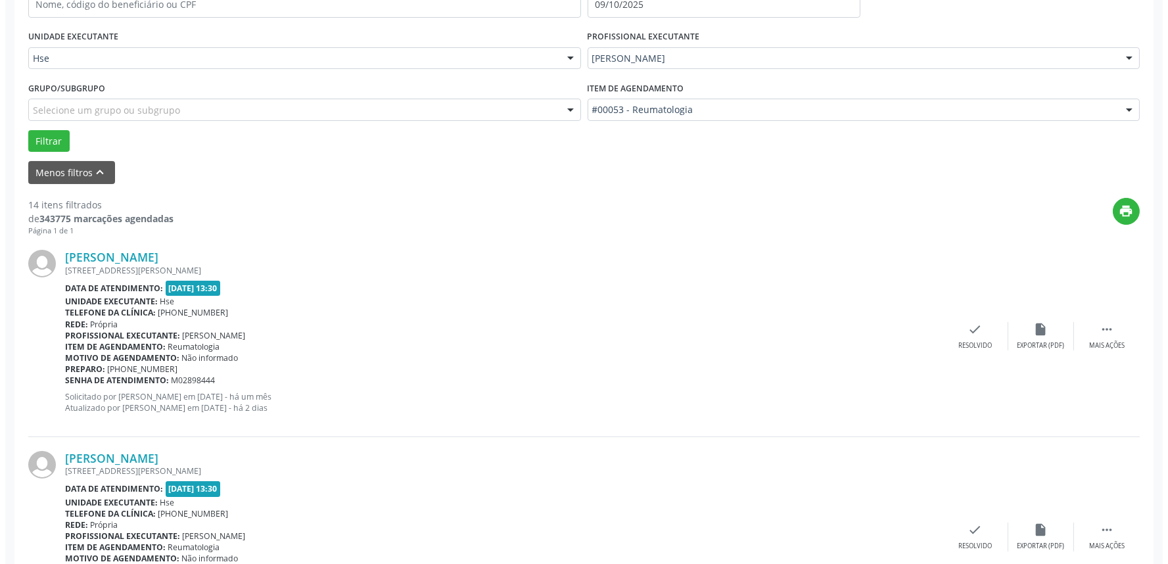
scroll to position [365, 0]
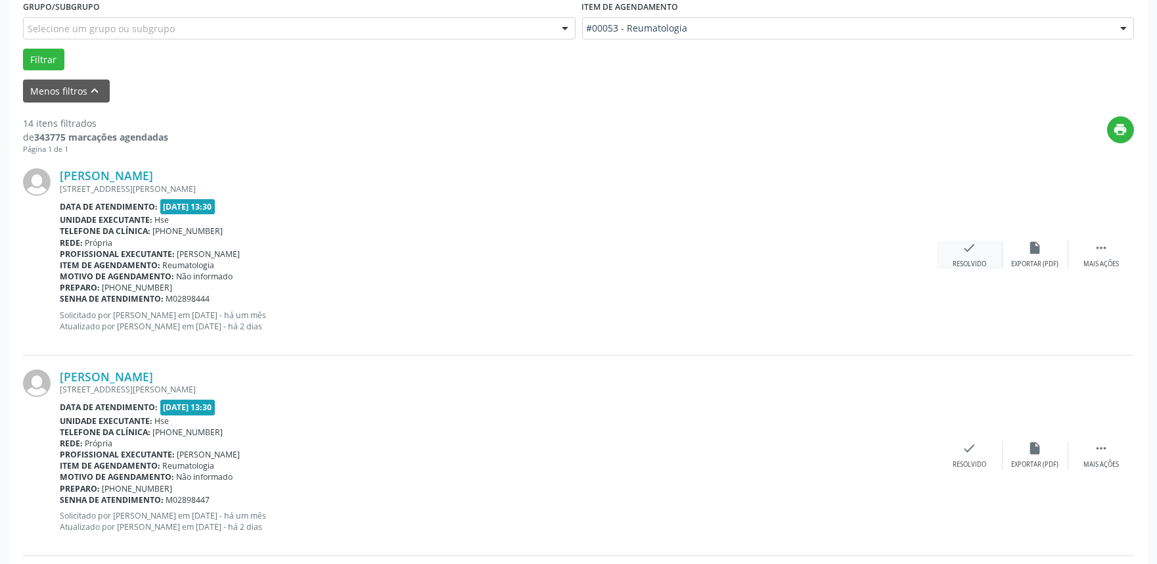
click at [983, 242] on div "check Resolvido" at bounding box center [970, 255] width 66 height 28
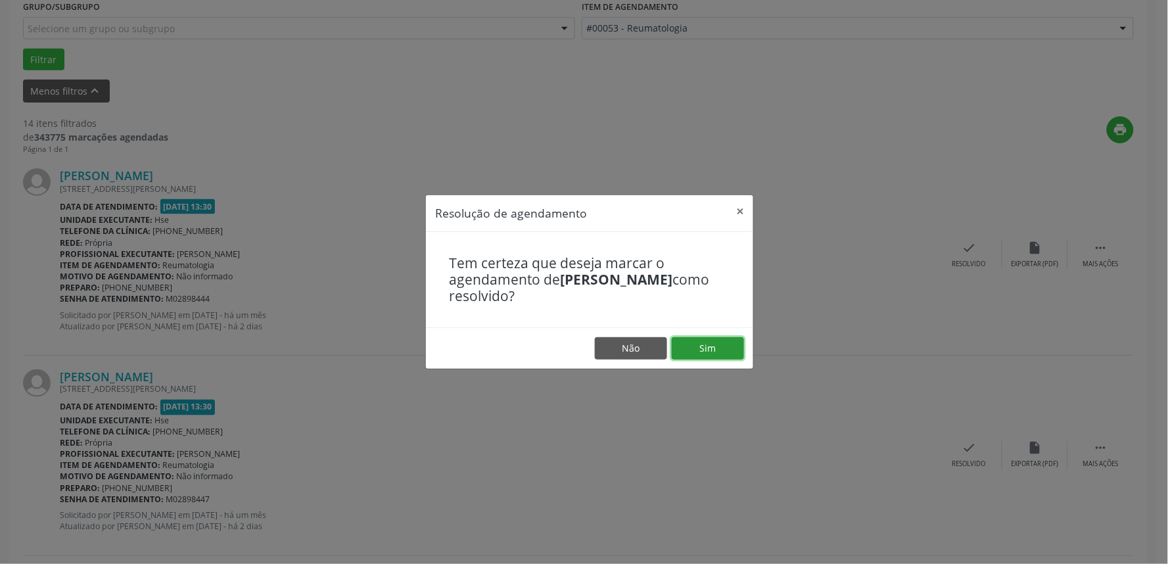
click at [712, 349] on button "Sim" at bounding box center [708, 348] width 72 height 22
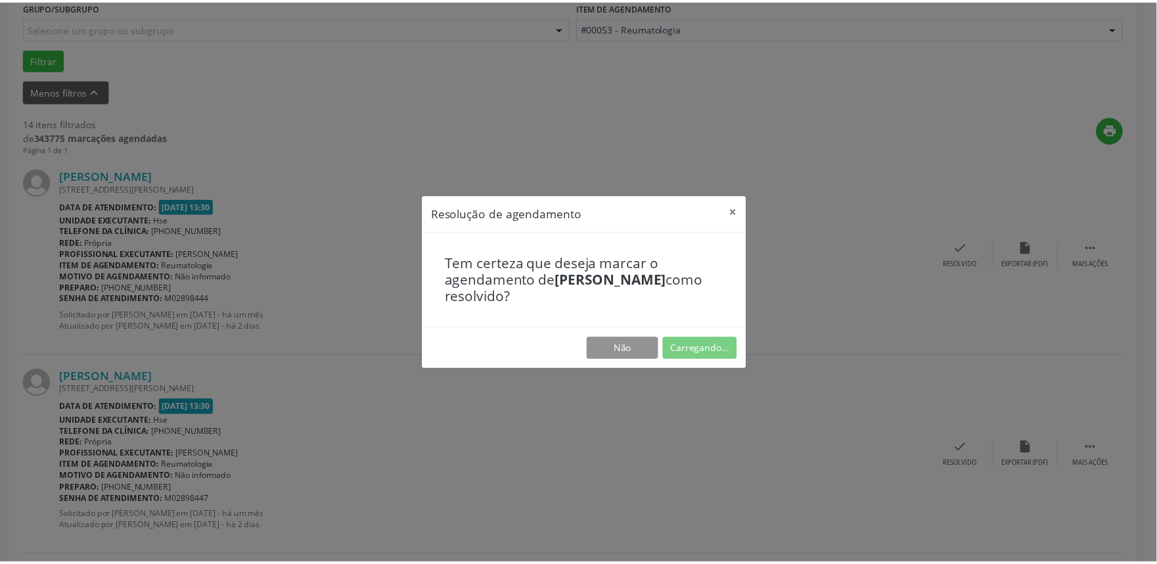
scroll to position [0, 0]
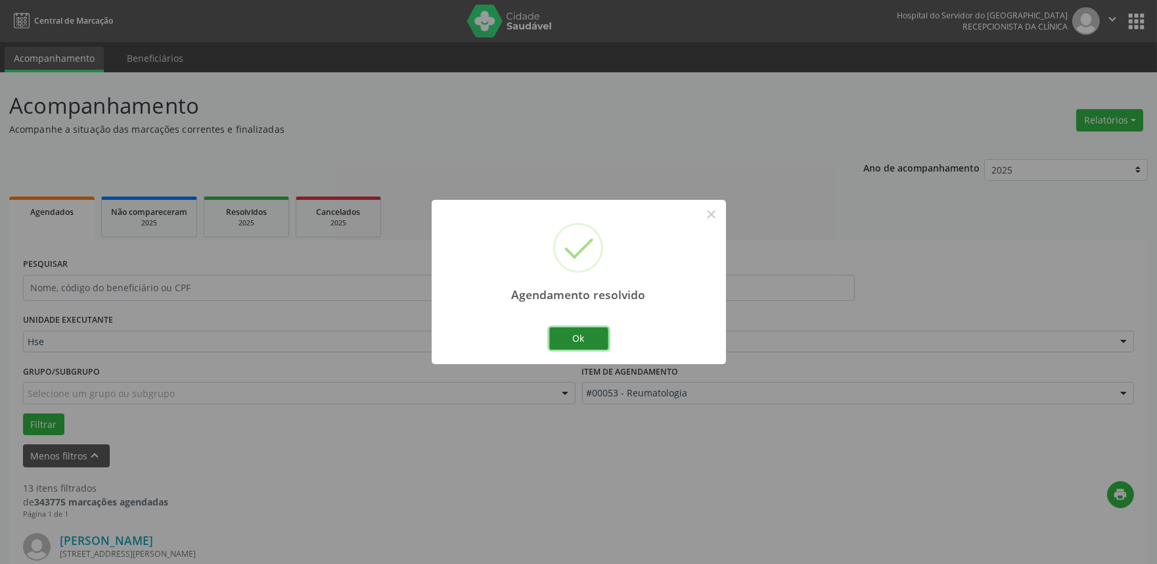
click at [574, 338] on button "Ok" at bounding box center [578, 338] width 59 height 22
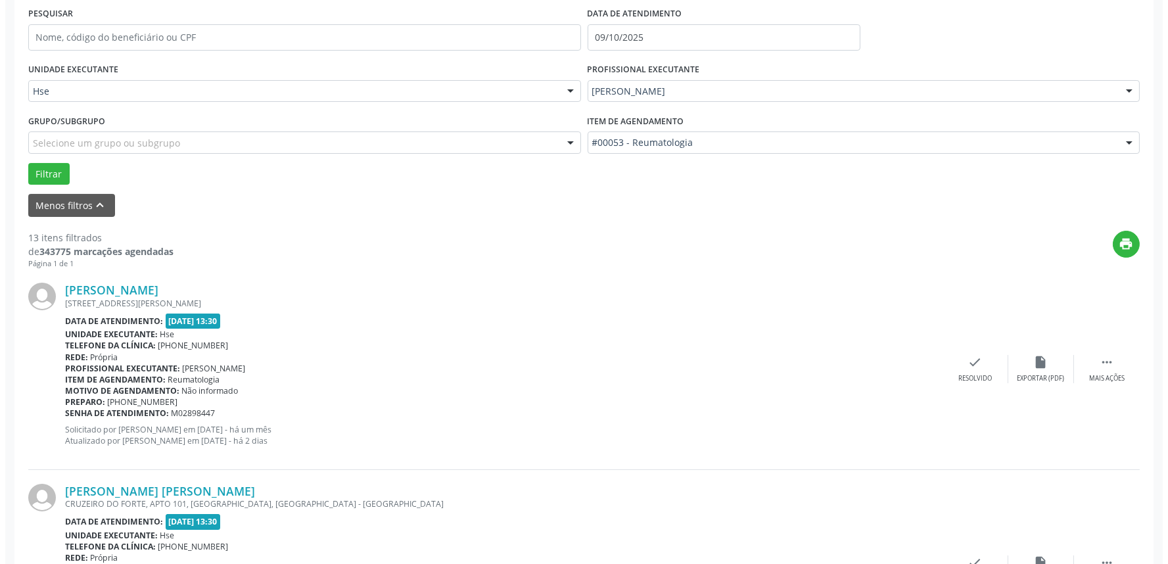
scroll to position [292, 0]
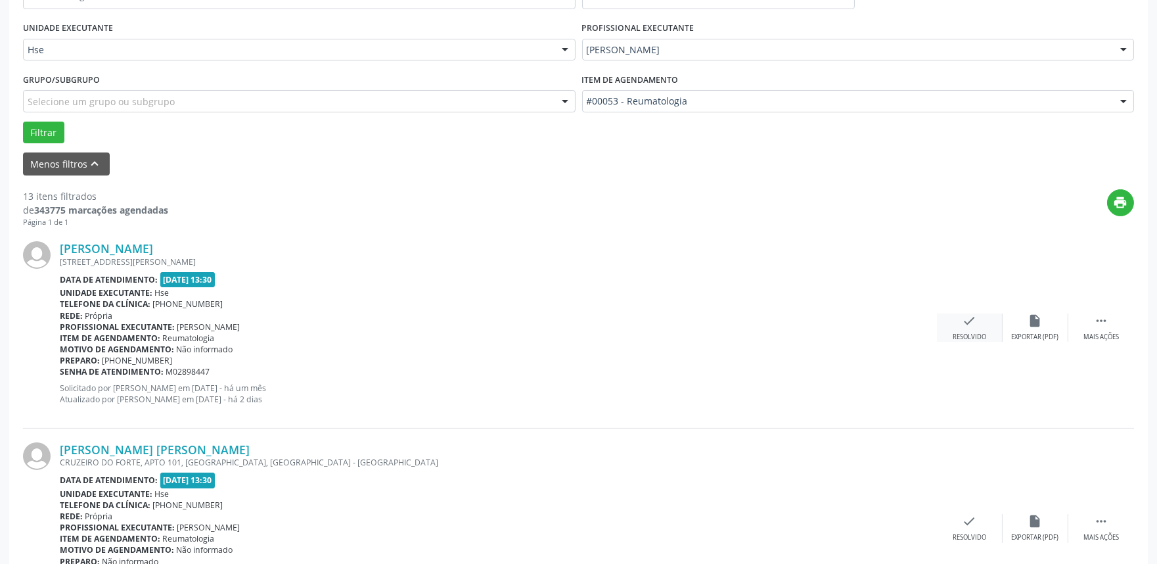
click at [954, 319] on div "check Resolvido" at bounding box center [970, 328] width 66 height 28
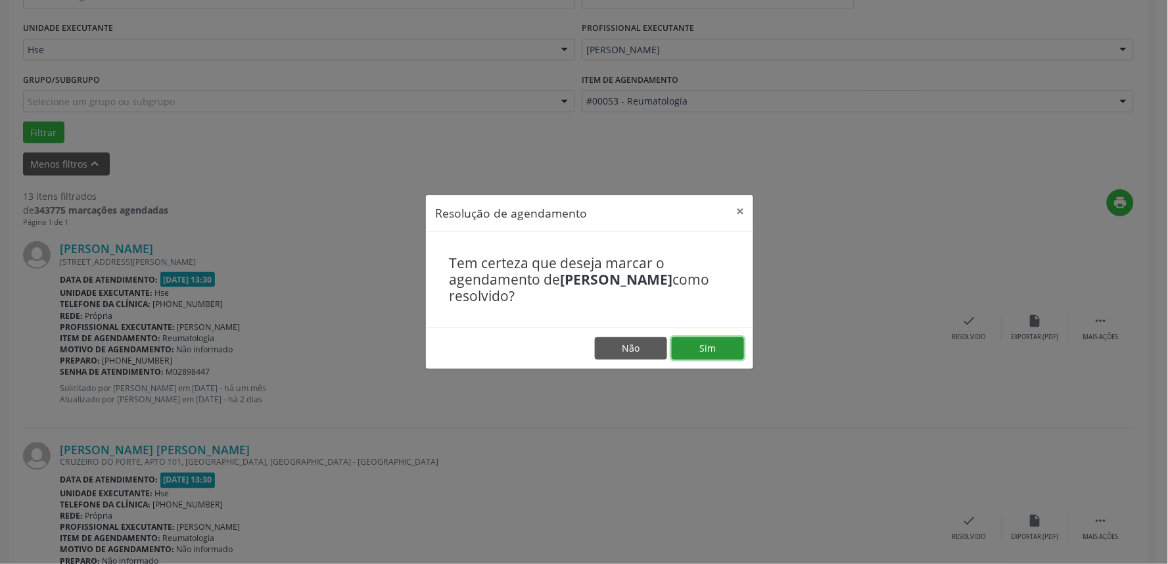
click at [720, 342] on button "Sim" at bounding box center [708, 348] width 72 height 22
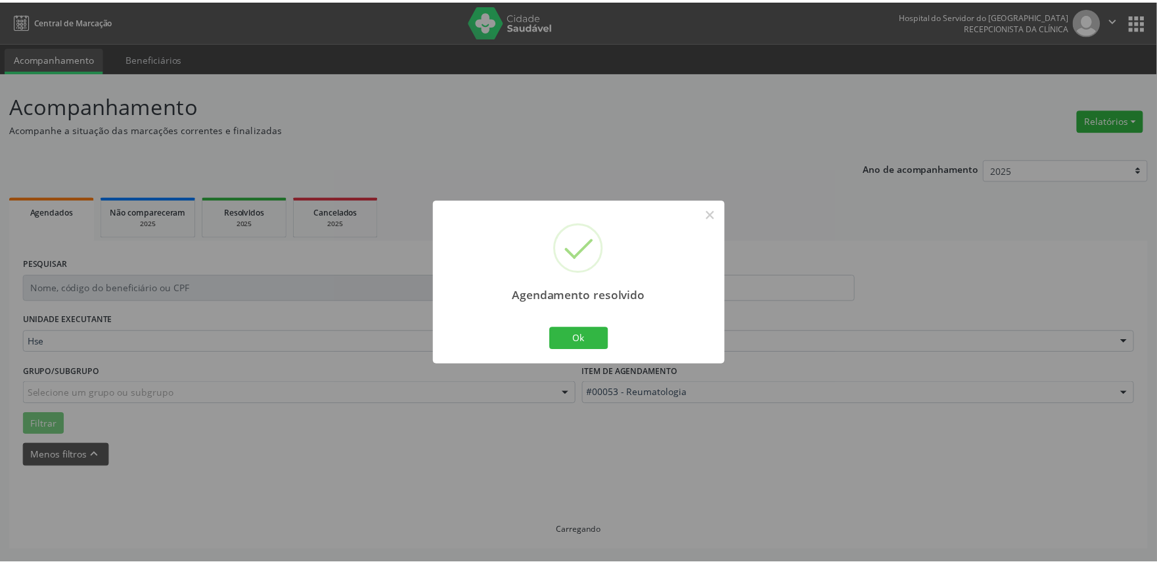
scroll to position [0, 0]
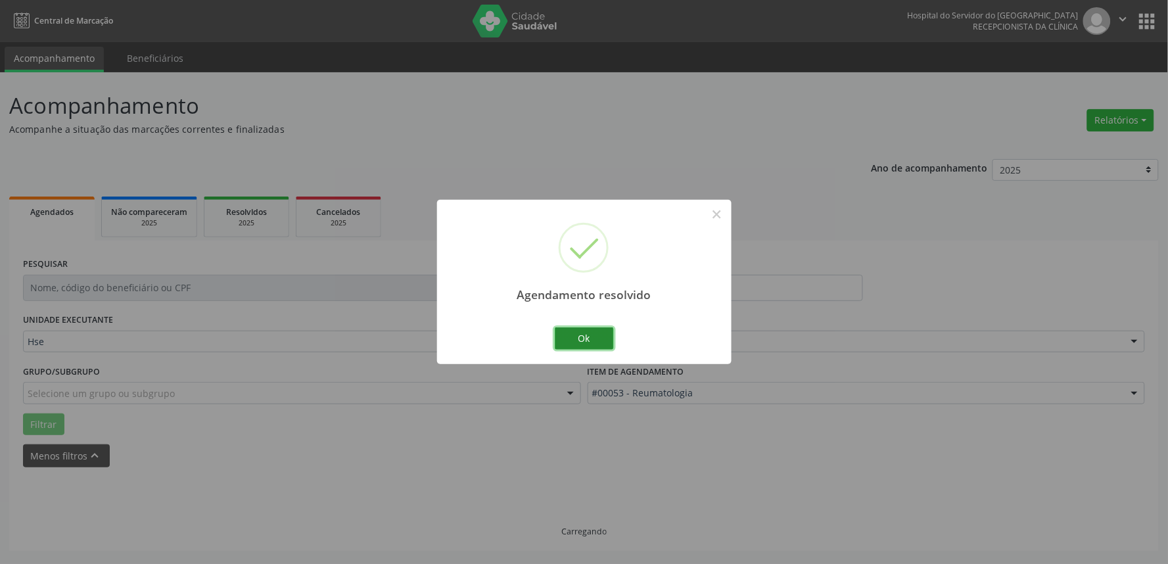
click at [586, 340] on button "Ok" at bounding box center [584, 338] width 59 height 22
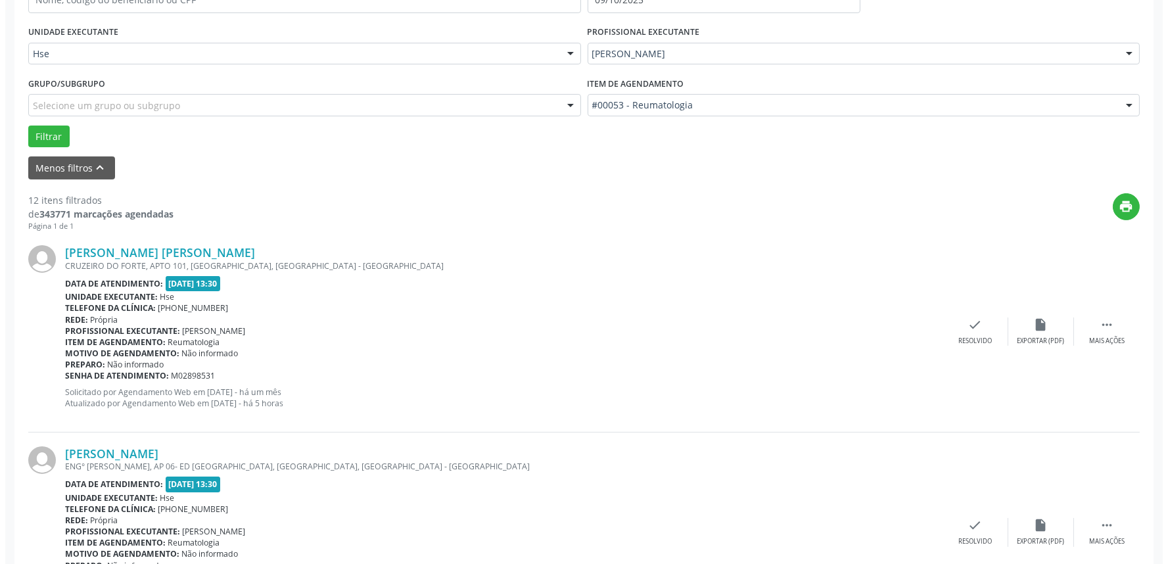
scroll to position [292, 0]
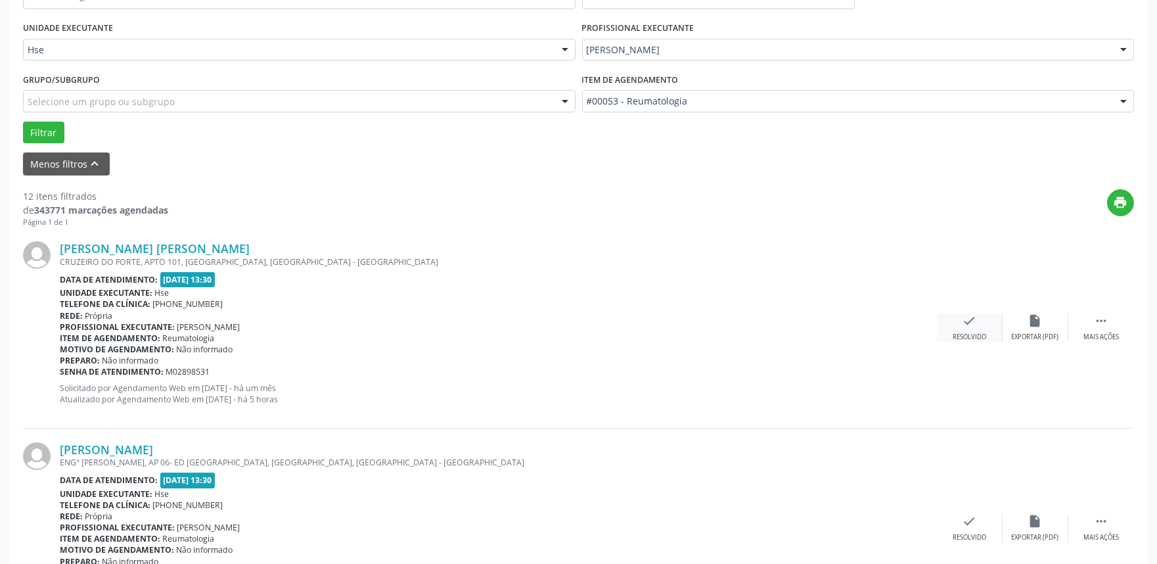
click at [968, 314] on icon "check" at bounding box center [970, 321] width 14 height 14
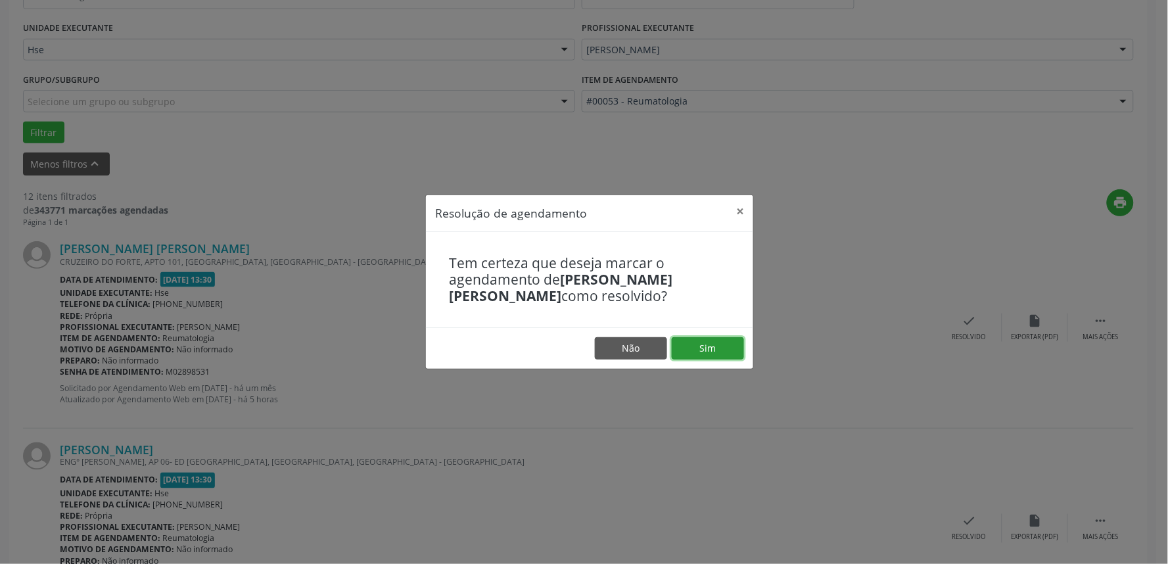
click at [710, 355] on button "Sim" at bounding box center [708, 348] width 72 height 22
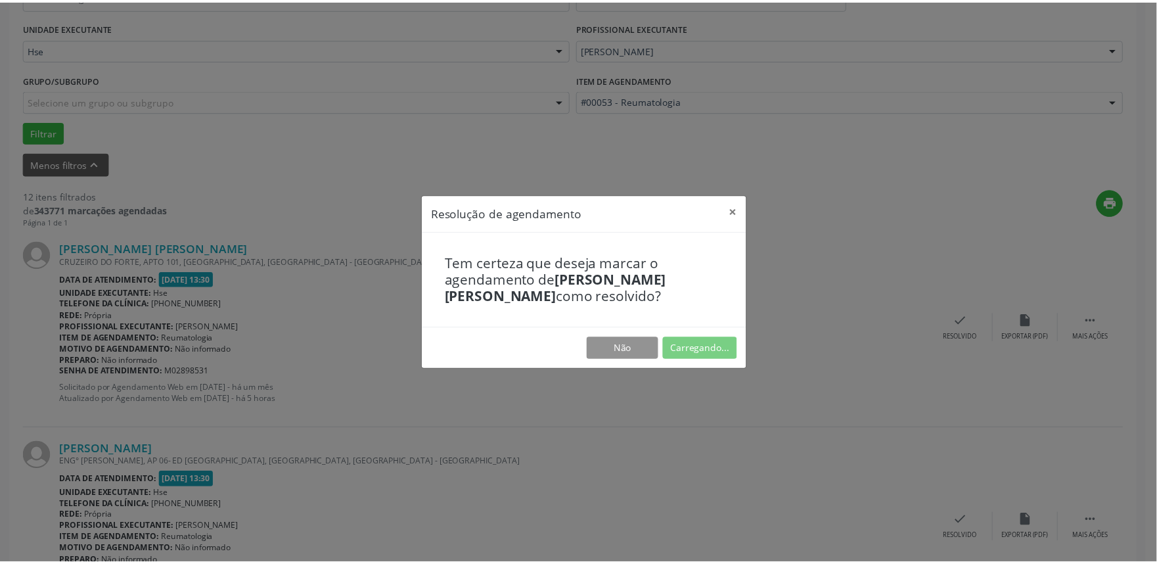
scroll to position [0, 0]
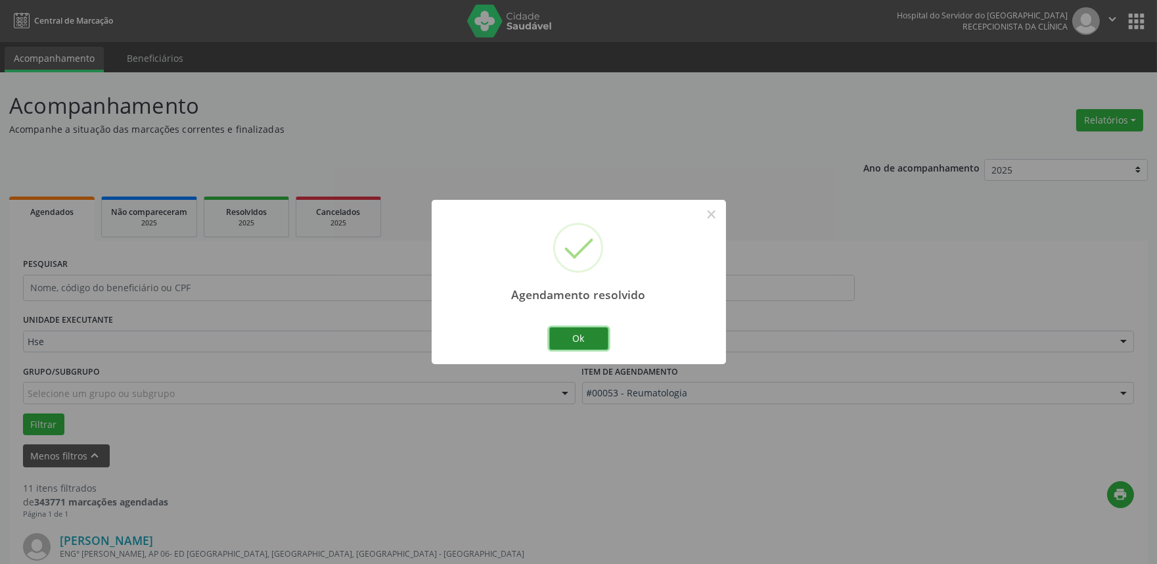
click at [566, 333] on button "Ok" at bounding box center [578, 338] width 59 height 22
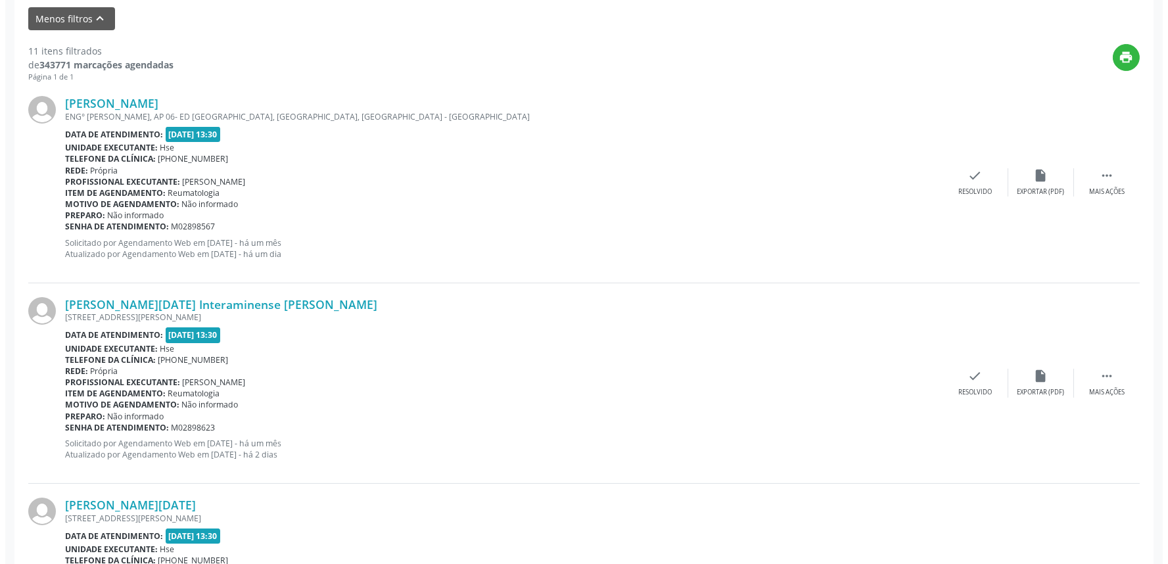
scroll to position [438, 0]
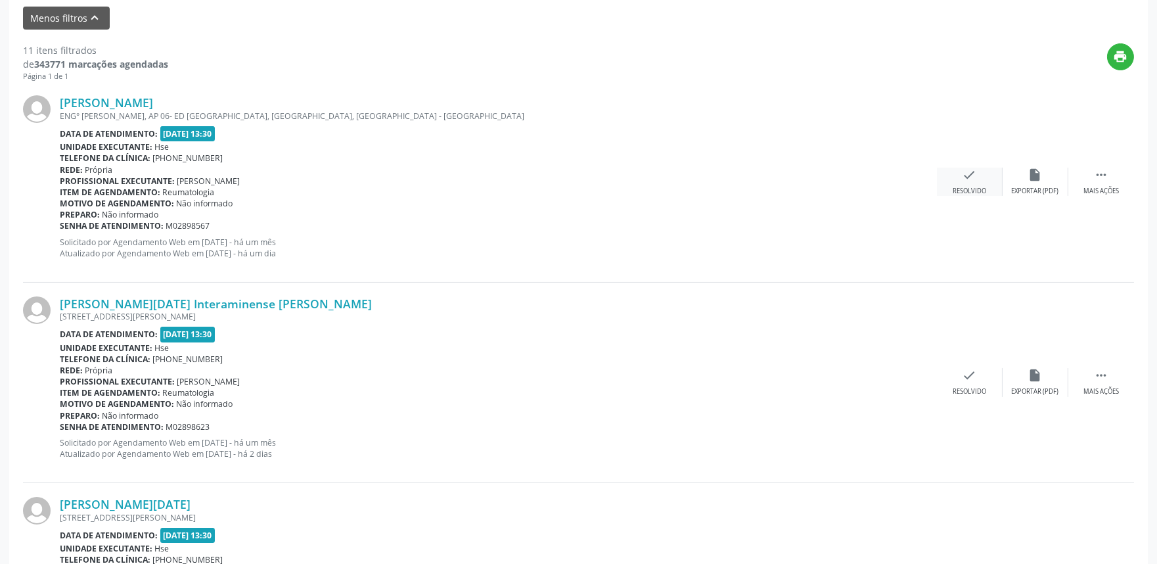
click at [963, 175] on icon "check" at bounding box center [970, 175] width 14 height 14
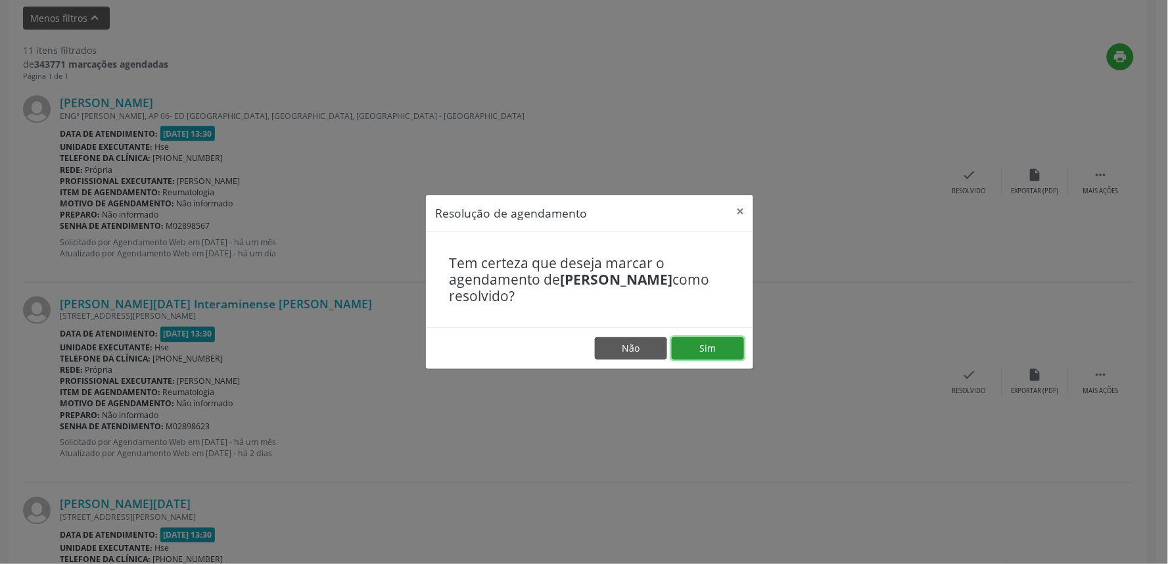
click at [699, 342] on button "Sim" at bounding box center [708, 348] width 72 height 22
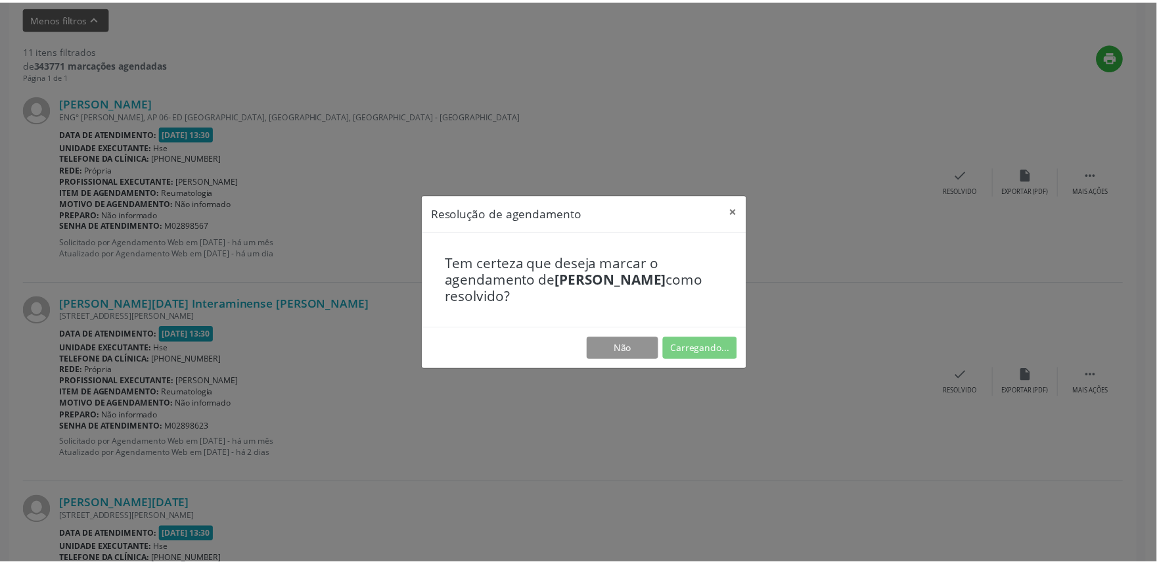
scroll to position [0, 0]
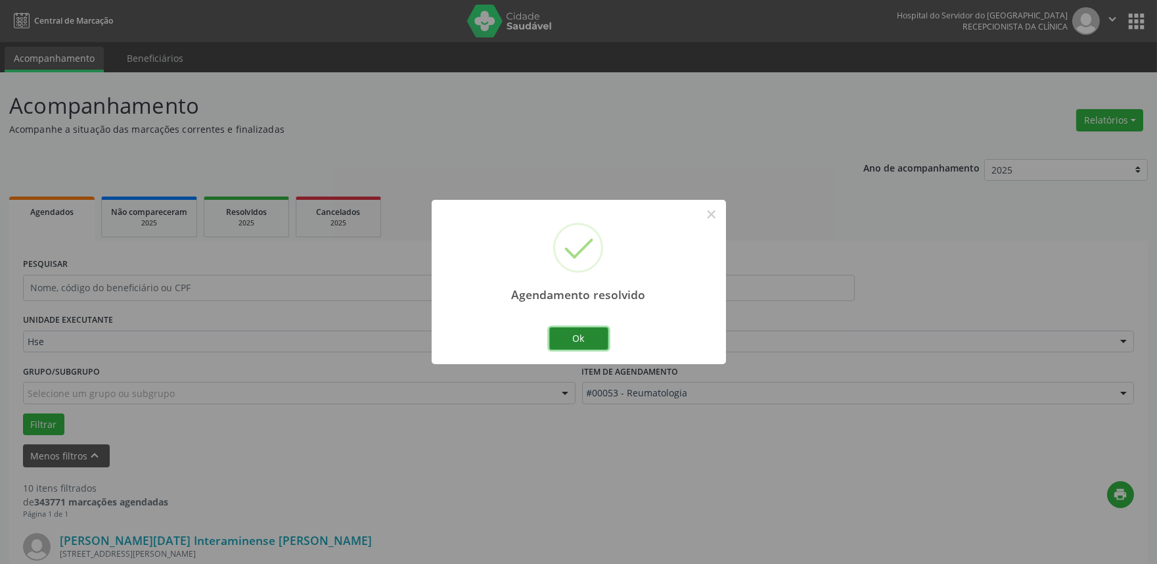
click at [561, 337] on button "Ok" at bounding box center [578, 338] width 59 height 22
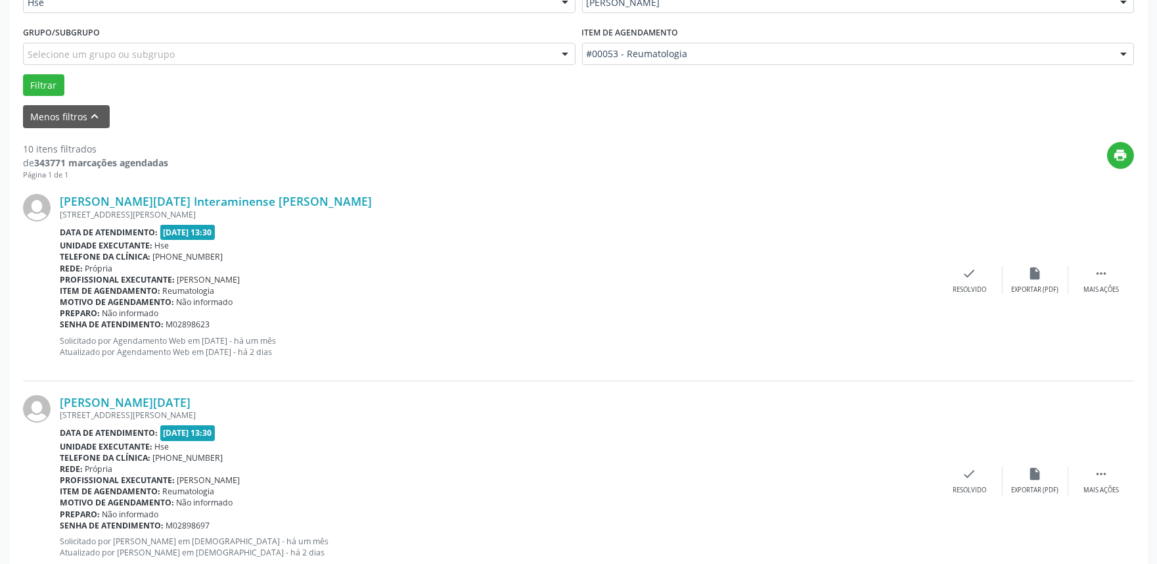
scroll to position [365, 0]
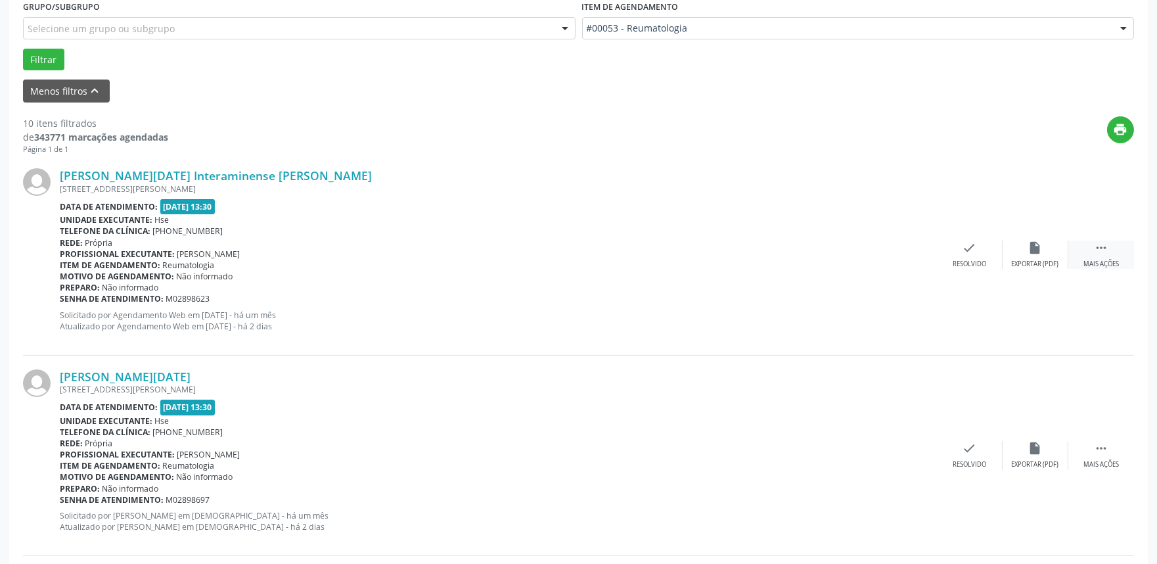
click at [1090, 241] on div " Mais ações" at bounding box center [1102, 255] width 66 height 28
click at [1027, 263] on div "Não compareceu" at bounding box center [1036, 264] width 56 height 9
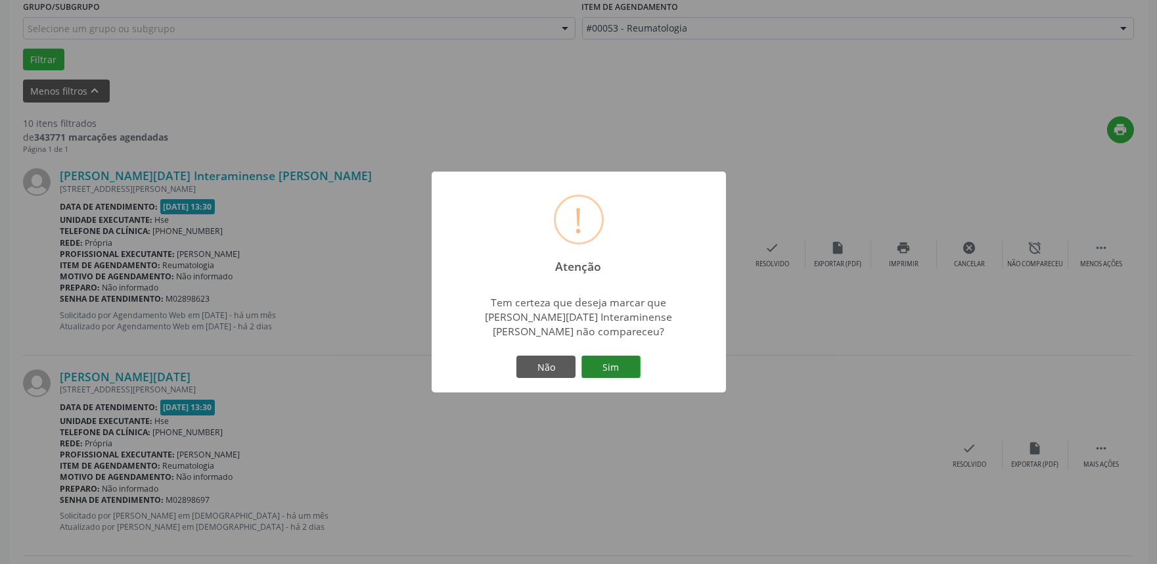
click at [619, 356] on button "Sim" at bounding box center [611, 367] width 59 height 22
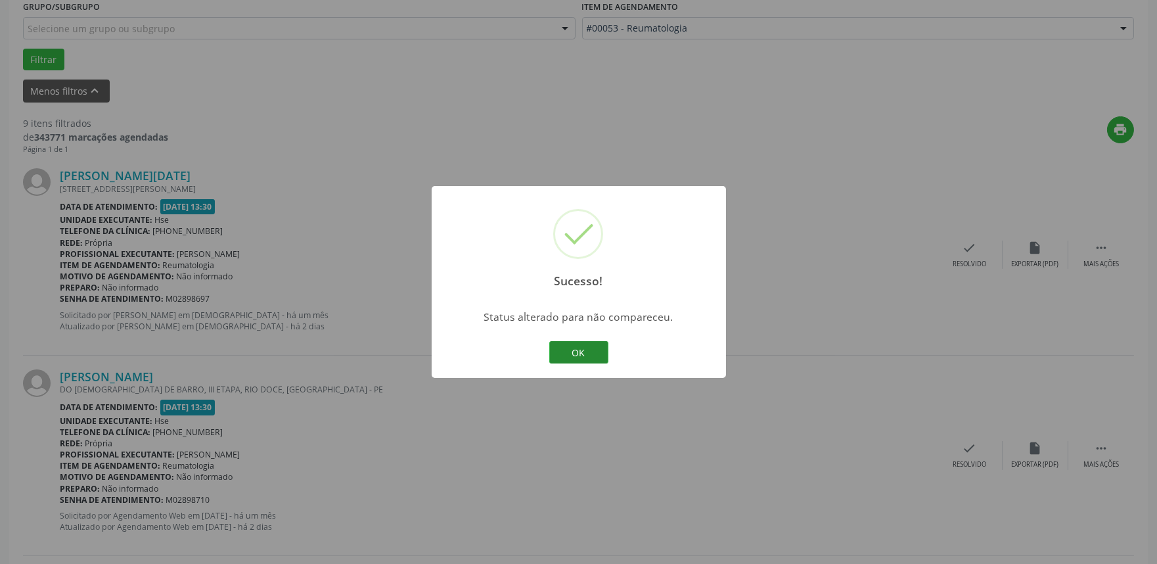
click at [577, 347] on button "OK" at bounding box center [578, 352] width 59 height 22
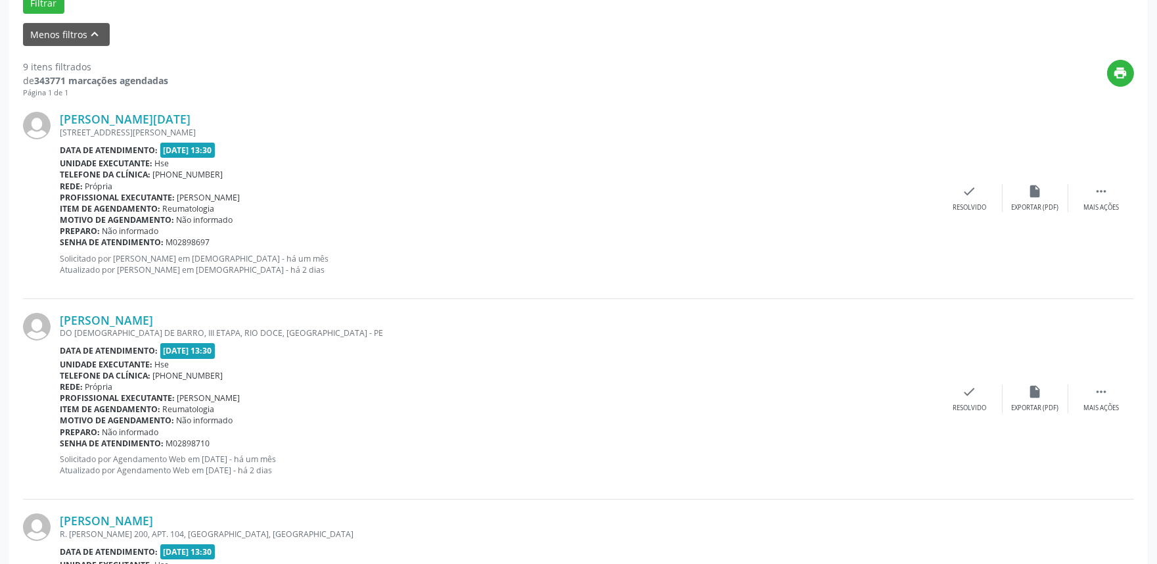
scroll to position [438, 0]
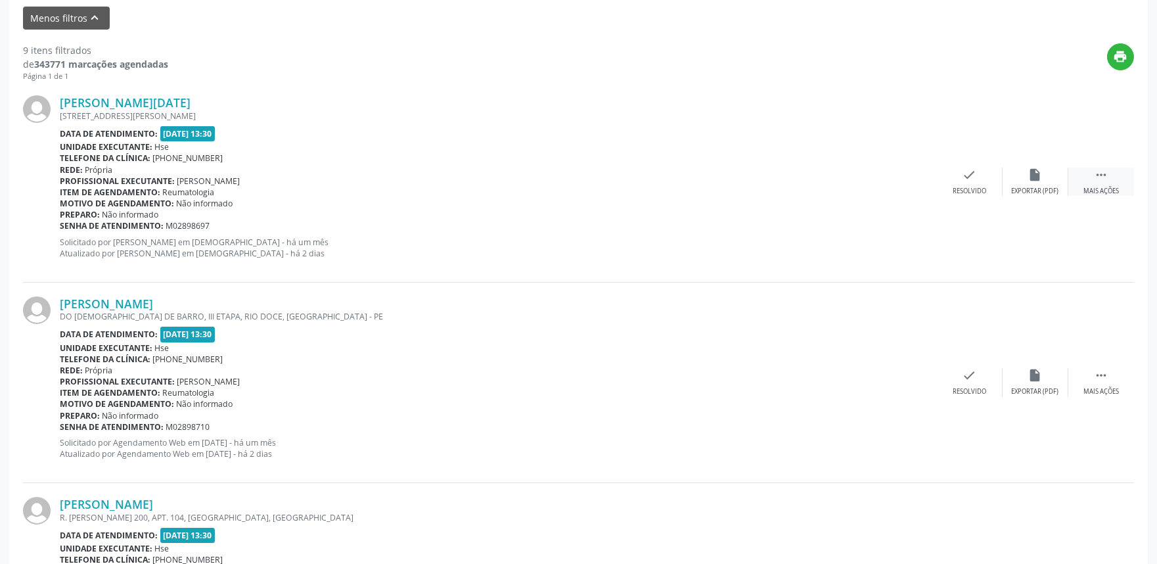
click at [1088, 176] on div " Mais ações" at bounding box center [1102, 182] width 66 height 28
click at [1029, 185] on div "alarm_off Não compareceu" at bounding box center [1036, 182] width 66 height 28
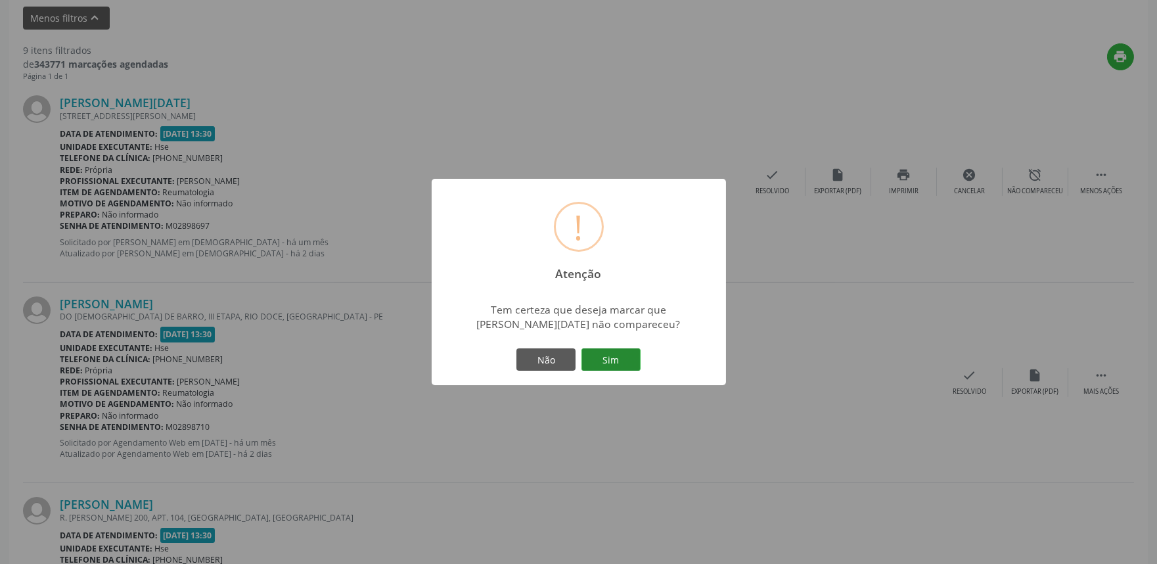
click at [606, 356] on button "Sim" at bounding box center [611, 359] width 59 height 22
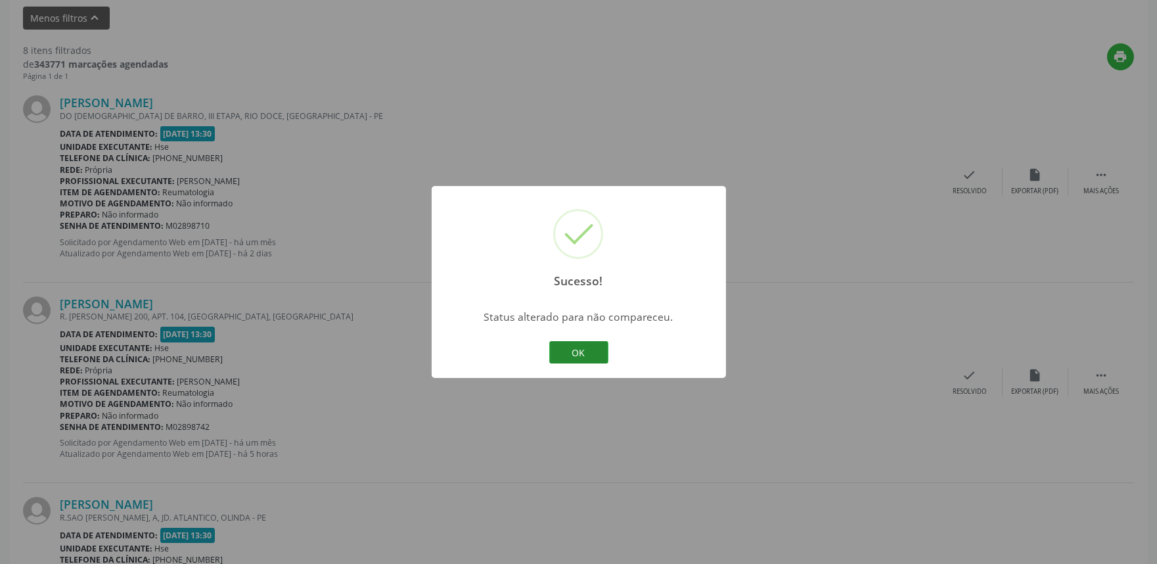
click at [577, 342] on button "OK" at bounding box center [578, 352] width 59 height 22
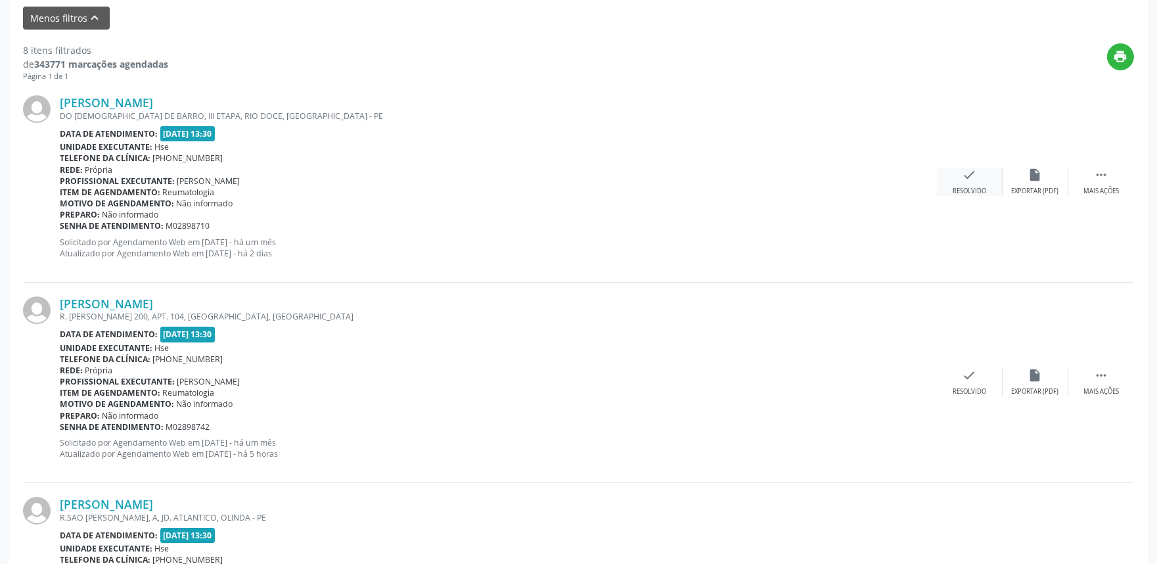
click at [978, 168] on div "check Resolvido" at bounding box center [970, 182] width 66 height 28
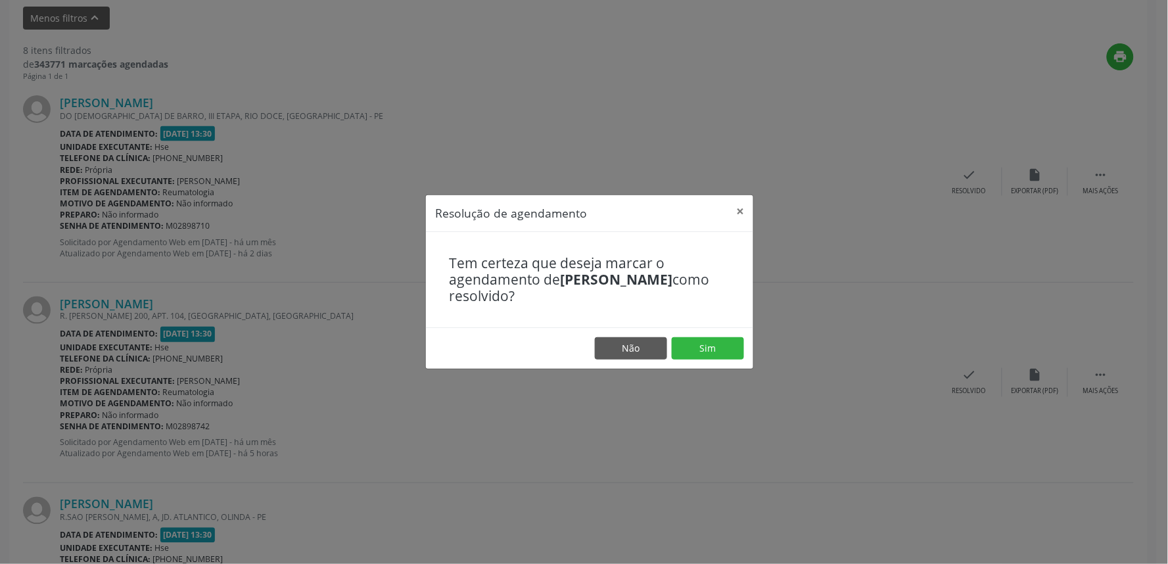
click at [694, 364] on footer "Não Sim" at bounding box center [589, 347] width 327 height 41
click at [707, 340] on button "Sim" at bounding box center [708, 348] width 72 height 22
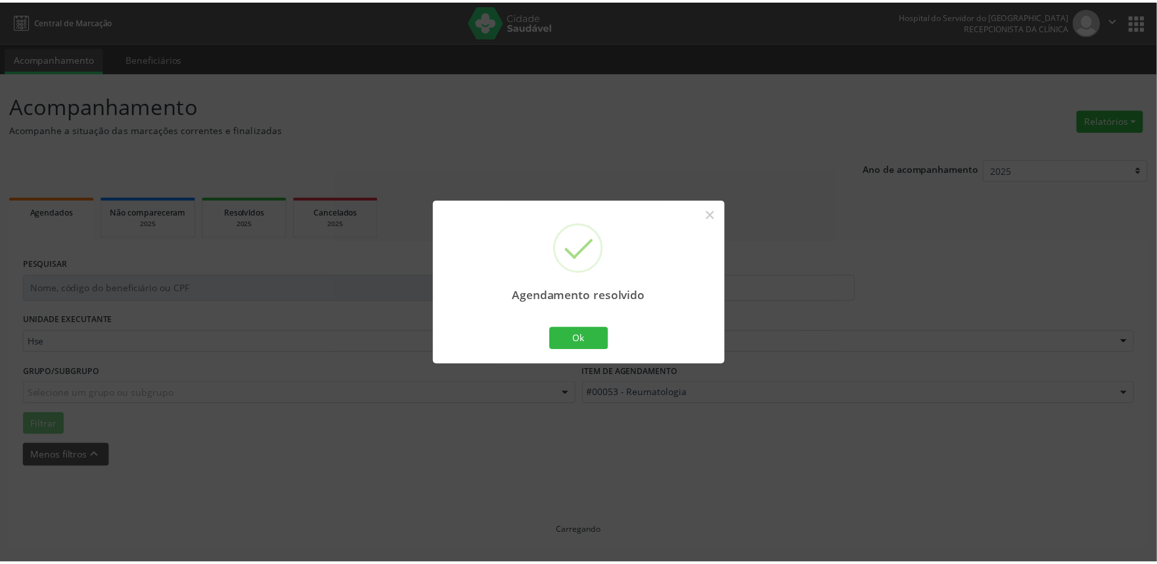
scroll to position [0, 0]
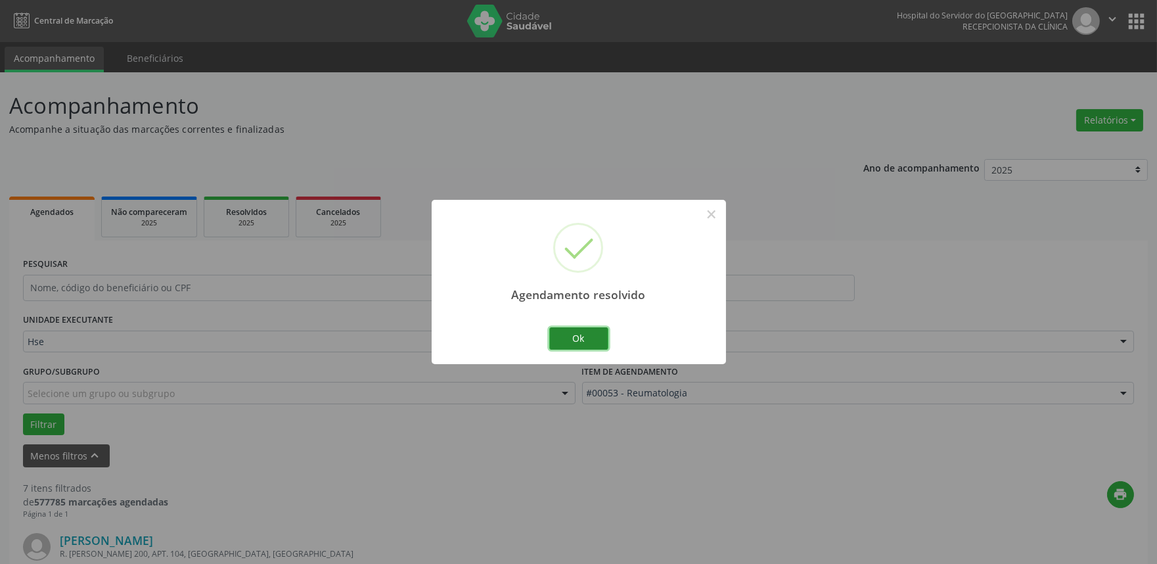
click at [595, 346] on button "Ok" at bounding box center [578, 338] width 59 height 22
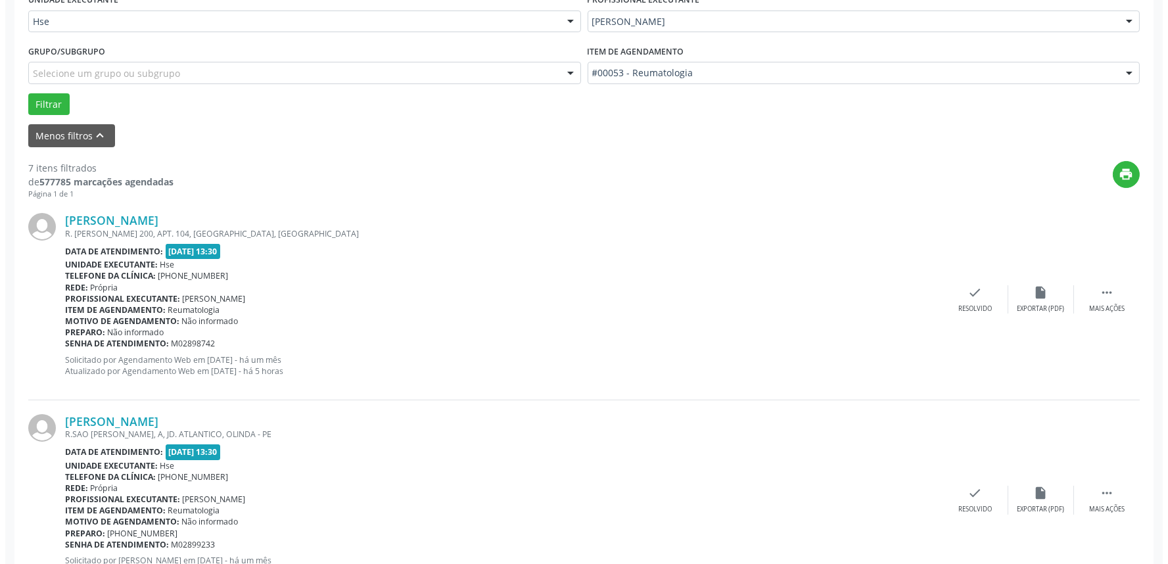
scroll to position [365, 0]
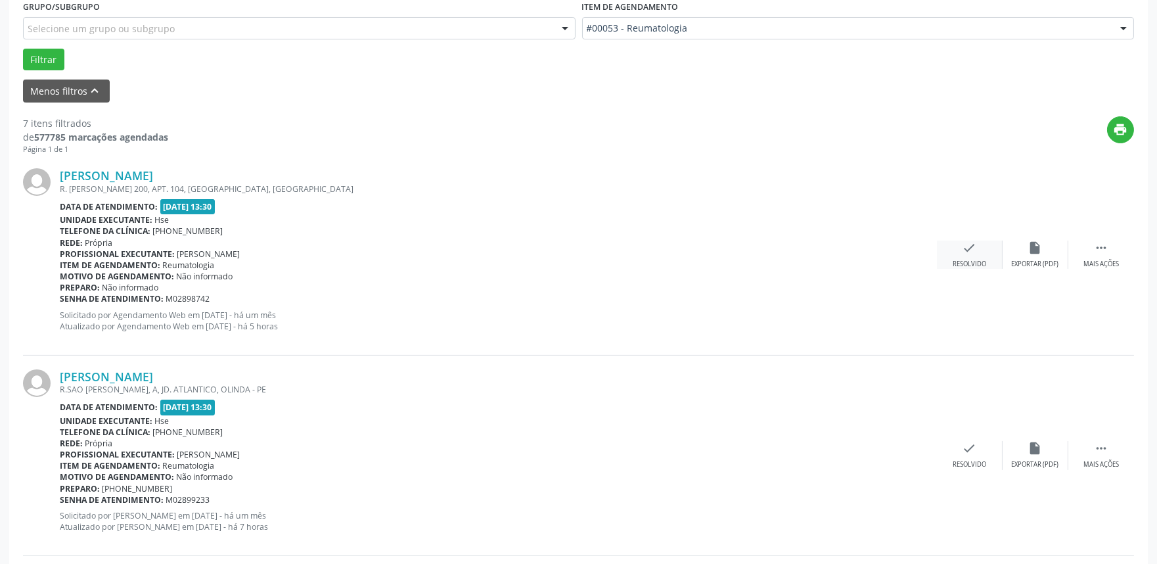
click at [968, 241] on icon "check" at bounding box center [970, 248] width 14 height 14
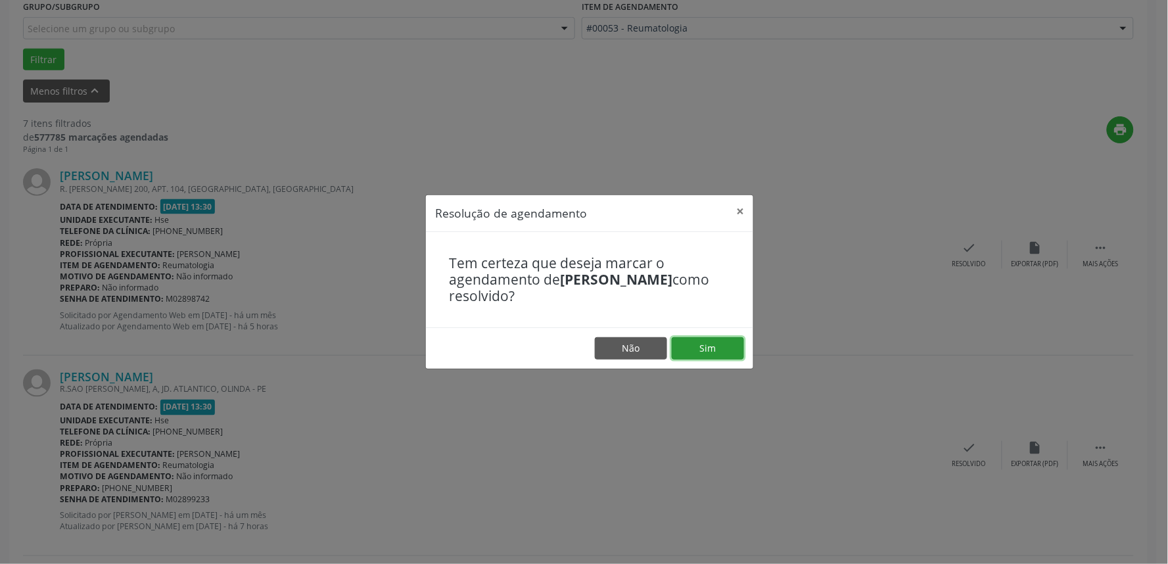
click at [713, 338] on button "Sim" at bounding box center [708, 348] width 72 height 22
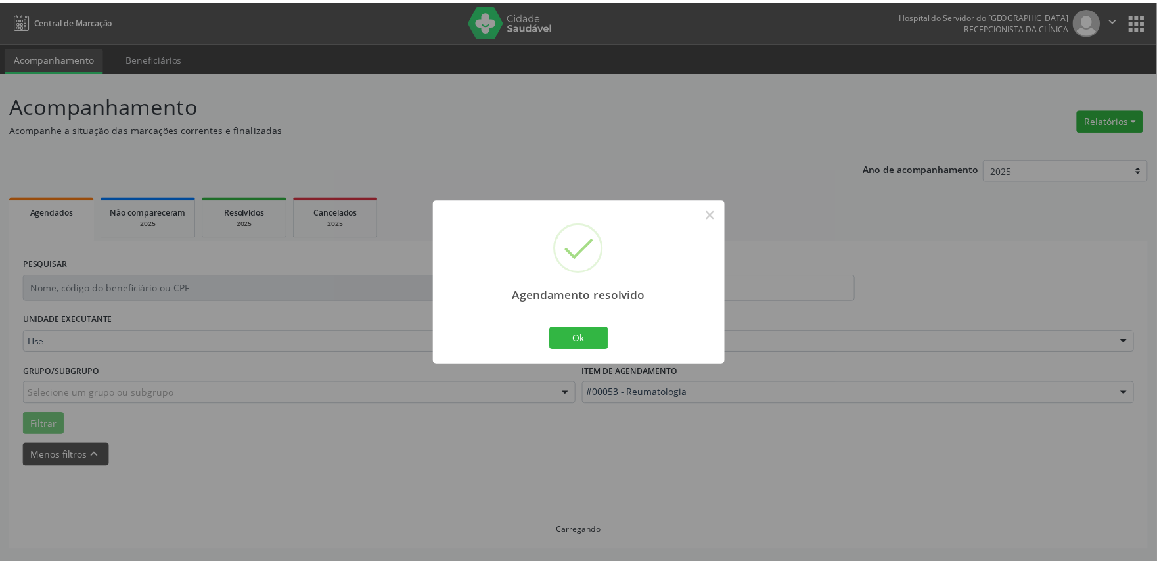
scroll to position [0, 0]
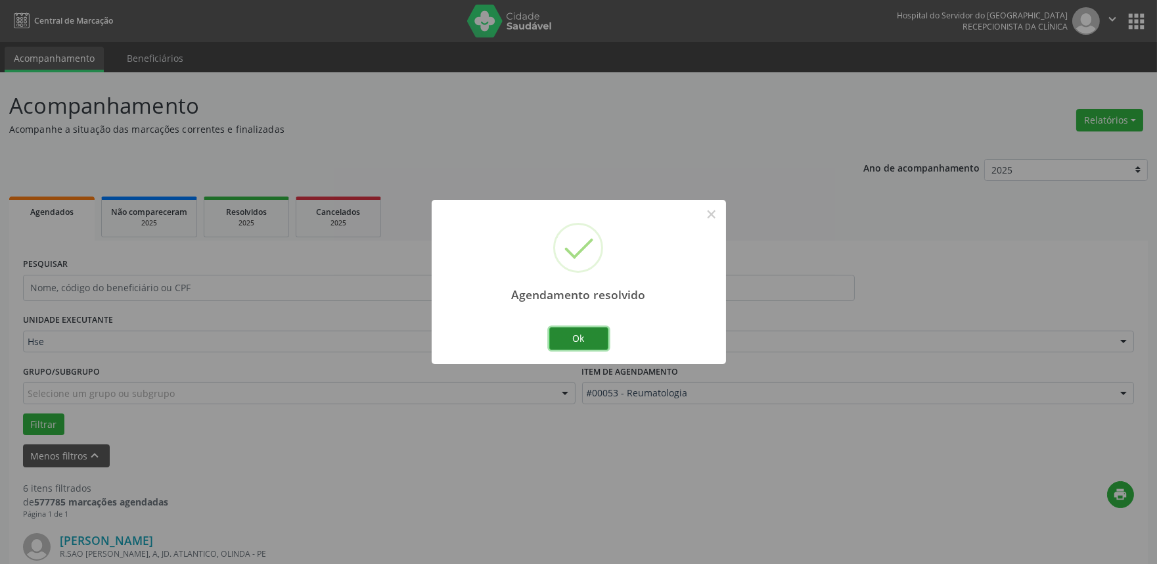
click at [577, 336] on button "Ok" at bounding box center [578, 338] width 59 height 22
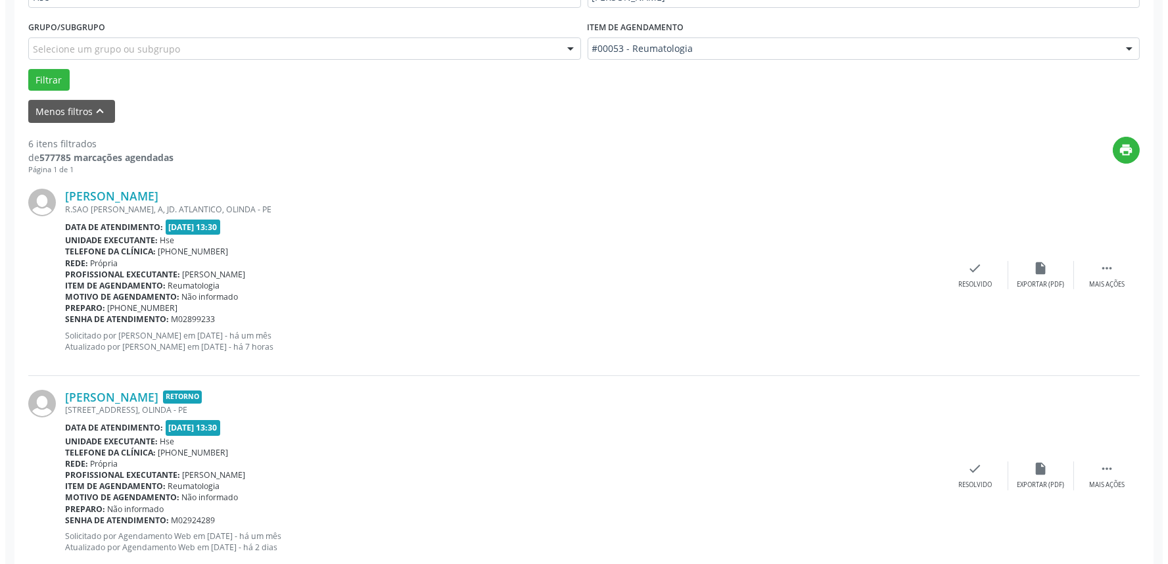
scroll to position [365, 0]
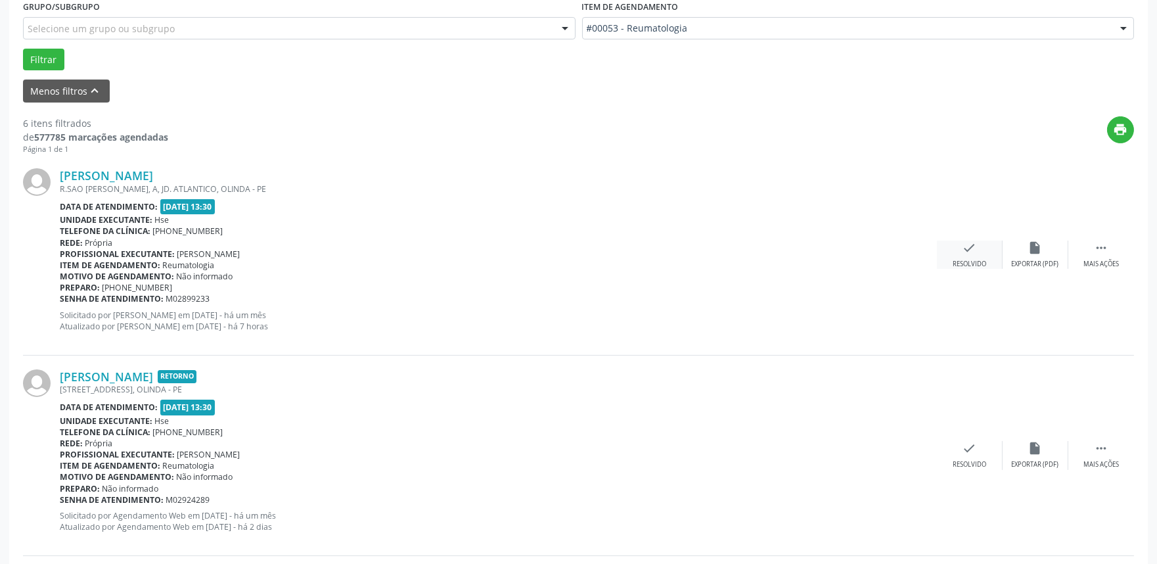
click at [976, 245] on icon "check" at bounding box center [970, 248] width 14 height 14
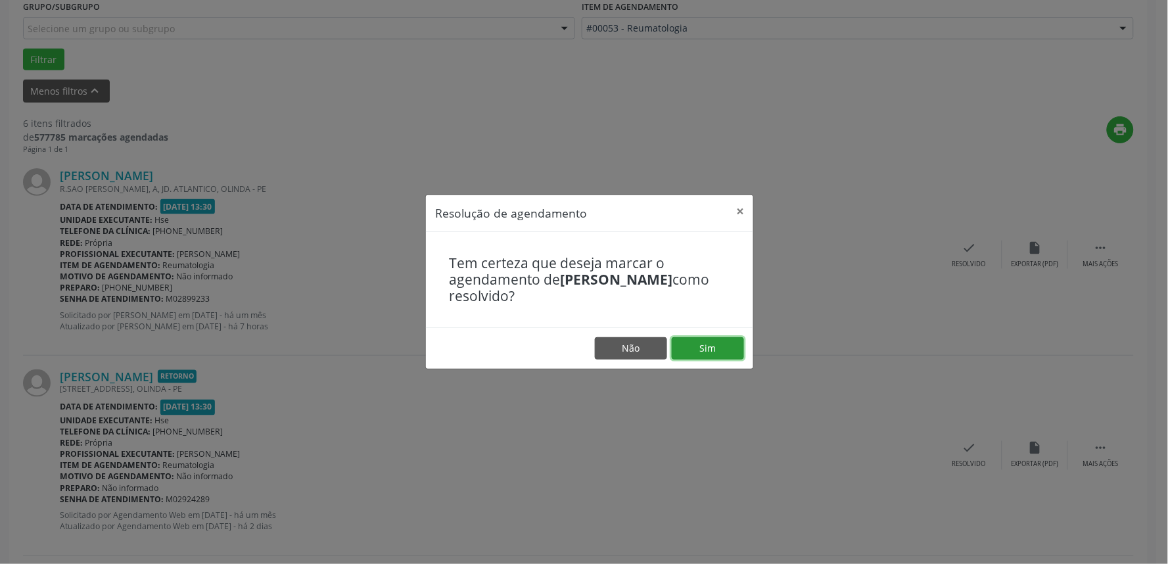
click at [712, 346] on button "Sim" at bounding box center [708, 348] width 72 height 22
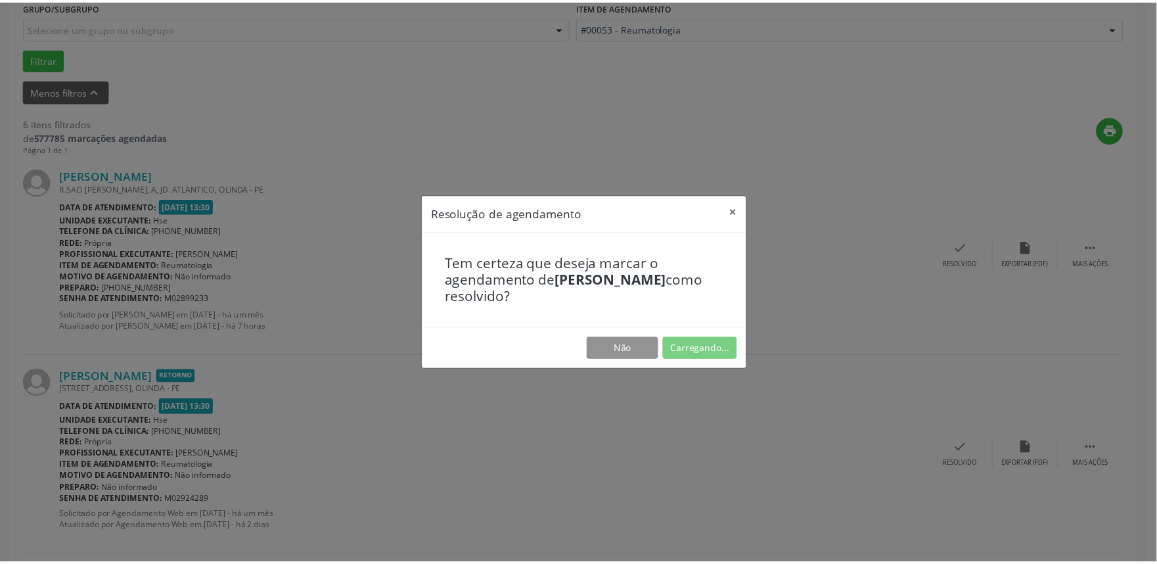
scroll to position [0, 0]
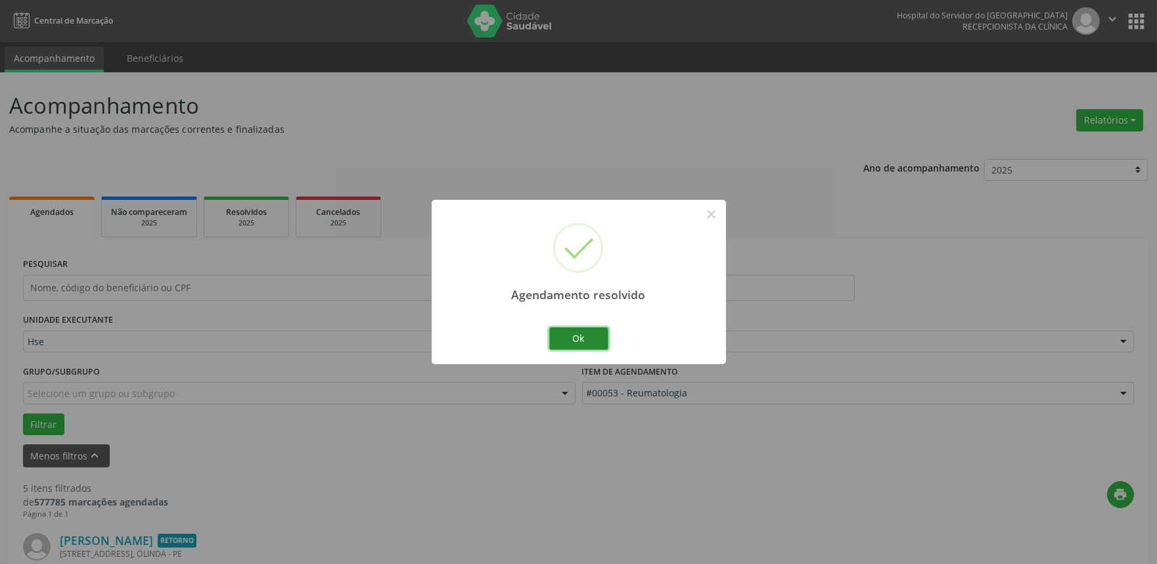
click at [574, 336] on button "Ok" at bounding box center [578, 338] width 59 height 22
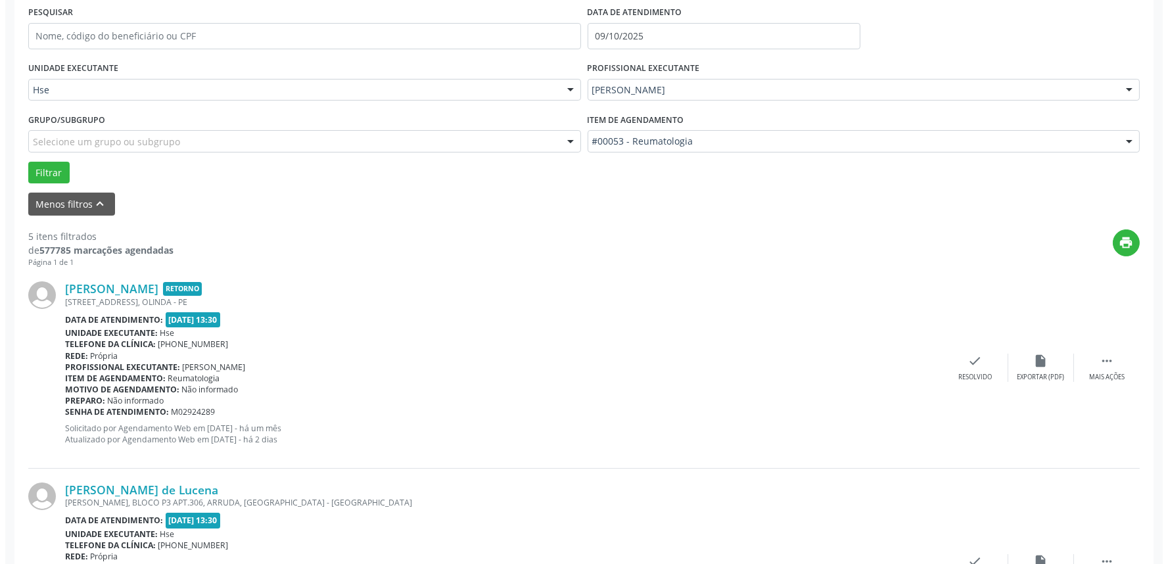
scroll to position [292, 0]
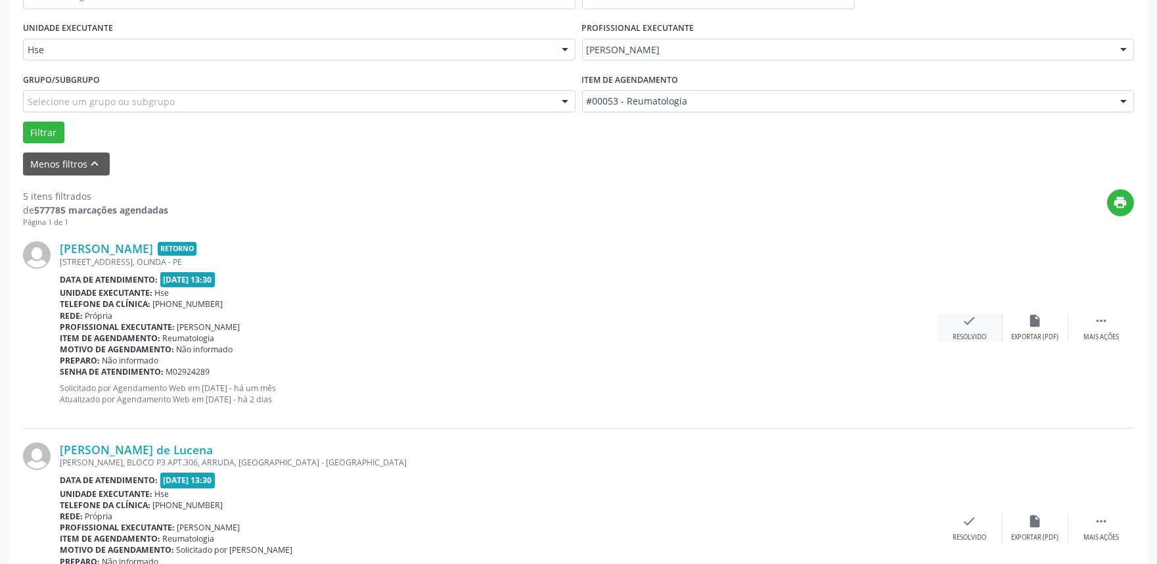
click at [965, 315] on icon "check" at bounding box center [970, 321] width 14 height 14
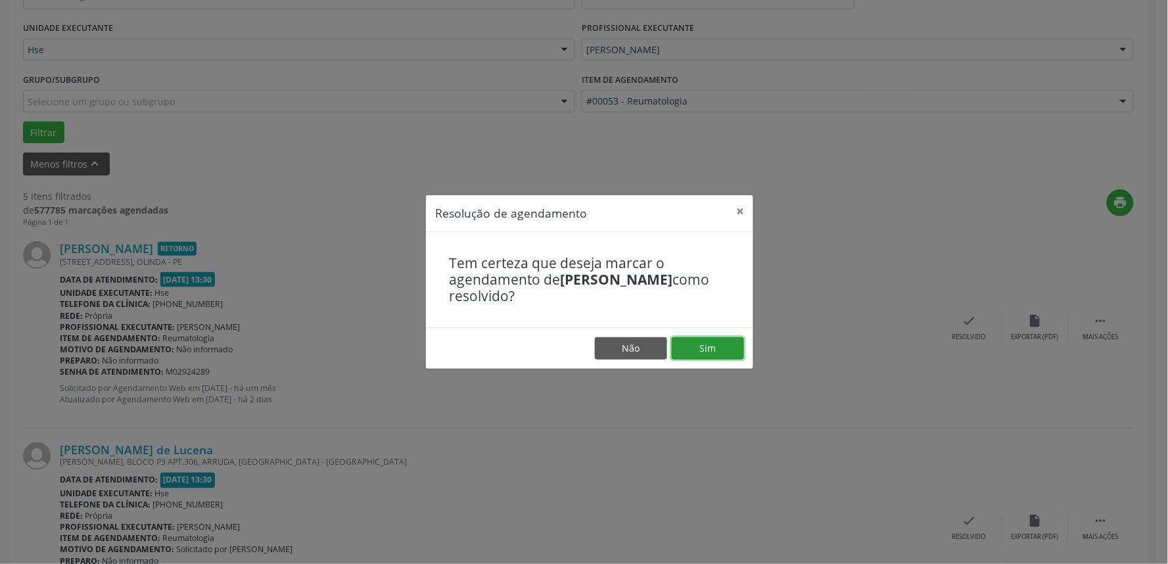
click at [714, 346] on button "Sim" at bounding box center [708, 348] width 72 height 22
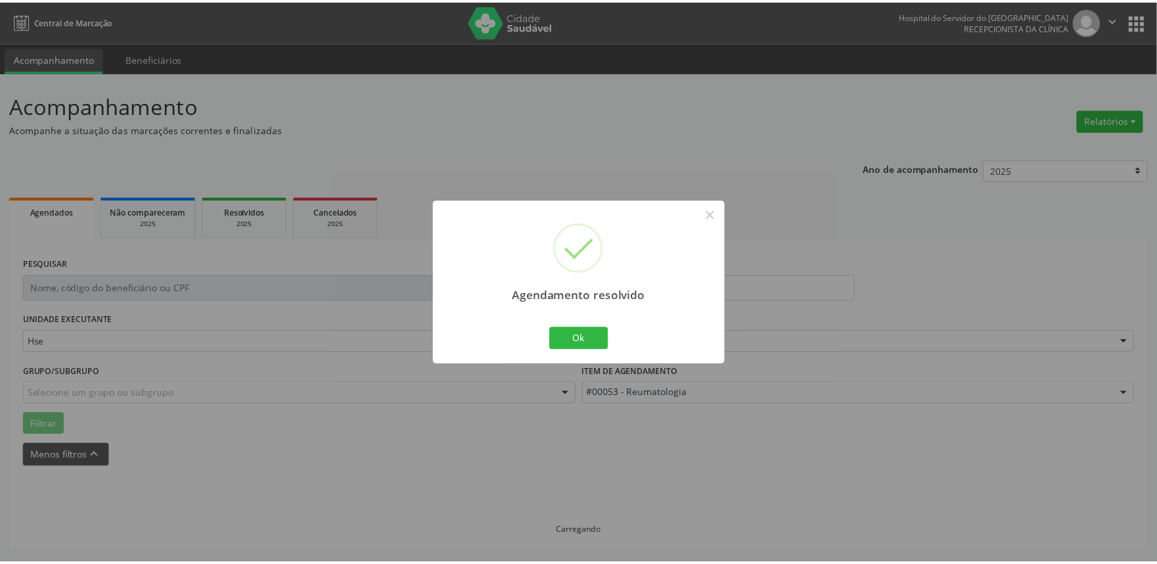
scroll to position [0, 0]
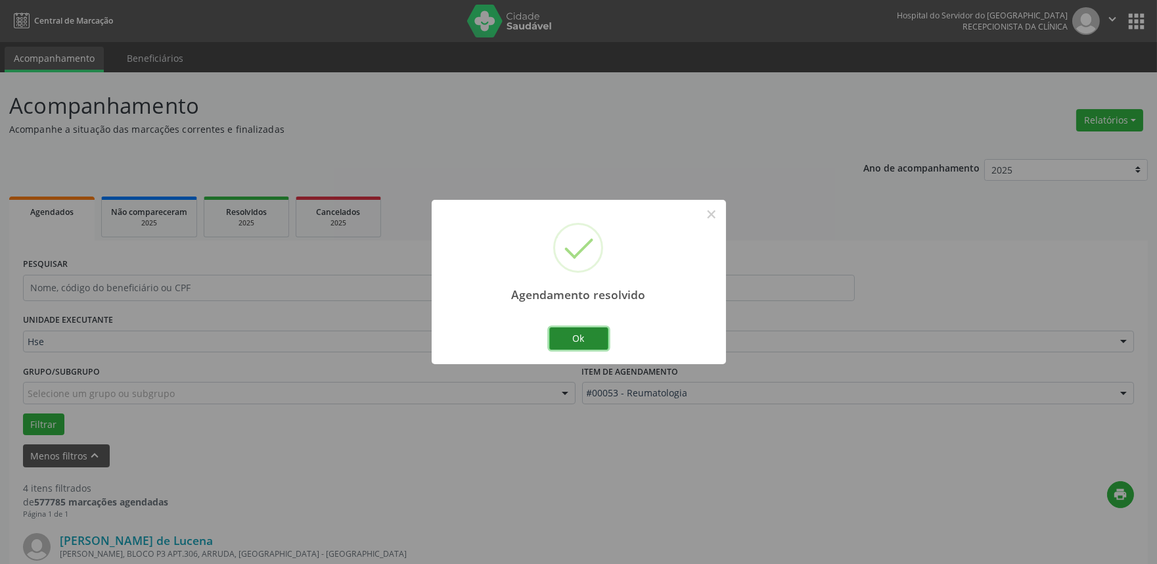
click at [586, 336] on button "Ok" at bounding box center [578, 338] width 59 height 22
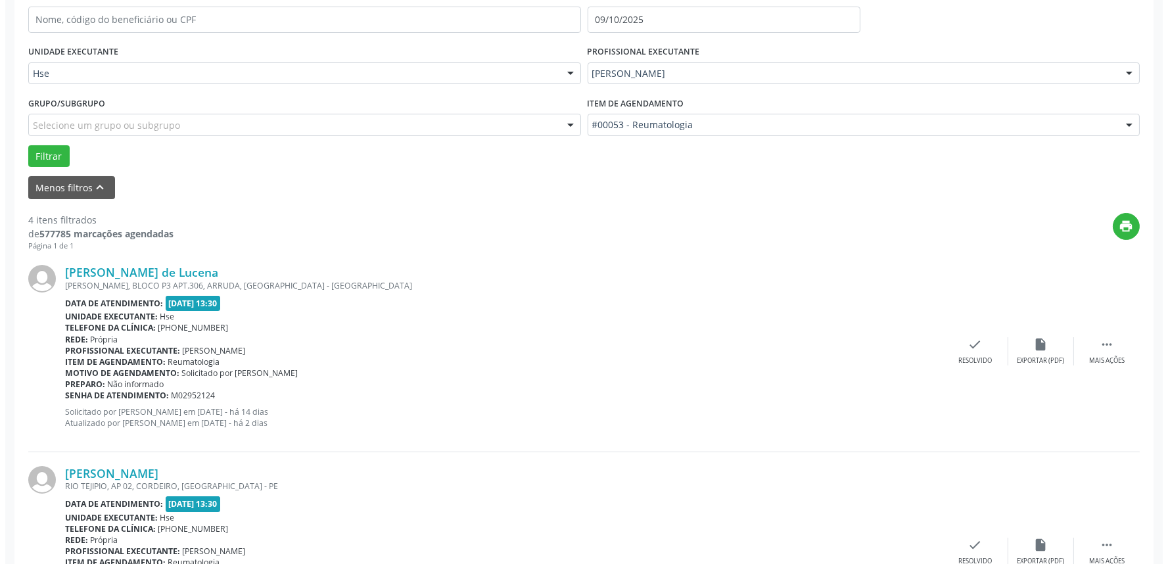
scroll to position [292, 0]
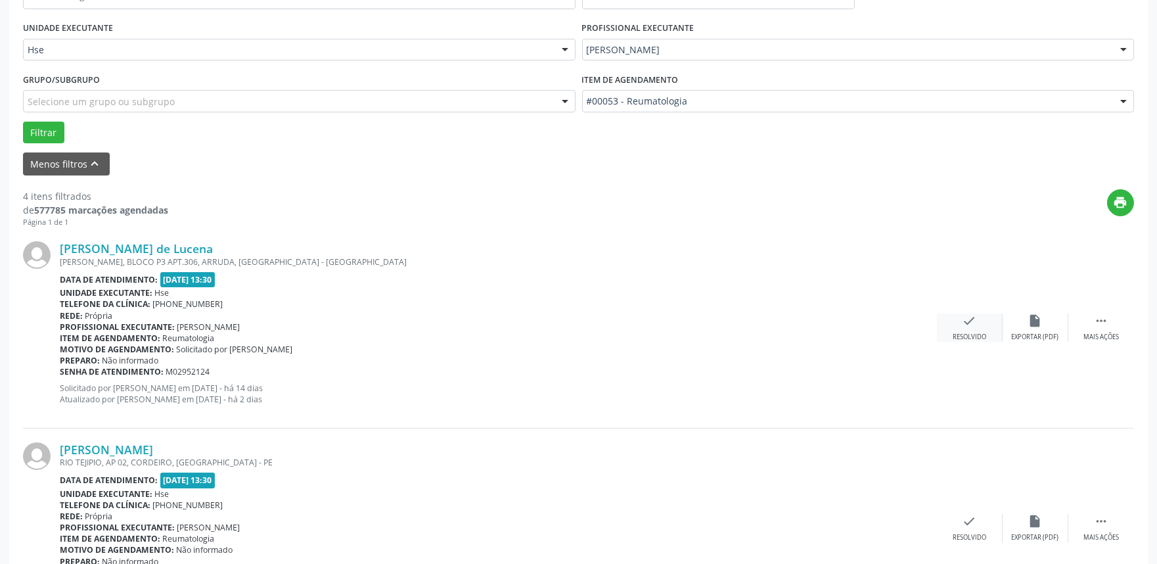
click at [960, 315] on div "check Resolvido" at bounding box center [970, 328] width 66 height 28
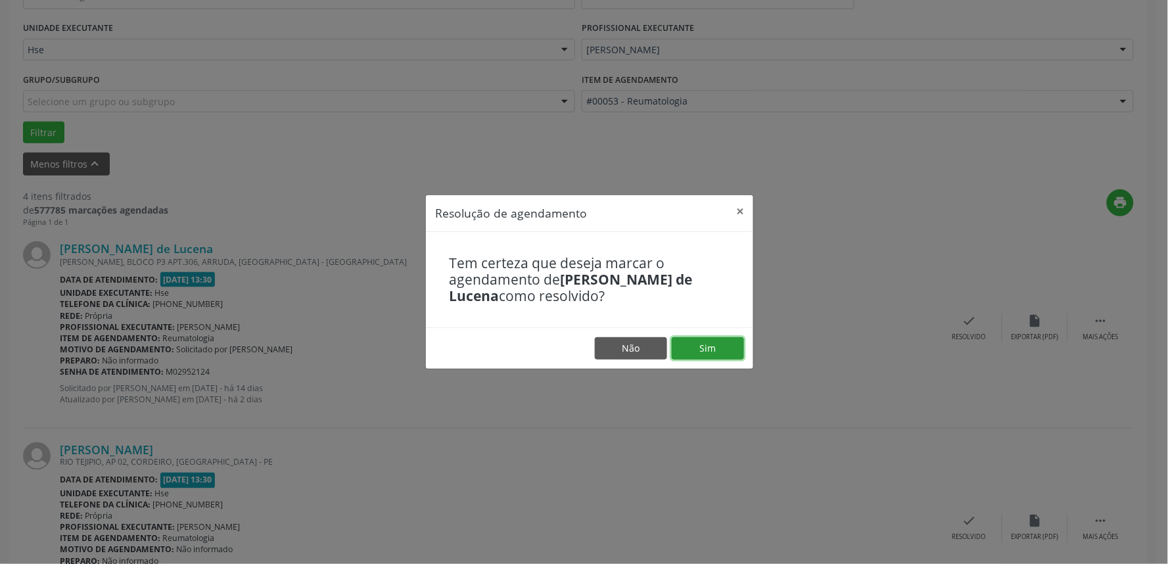
click at [718, 344] on button "Sim" at bounding box center [708, 348] width 72 height 22
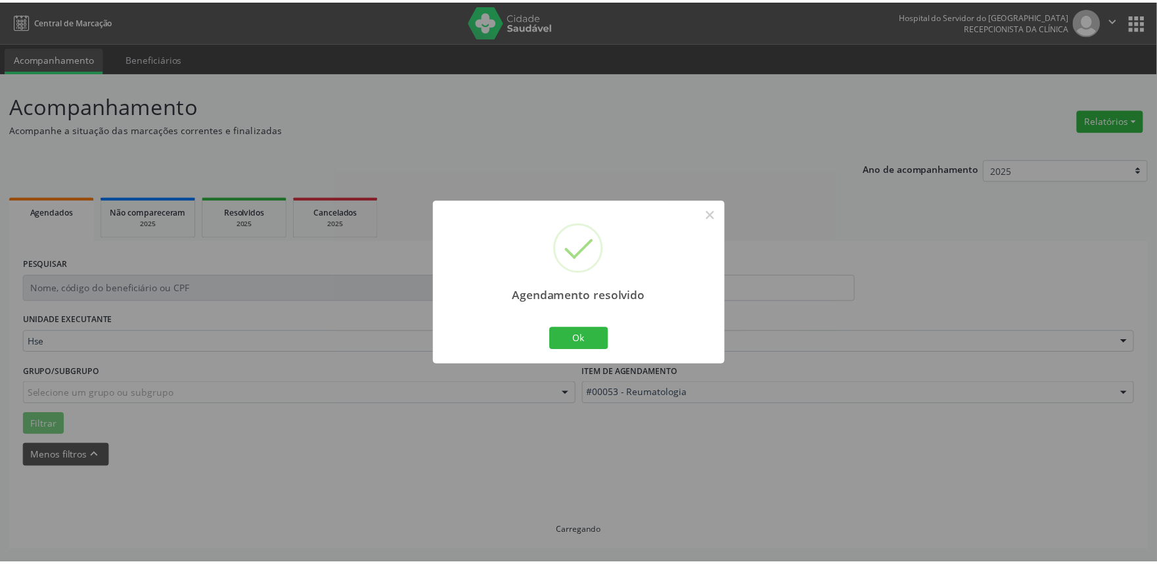
scroll to position [0, 0]
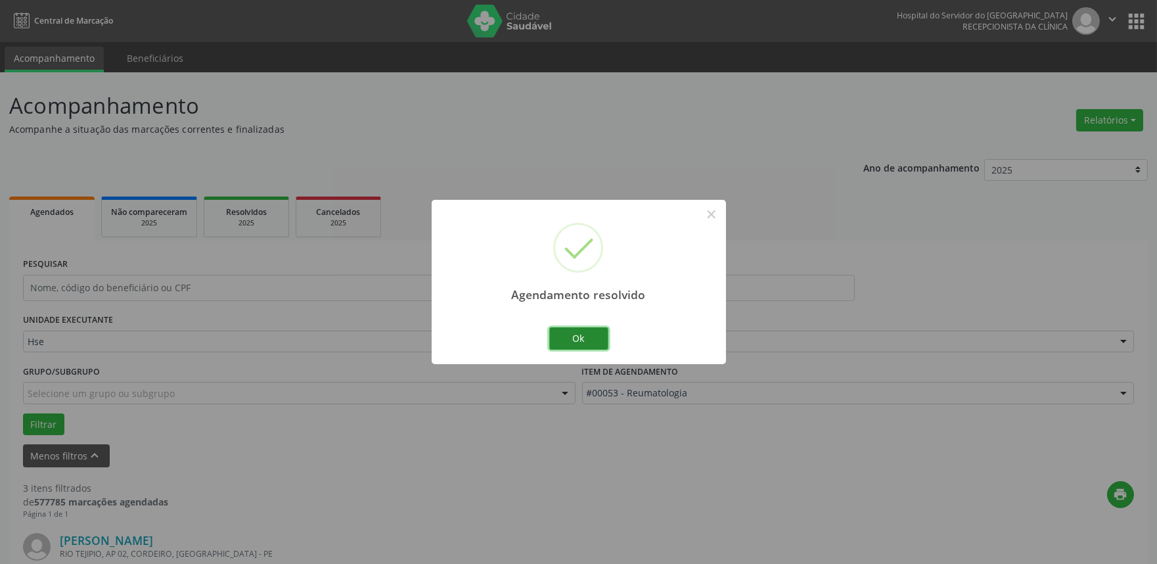
click at [582, 340] on button "Ok" at bounding box center [578, 338] width 59 height 22
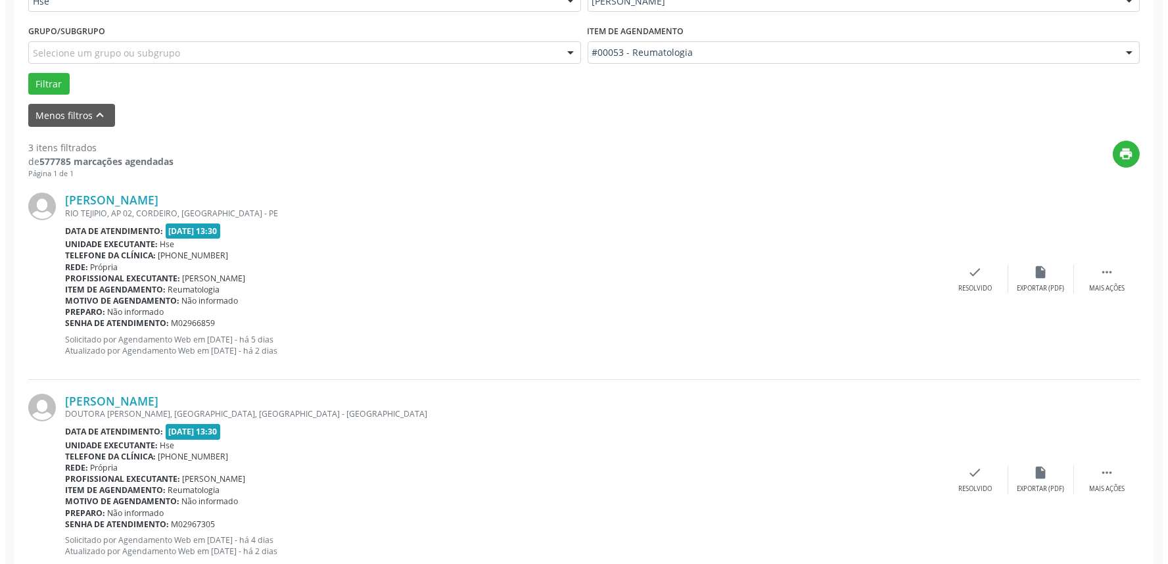
scroll to position [365, 0]
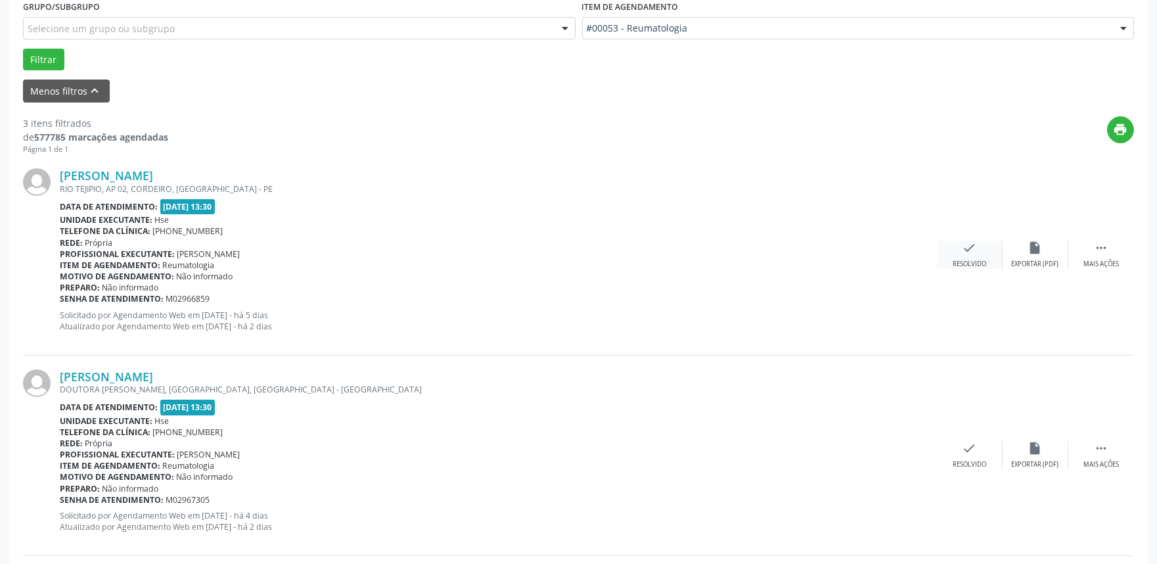
click at [970, 245] on icon "check" at bounding box center [970, 248] width 14 height 14
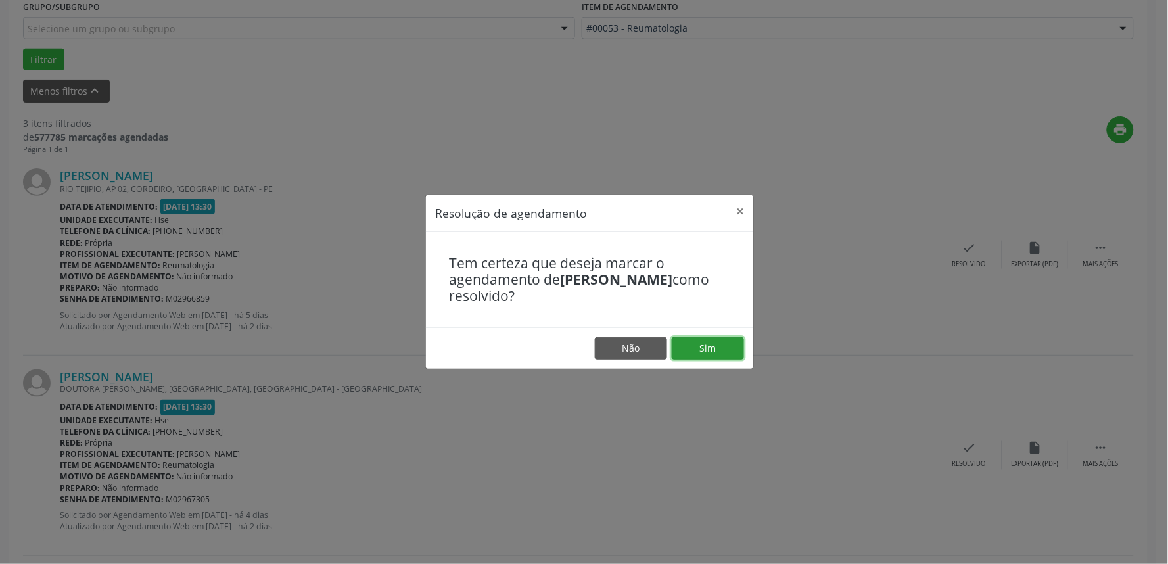
click at [718, 346] on button "Sim" at bounding box center [708, 348] width 72 height 22
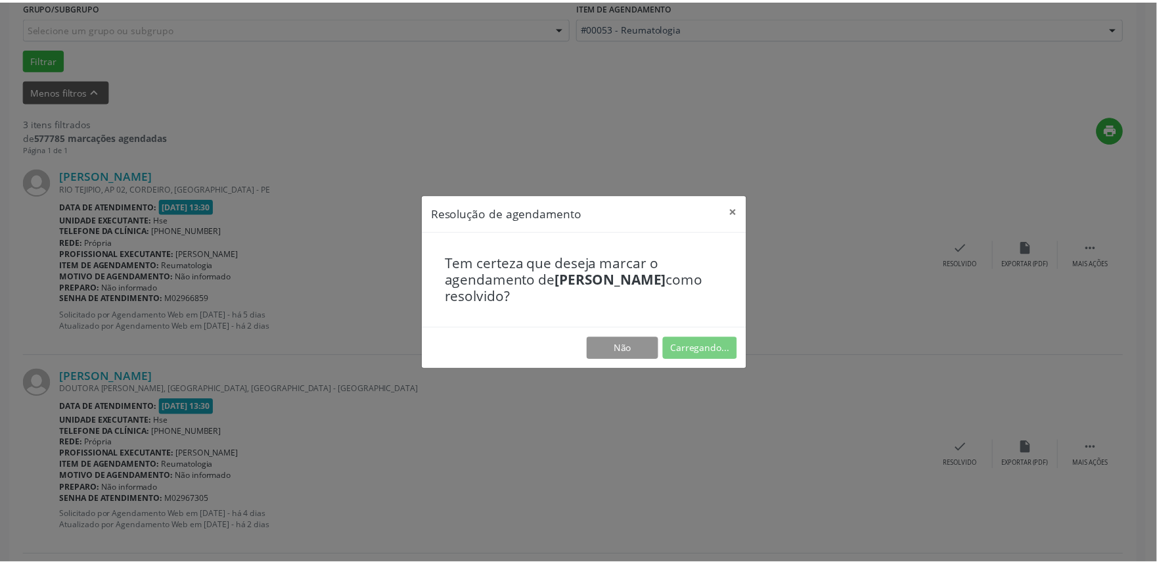
scroll to position [0, 0]
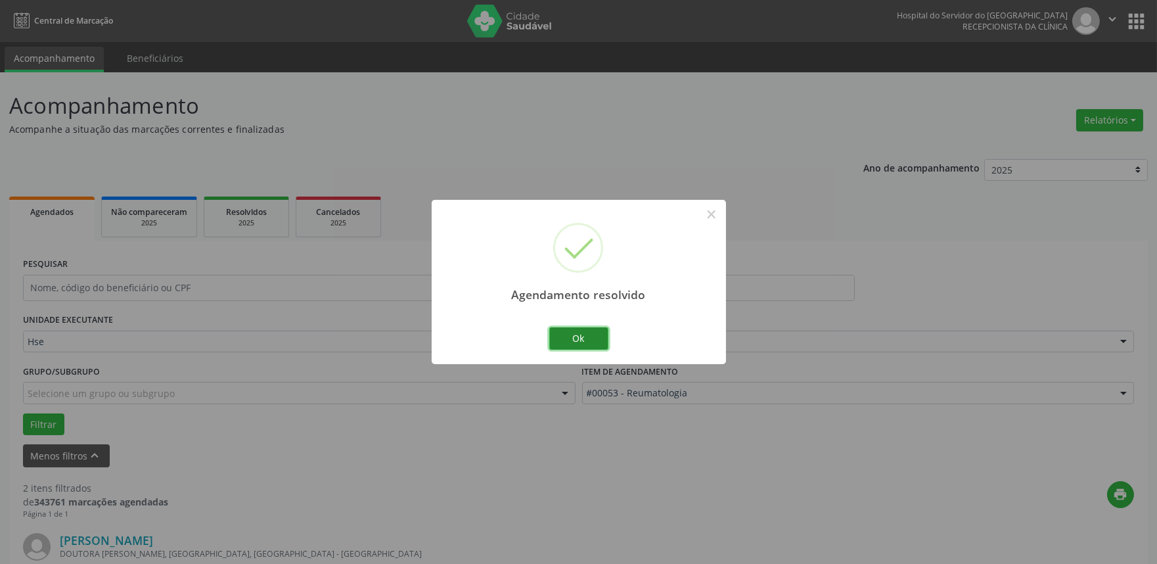
click at [581, 336] on button "Ok" at bounding box center [578, 338] width 59 height 22
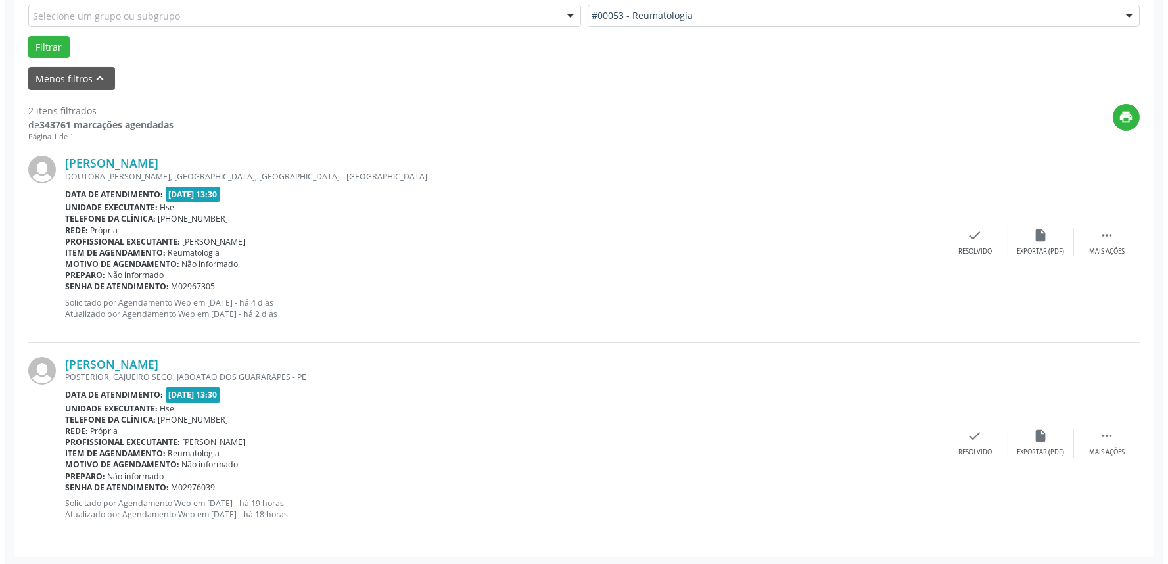
scroll to position [378, 0]
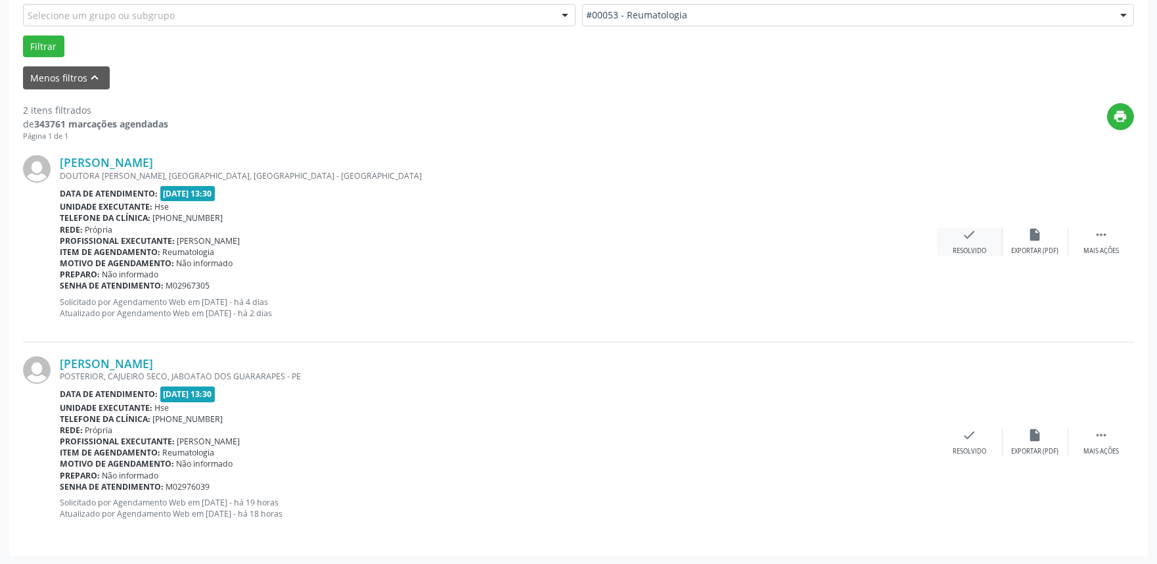
click at [985, 237] on div "check Resolvido" at bounding box center [970, 241] width 66 height 28
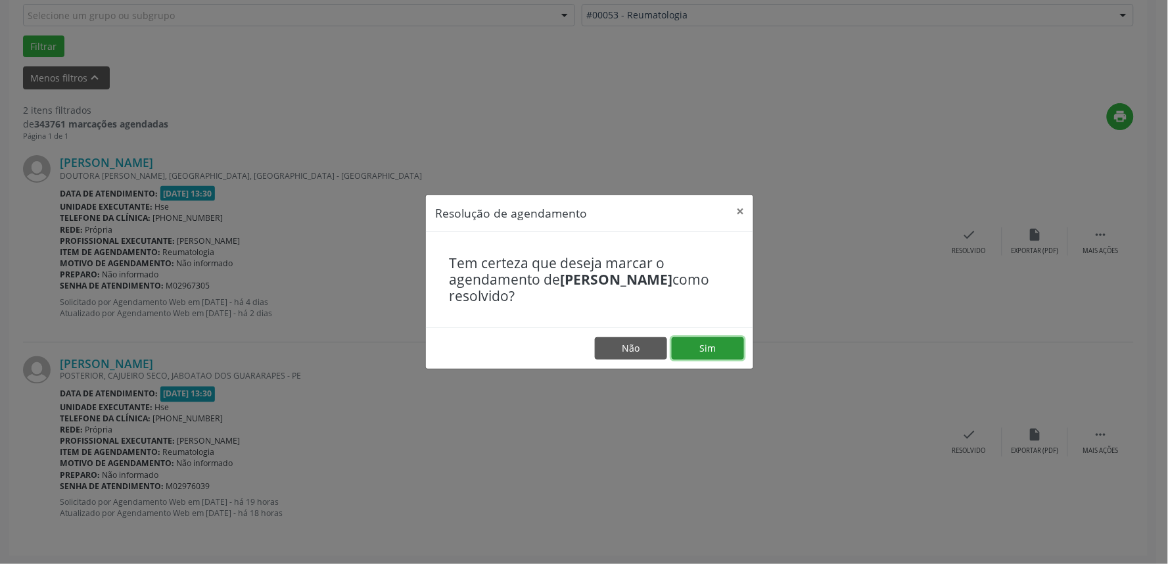
click at [719, 351] on button "Sim" at bounding box center [708, 348] width 72 height 22
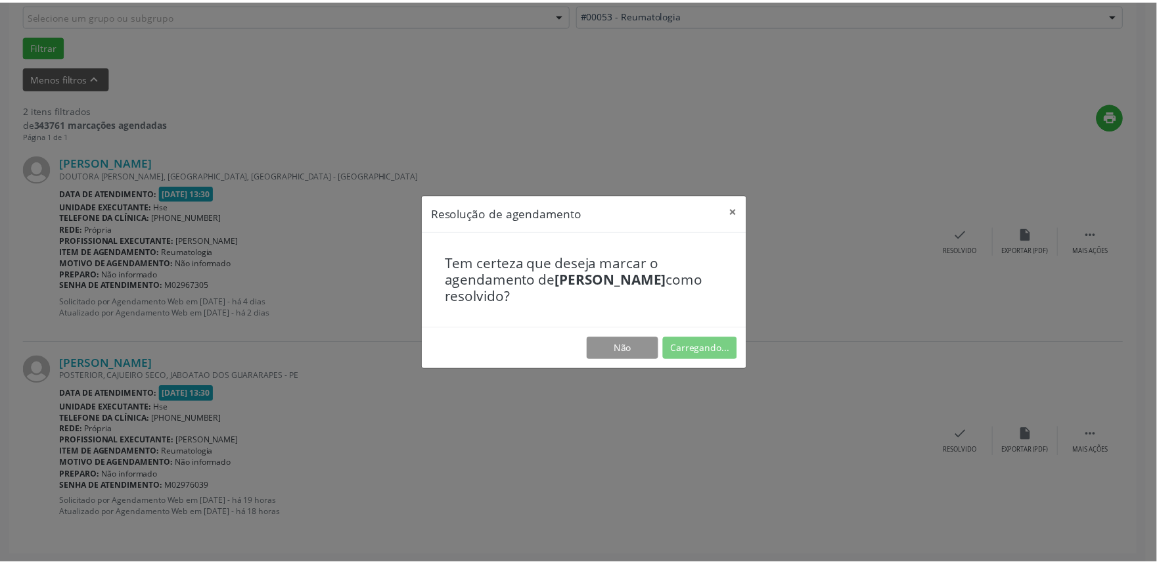
scroll to position [0, 0]
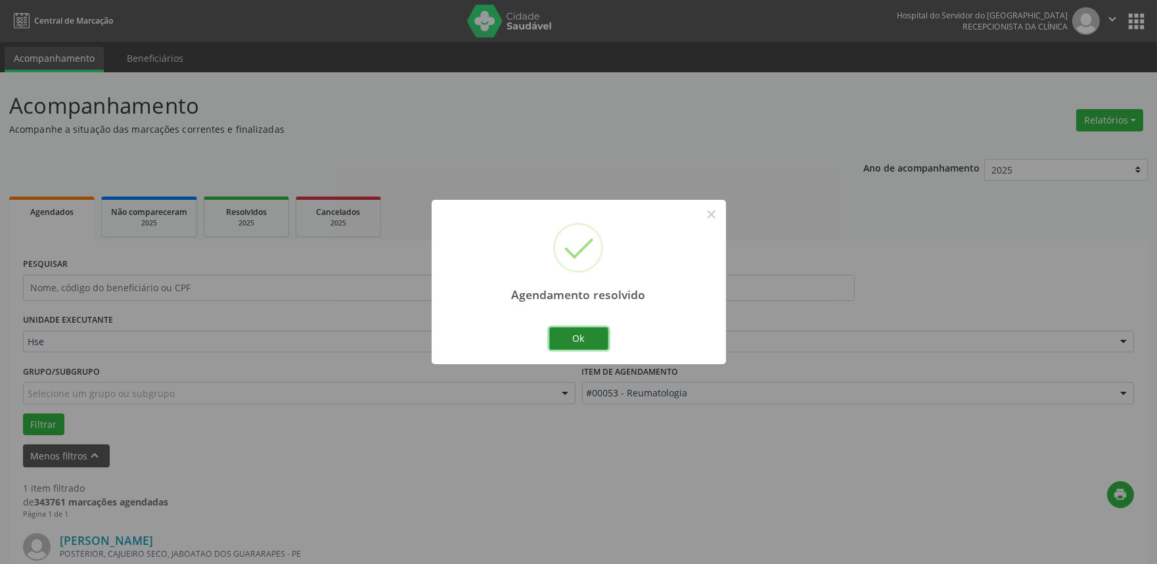
click at [592, 342] on button "Ok" at bounding box center [578, 338] width 59 height 22
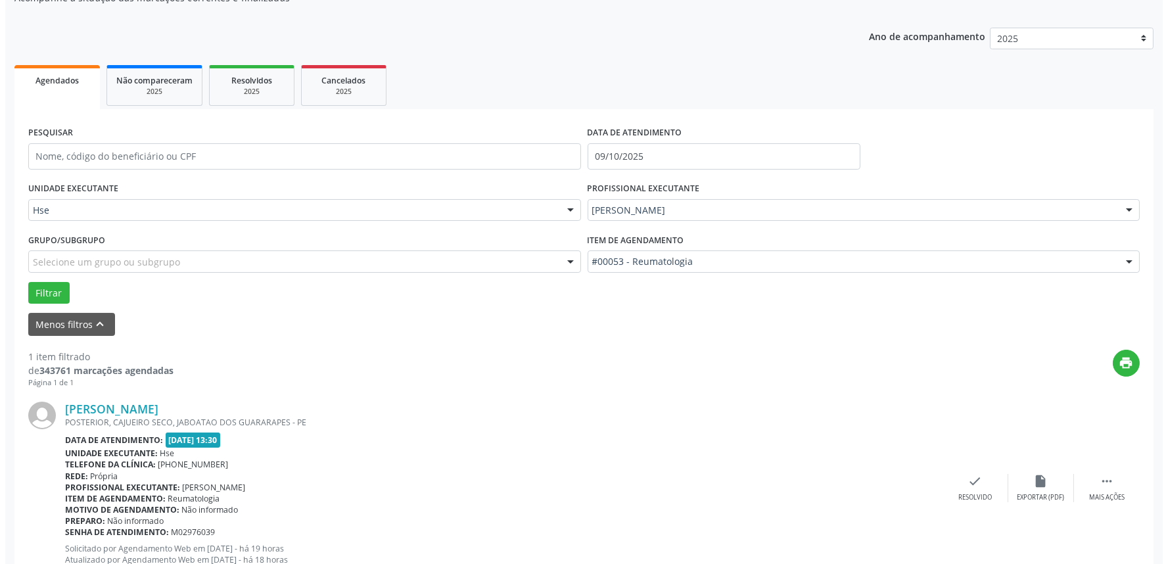
scroll to position [177, 0]
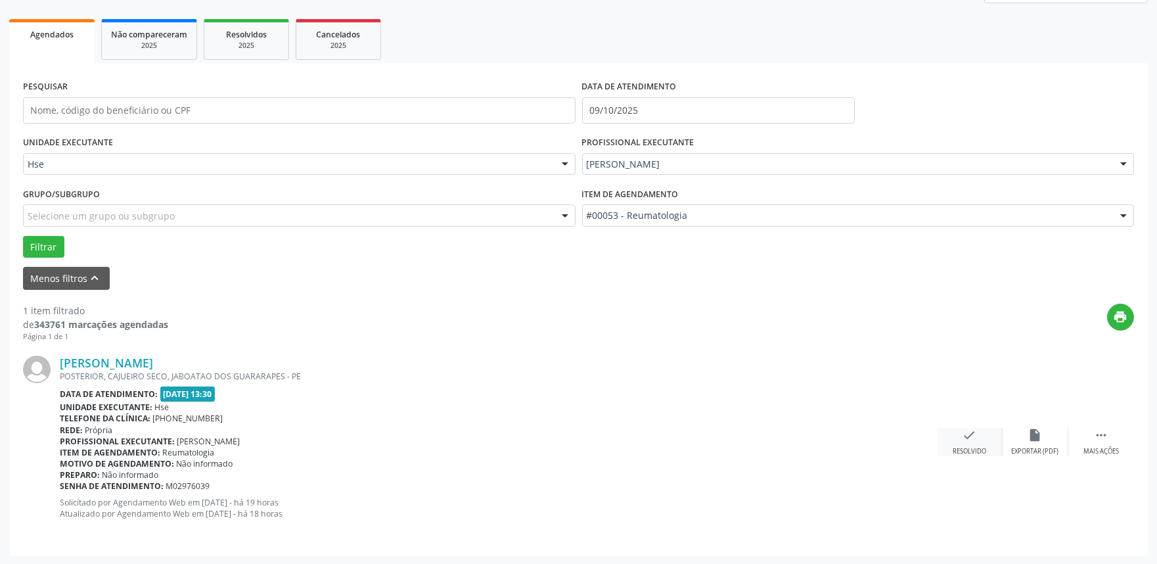
click at [958, 441] on div "check Resolvido" at bounding box center [970, 442] width 66 height 28
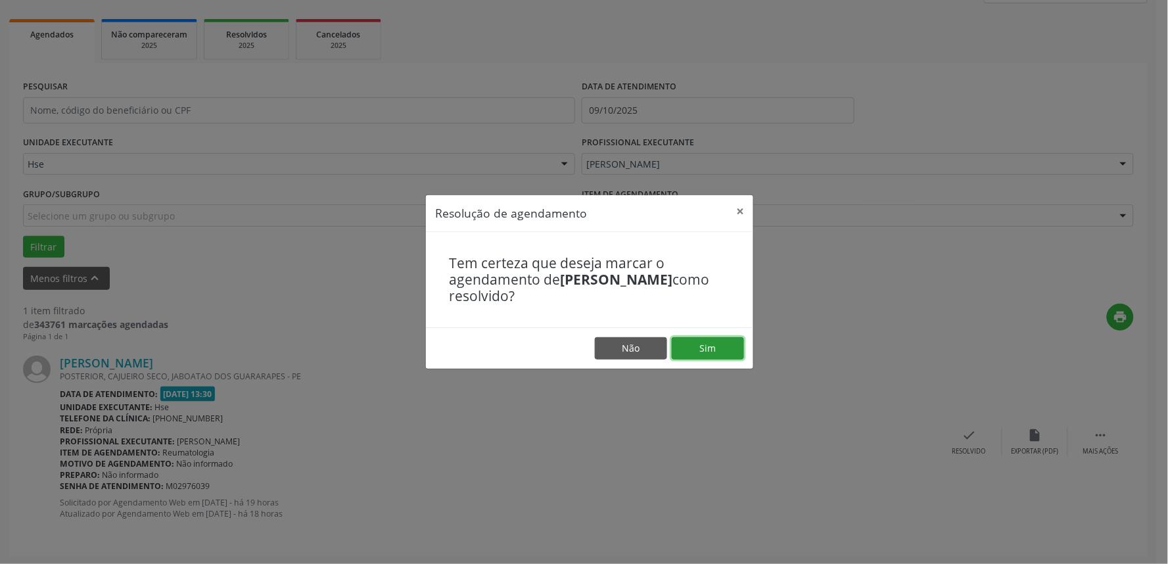
click at [716, 340] on button "Sim" at bounding box center [708, 348] width 72 height 22
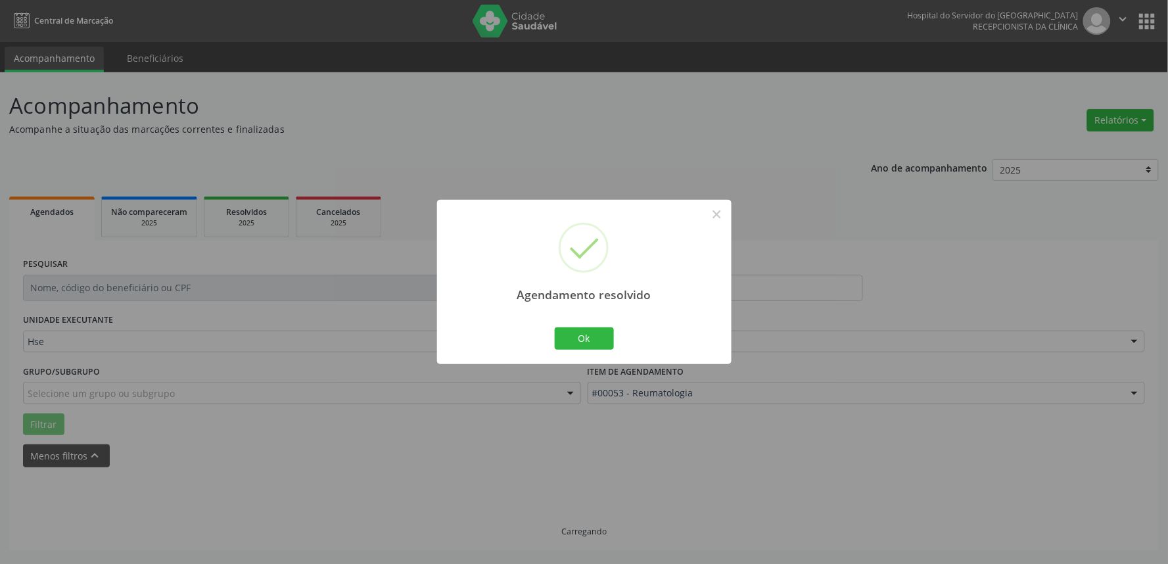
scroll to position [0, 0]
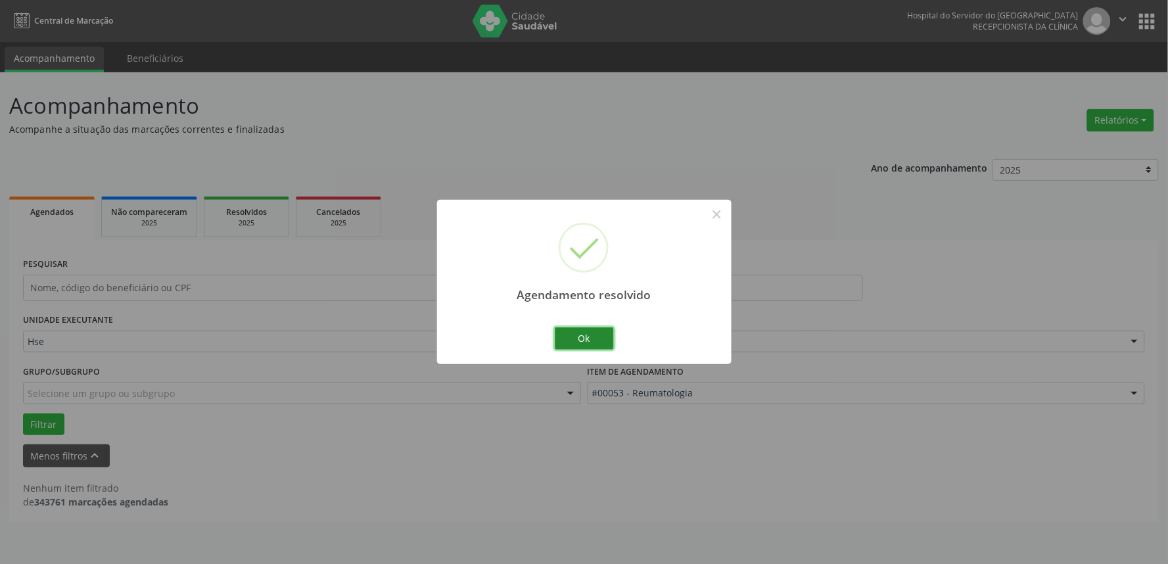
click at [588, 339] on button "Ok" at bounding box center [584, 338] width 59 height 22
